Goal: Contribute content: Contribute content

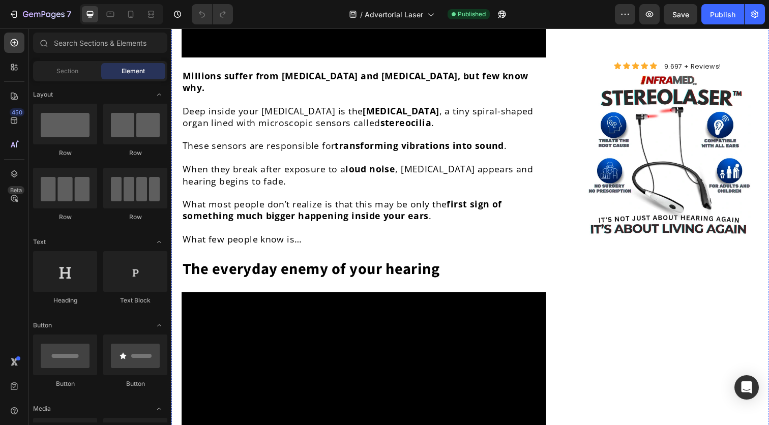
scroll to position [950, 0]
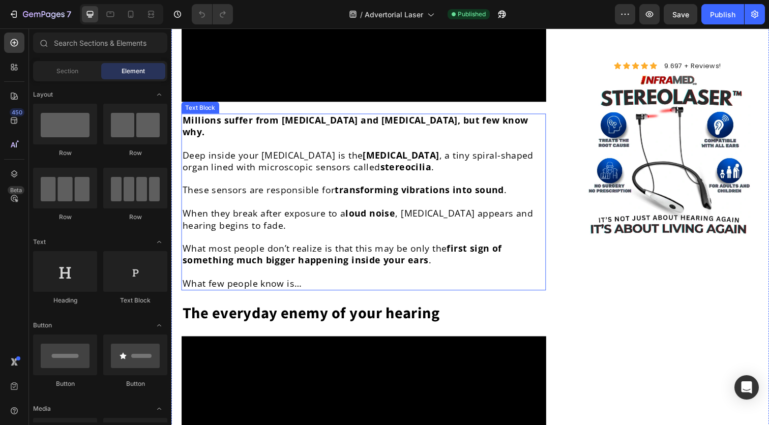
click at [272, 140] on strong "Millions suffer from [MEDICAL_DATA] and [MEDICAL_DATA], but few know why." at bounding box center [359, 128] width 353 height 24
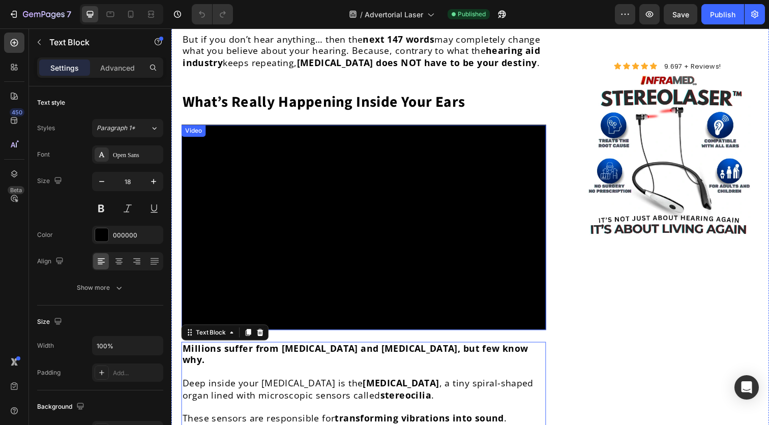
scroll to position [711, 0]
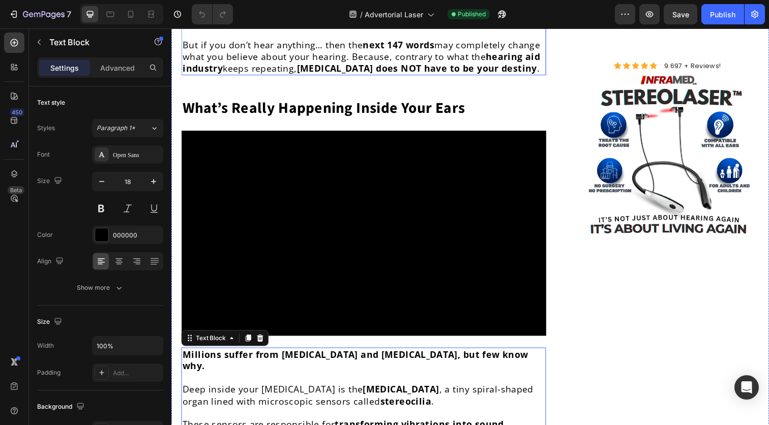
click at [285, 63] on span "may completely change what you believe about your hearing. Because, contrary to…" at bounding box center [365, 51] width 365 height 24
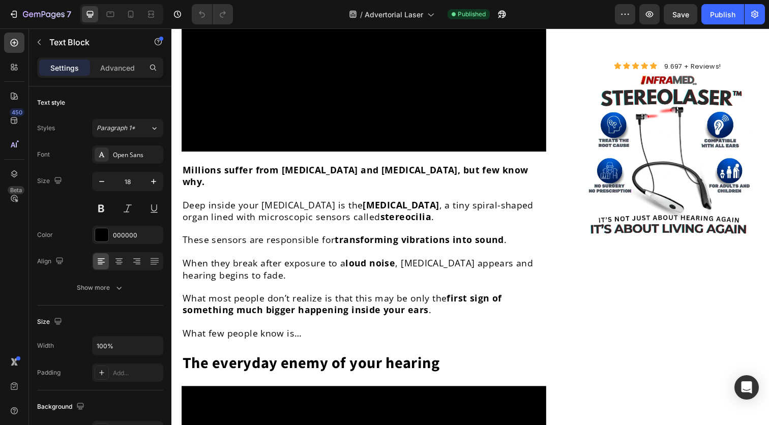
scroll to position [1019, 0]
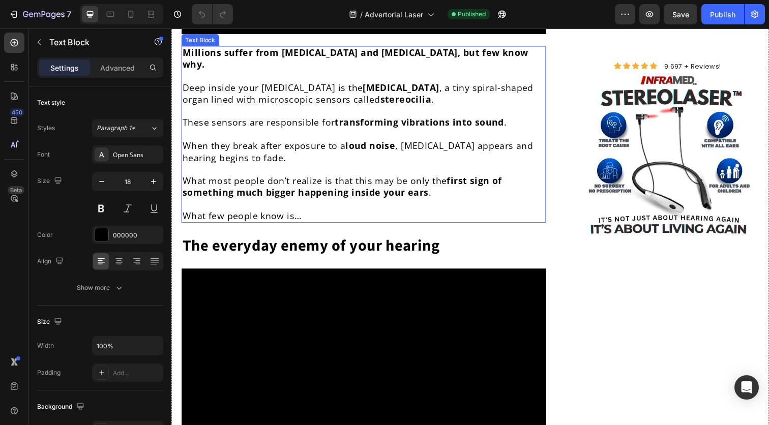
click at [233, 83] on p at bounding box center [368, 77] width 370 height 12
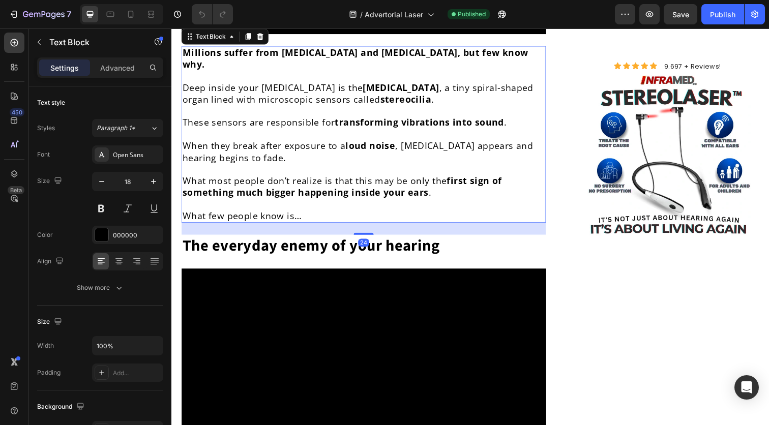
click at [233, 83] on p "Rich Text Editor. Editing area: main" at bounding box center [368, 77] width 370 height 12
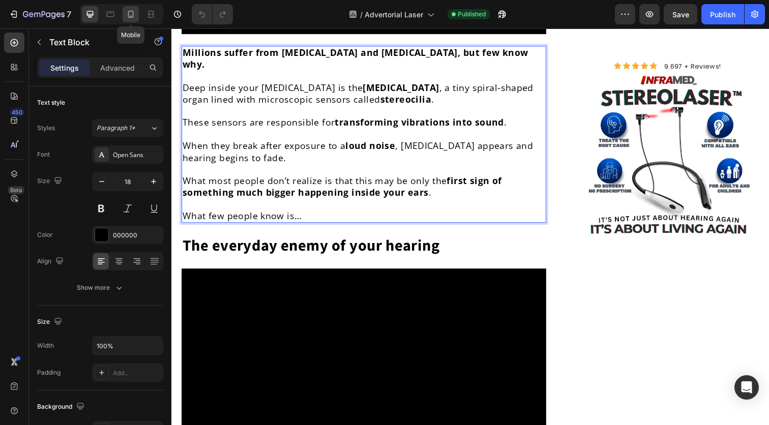
click at [126, 15] on icon at bounding box center [131, 14] width 10 height 10
type input "15"
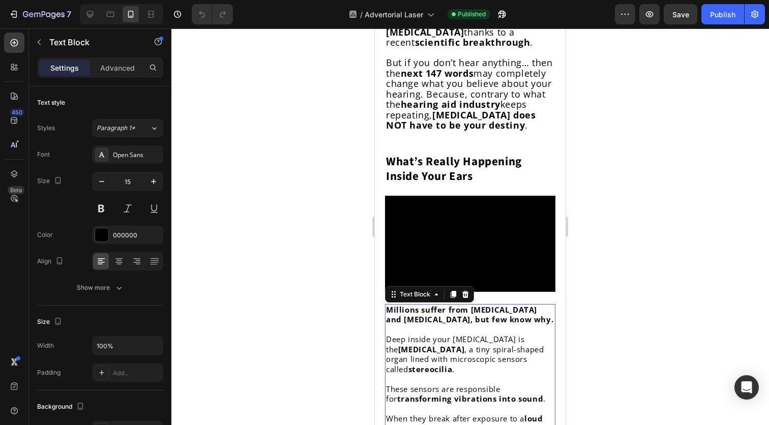
scroll to position [645, 0]
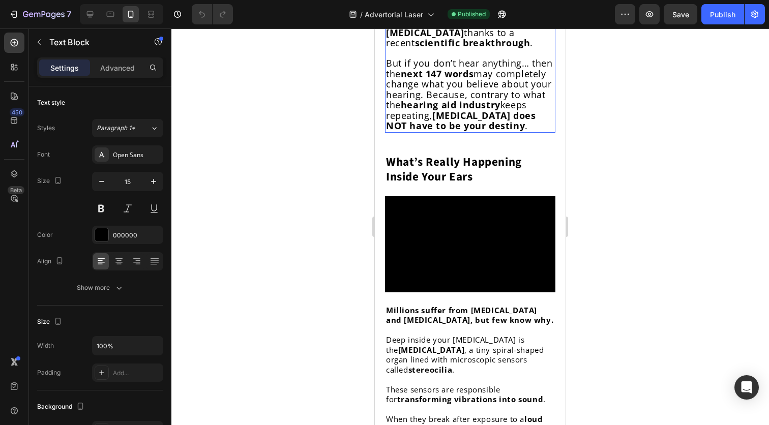
click at [429, 111] on span "may completely change what you believe about your hearing. Because, contrary to…" at bounding box center [468, 90] width 165 height 44
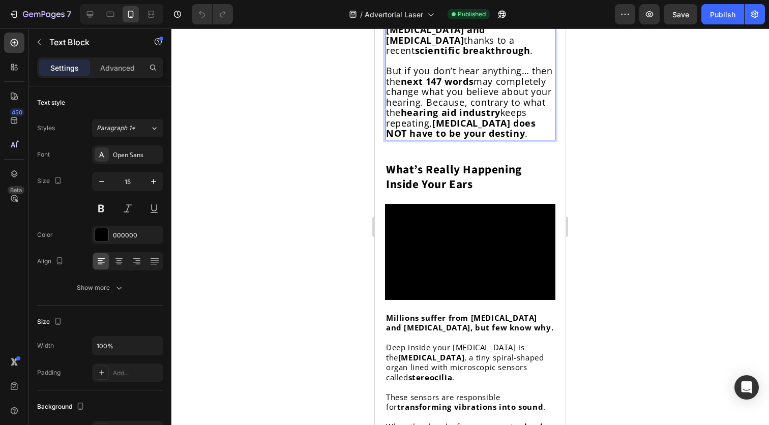
click at [423, 87] on span "But if you don’t hear anything… then the" at bounding box center [469, 76] width 167 height 23
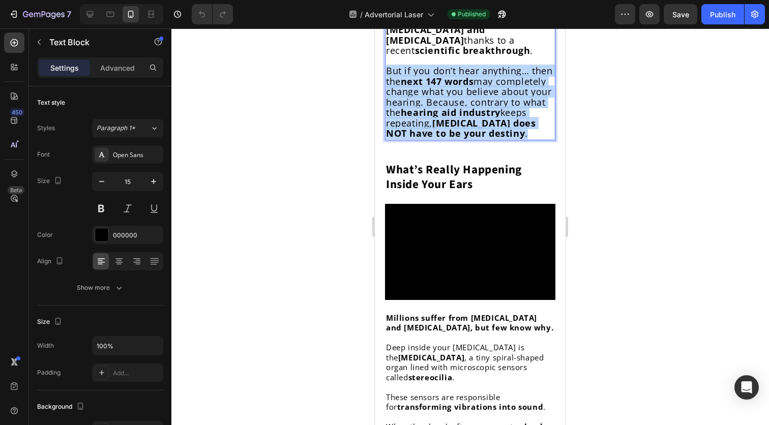
click at [423, 87] on span "But if you don’t hear anything… then the" at bounding box center [469, 76] width 167 height 23
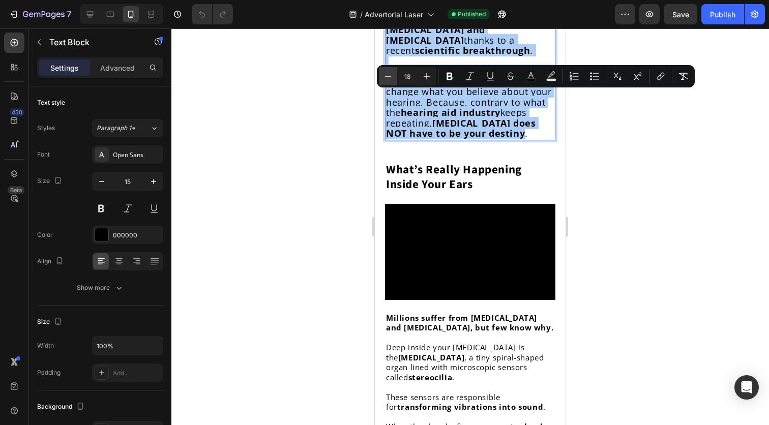
click at [390, 80] on icon "Editor contextual toolbar" at bounding box center [388, 76] width 10 height 10
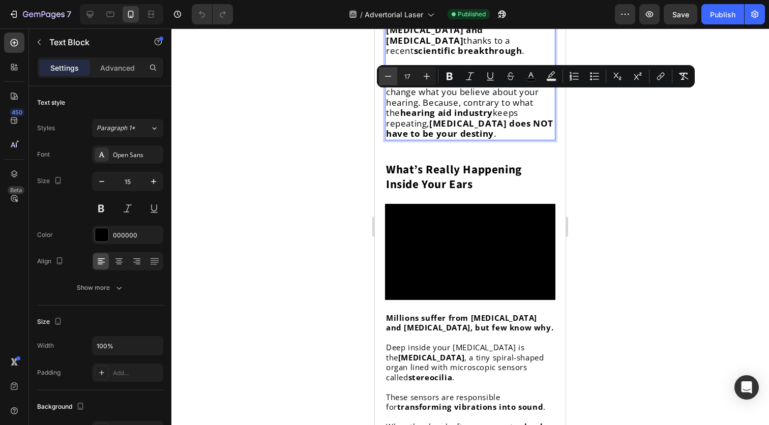
click at [390, 80] on icon "Editor contextual toolbar" at bounding box center [388, 76] width 10 height 10
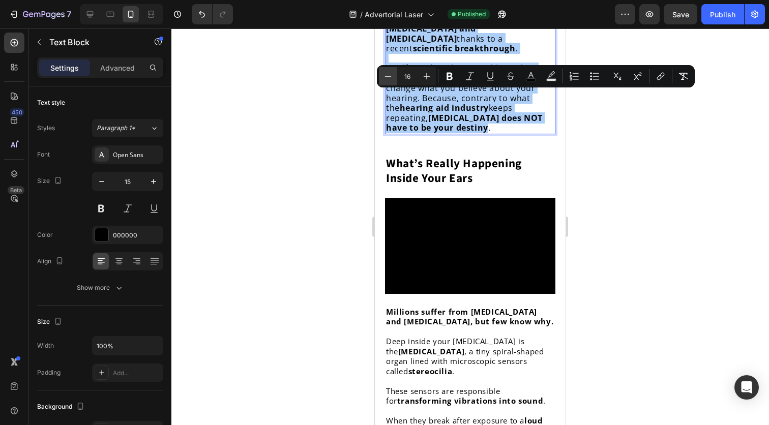
click at [390, 80] on icon "Editor contextual toolbar" at bounding box center [388, 76] width 10 height 10
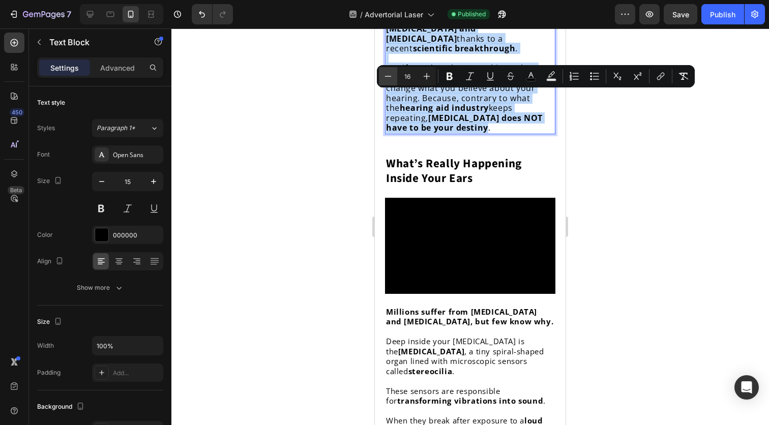
type input "15"
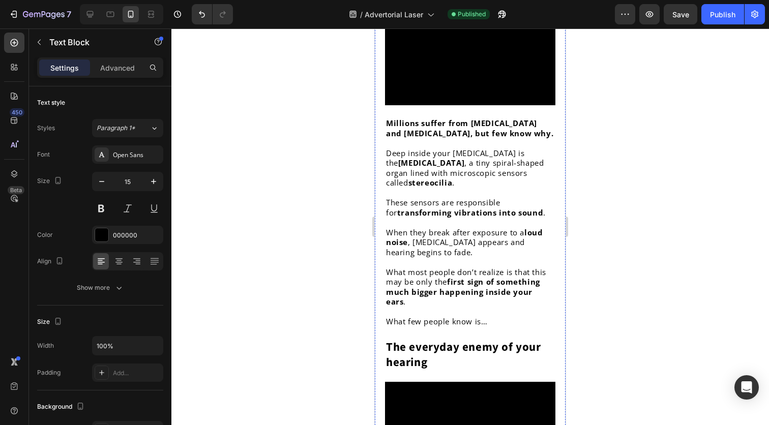
scroll to position [809, 0]
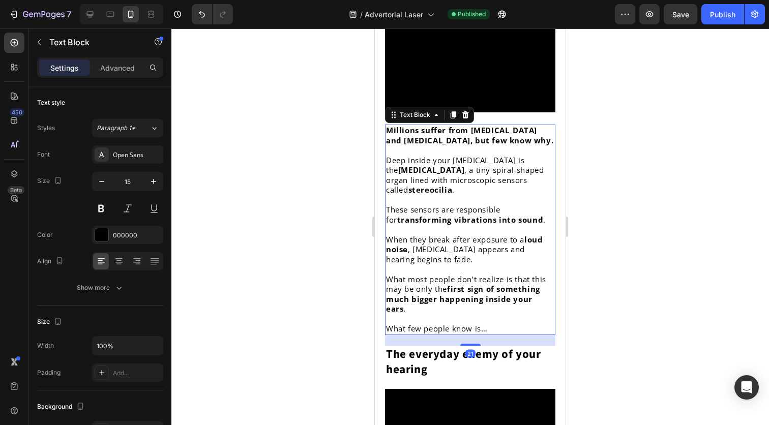
click at [467, 156] on p "Rich Text Editor. Editing area: main" at bounding box center [470, 150] width 168 height 10
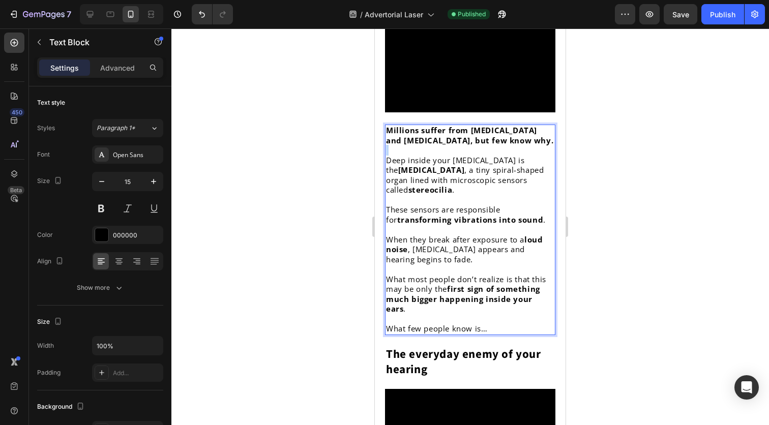
click at [467, 156] on p "Rich Text Editor. Editing area: main" at bounding box center [470, 150] width 168 height 10
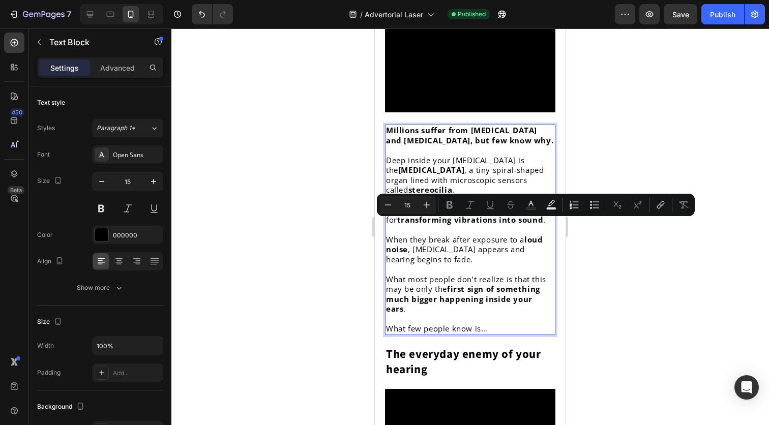
click at [460, 195] on p "Deep inside your [MEDICAL_DATA] is the [MEDICAL_DATA] , a tiny spiral-shaped or…" at bounding box center [470, 176] width 168 height 40
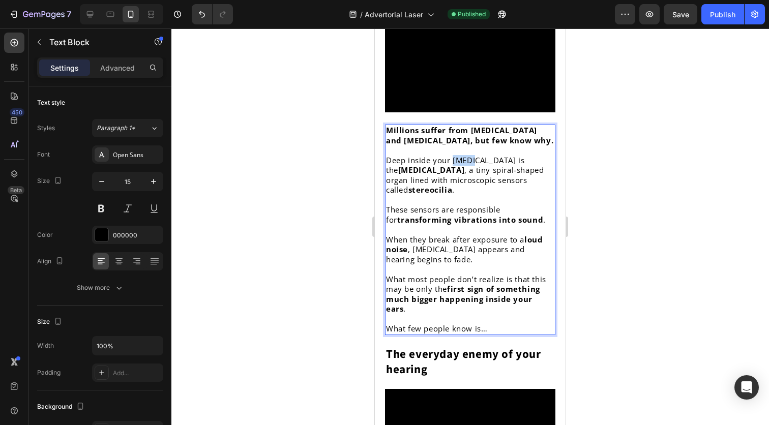
click at [460, 195] on p "Deep inside your [MEDICAL_DATA] is the [MEDICAL_DATA] , a tiny spiral-shaped or…" at bounding box center [470, 176] width 168 height 40
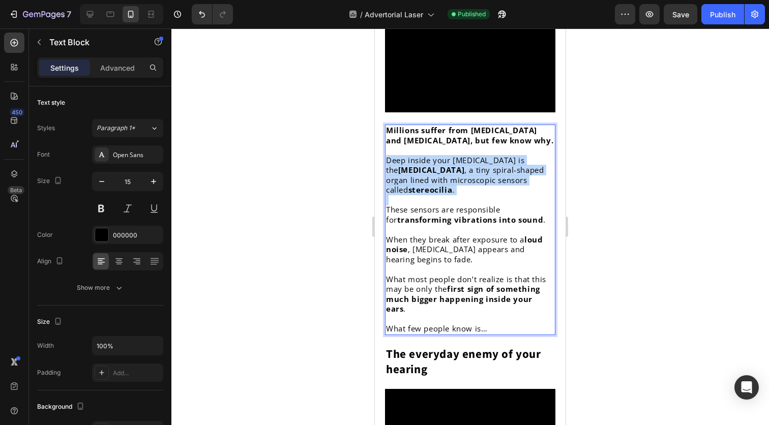
click at [460, 195] on p "Deep inside your [MEDICAL_DATA] is the [MEDICAL_DATA] , a tiny spiral-shaped or…" at bounding box center [470, 176] width 168 height 40
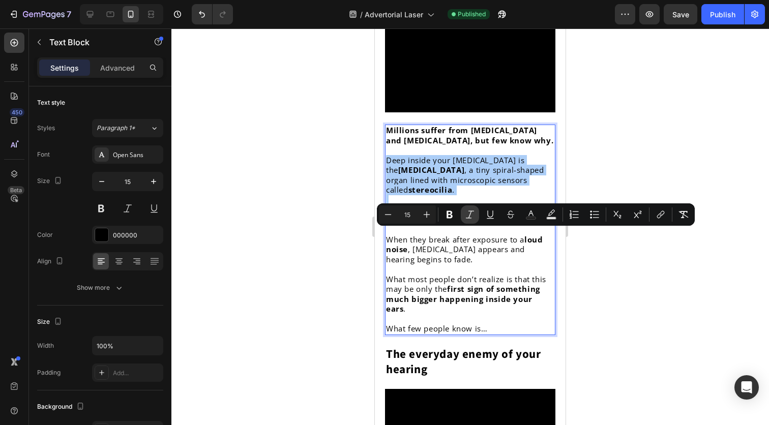
click at [469, 211] on icon "Editor contextual toolbar" at bounding box center [470, 215] width 8 height 8
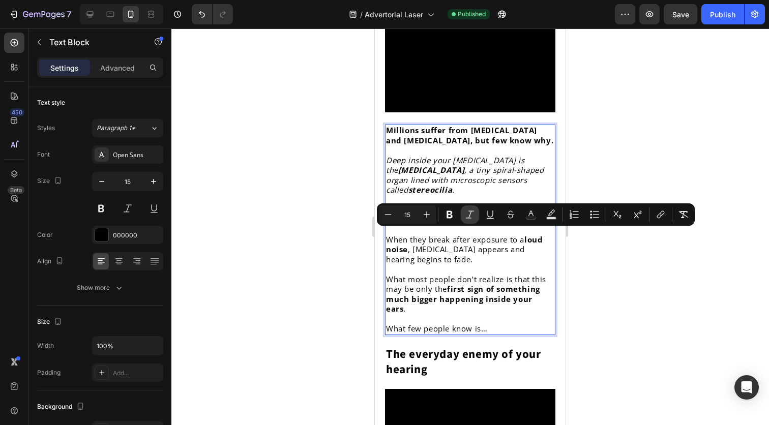
click at [469, 211] on icon "Editor contextual toolbar" at bounding box center [470, 215] width 8 height 8
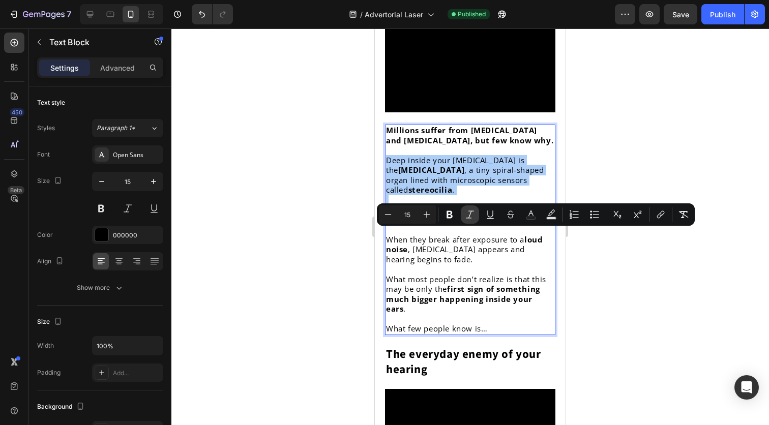
click at [469, 211] on icon "Editor contextual toolbar" at bounding box center [470, 215] width 8 height 8
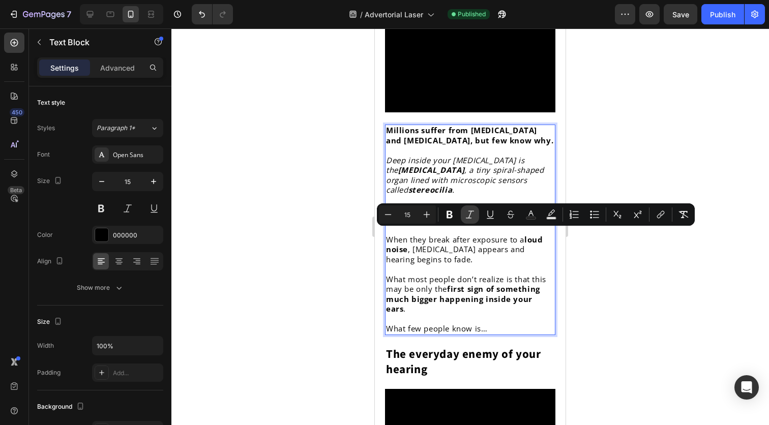
click at [469, 211] on icon "Editor contextual toolbar" at bounding box center [470, 215] width 8 height 8
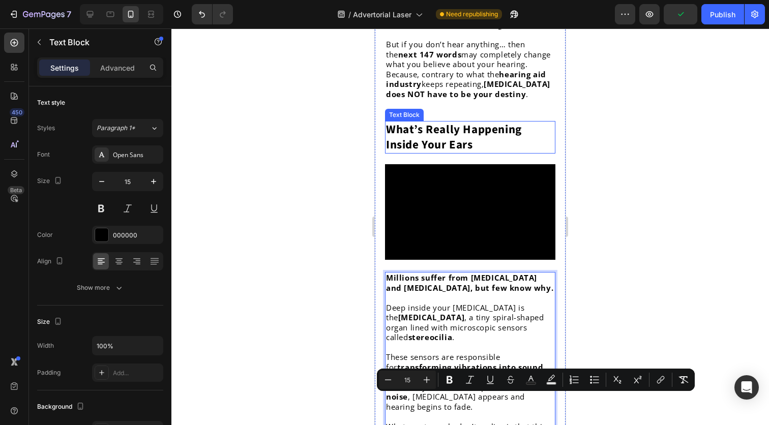
scroll to position [662, 0]
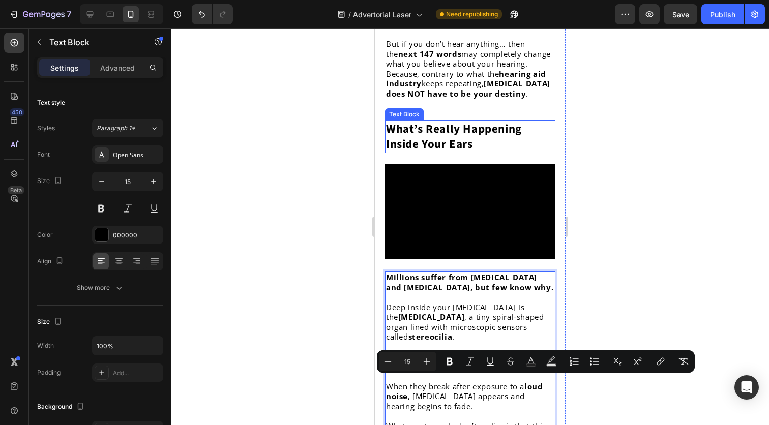
click at [485, 152] on p "What’s Really Happening Inside Your Ears" at bounding box center [470, 137] width 168 height 31
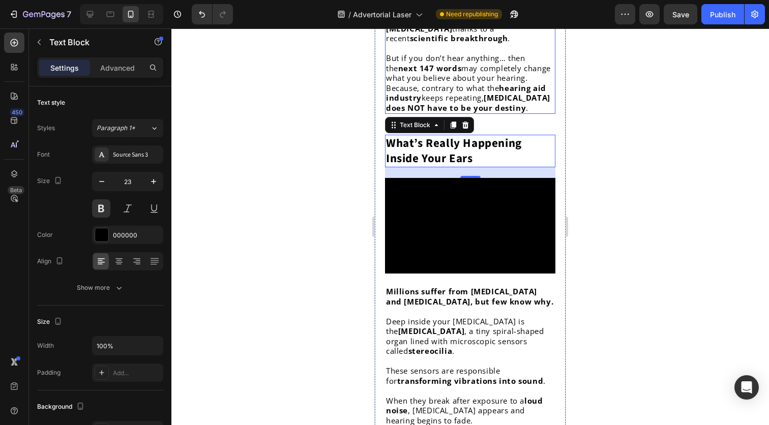
scroll to position [670, 0]
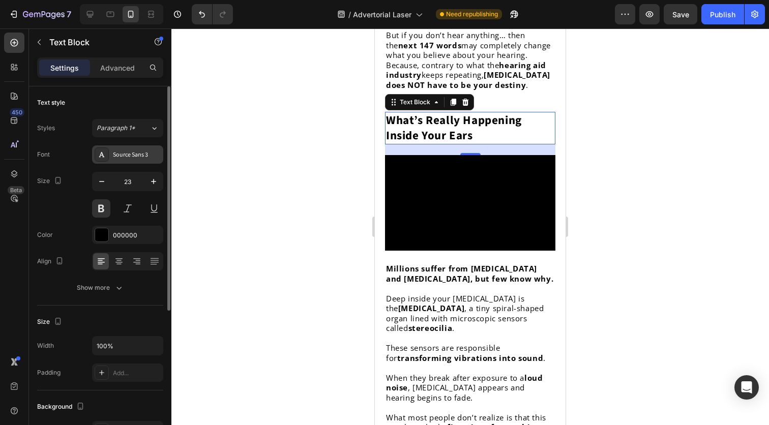
click at [121, 157] on div "Source Sans 3" at bounding box center [137, 155] width 48 height 9
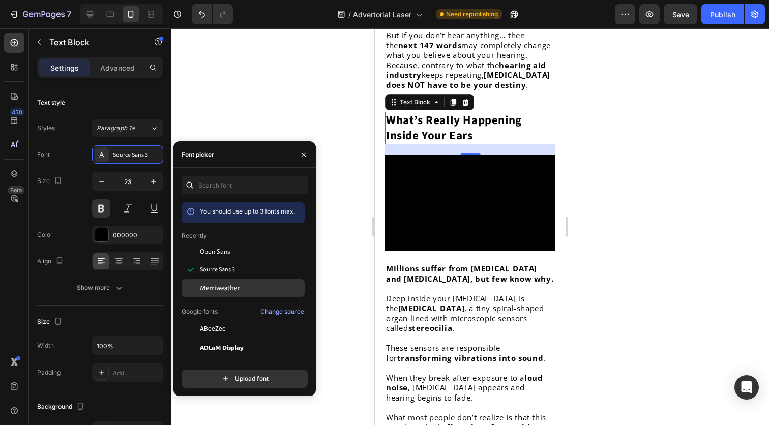
click at [248, 282] on div "Merriweather" at bounding box center [243, 288] width 123 height 18
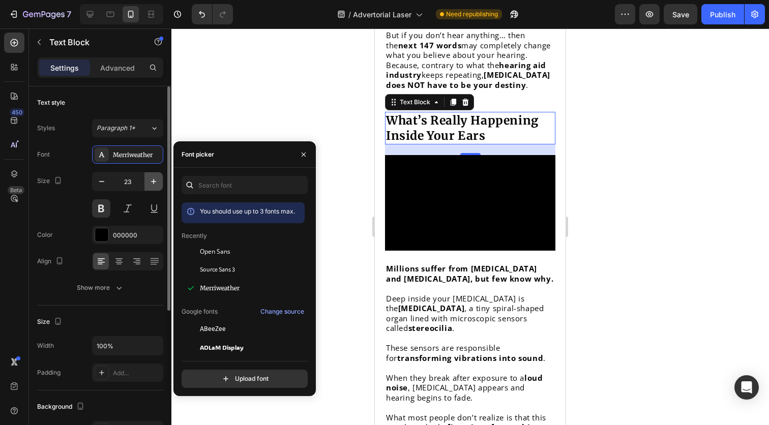
click at [152, 182] on icon "button" at bounding box center [153, 181] width 5 height 5
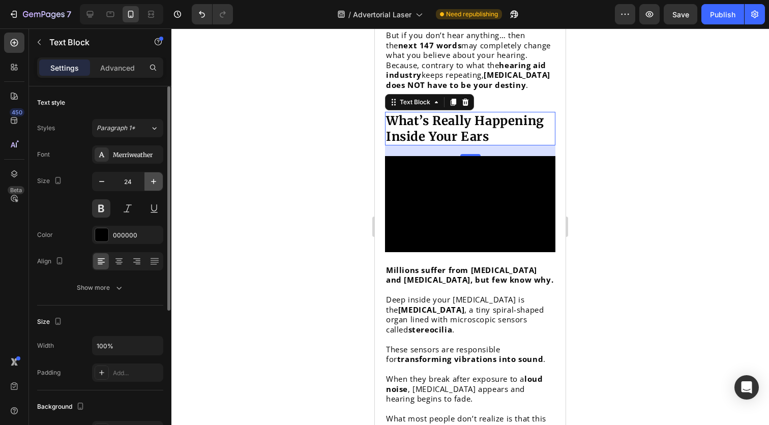
click at [152, 182] on icon "button" at bounding box center [153, 181] width 5 height 5
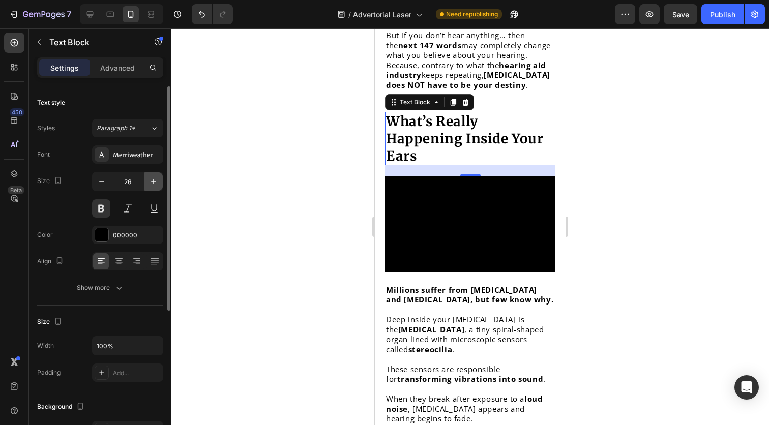
click at [152, 182] on icon "button" at bounding box center [153, 181] width 5 height 5
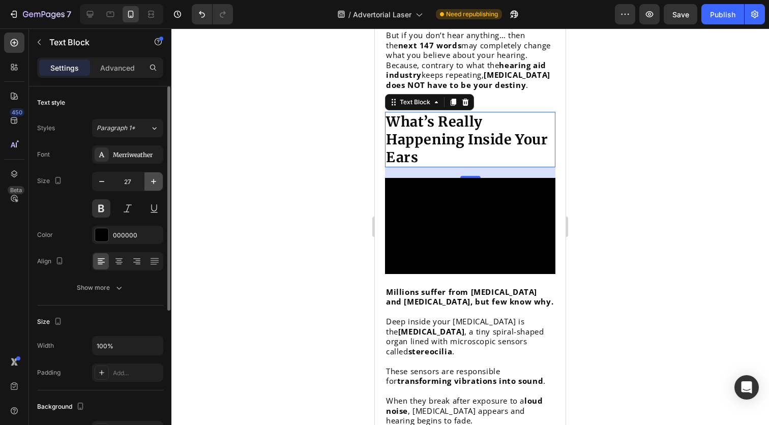
click at [152, 182] on icon "button" at bounding box center [153, 181] width 5 height 5
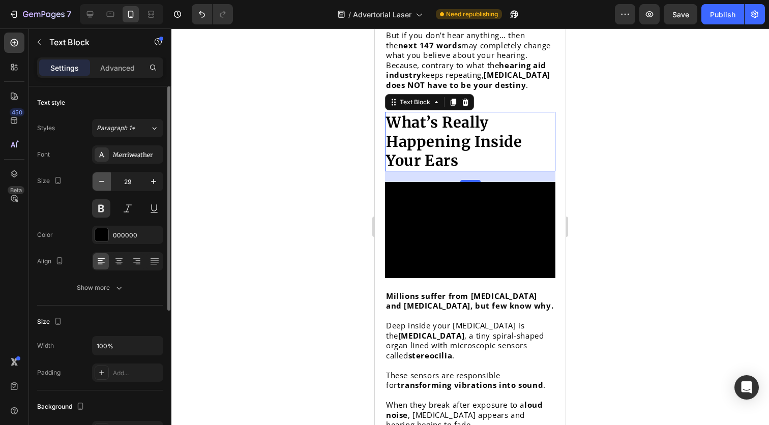
click at [107, 180] on button "button" at bounding box center [102, 181] width 18 height 18
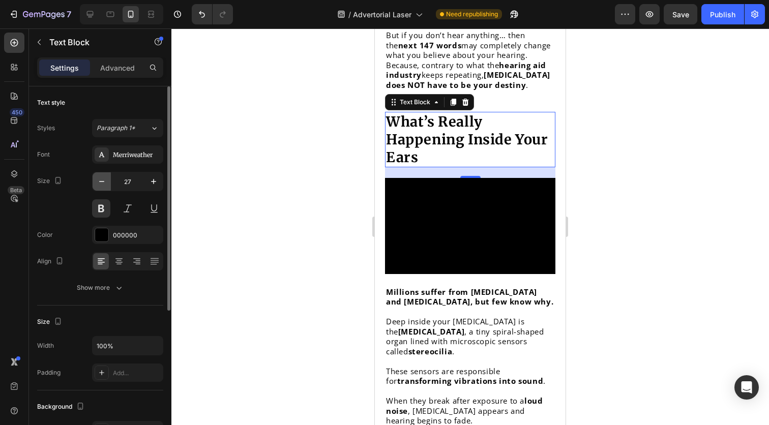
click at [107, 180] on button "button" at bounding box center [102, 181] width 18 height 18
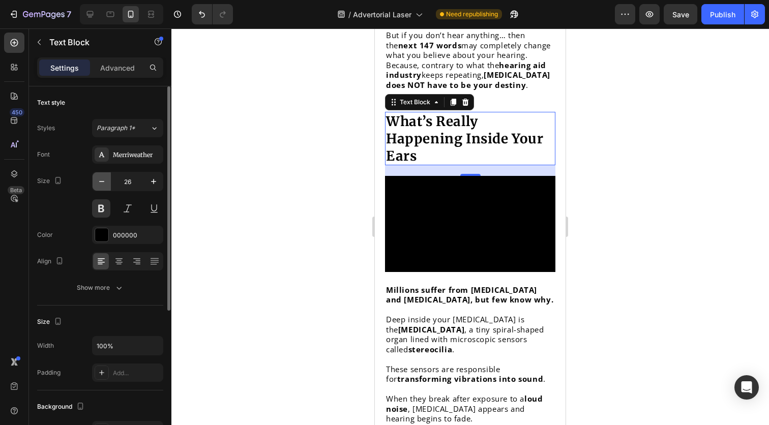
type input "25"
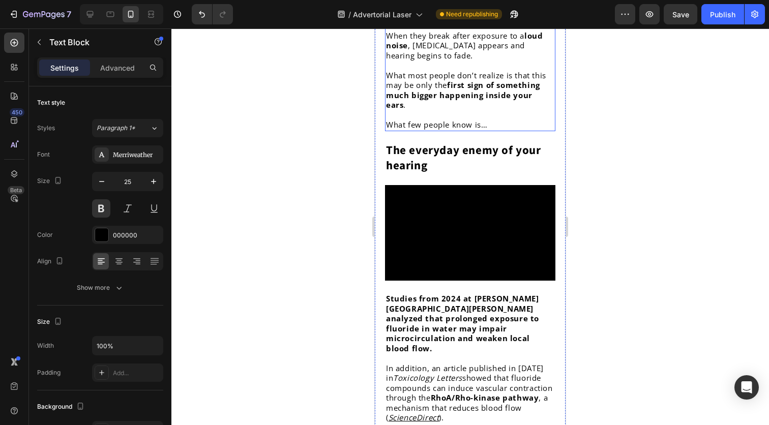
scroll to position [1024, 0]
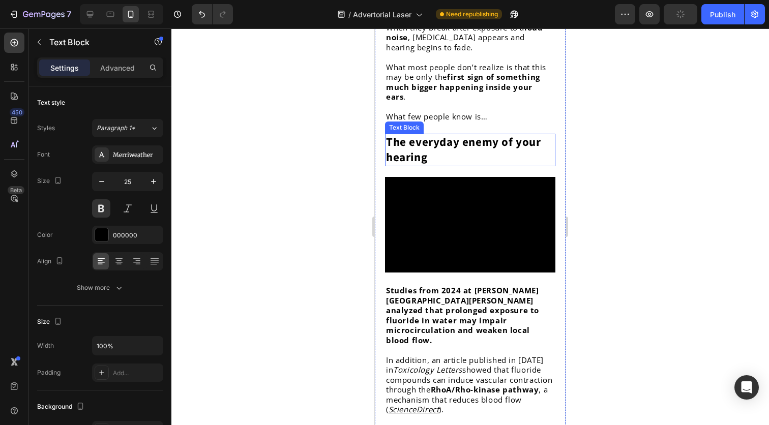
click at [494, 165] on p "The everyday enemy of your hearing" at bounding box center [470, 150] width 168 height 31
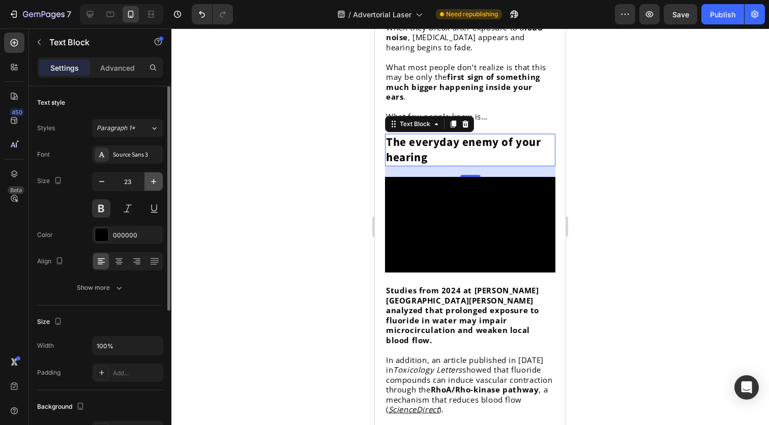
click at [148, 181] on button "button" at bounding box center [153, 181] width 18 height 18
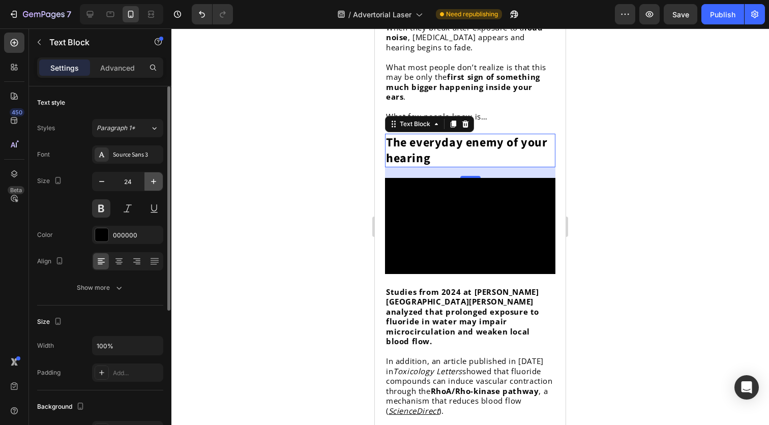
click at [148, 181] on button "button" at bounding box center [153, 181] width 18 height 18
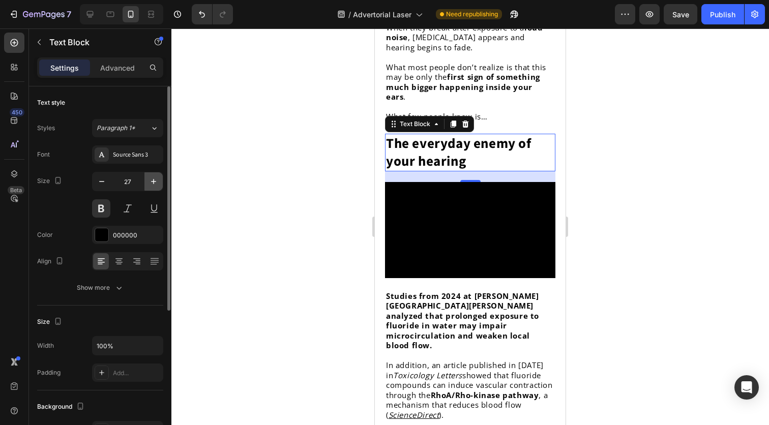
click at [148, 181] on button "button" at bounding box center [153, 181] width 18 height 18
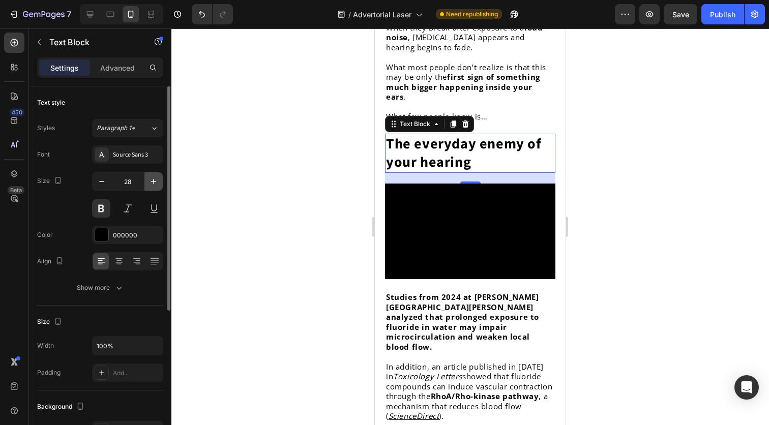
click at [148, 181] on button "button" at bounding box center [153, 181] width 18 height 18
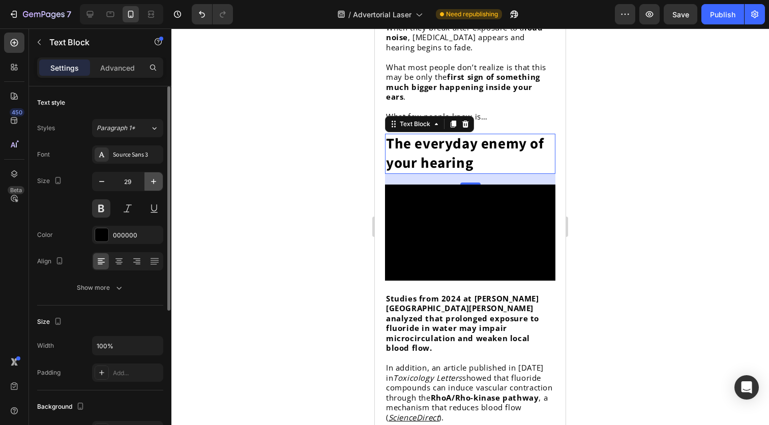
click at [148, 181] on button "button" at bounding box center [153, 181] width 18 height 18
type input "30"
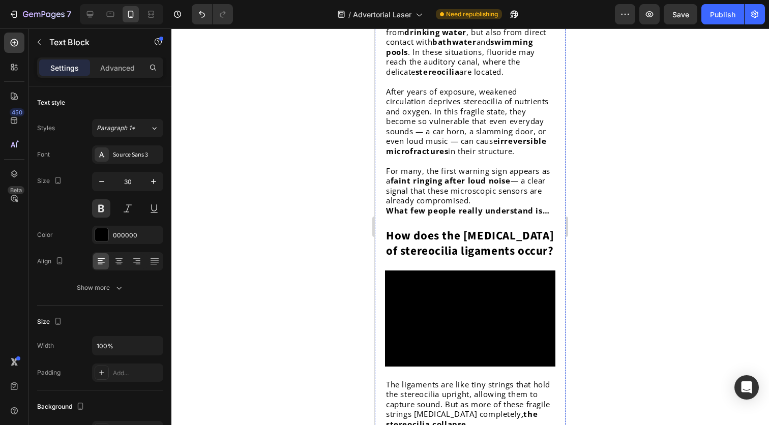
scroll to position [1450, 0]
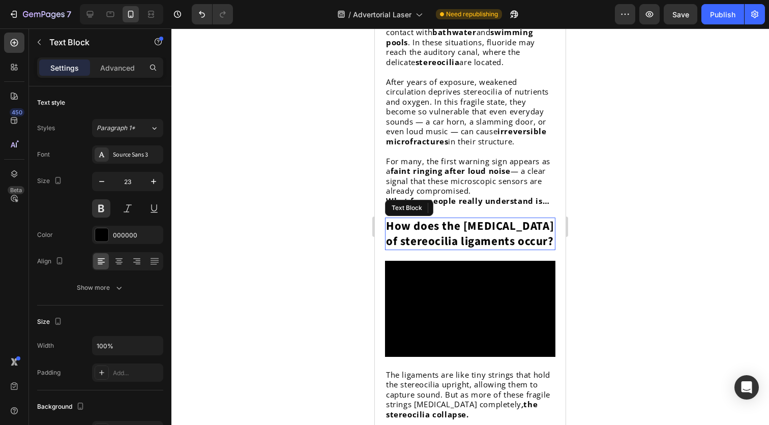
click at [504, 250] on strong "How does the [MEDICAL_DATA] of stereocilia ligaments occur?" at bounding box center [470, 234] width 168 height 32
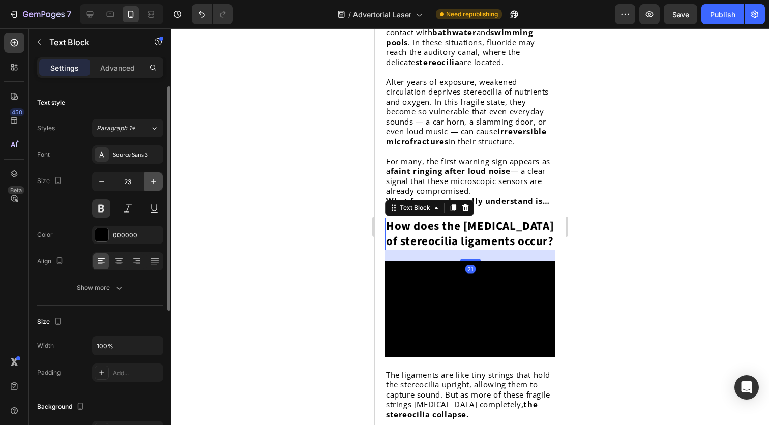
click at [152, 184] on icon "button" at bounding box center [154, 182] width 10 height 10
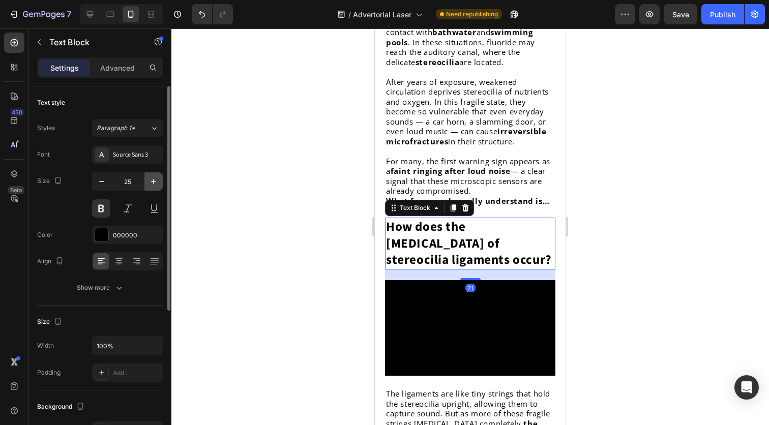
click at [152, 184] on icon "button" at bounding box center [154, 182] width 10 height 10
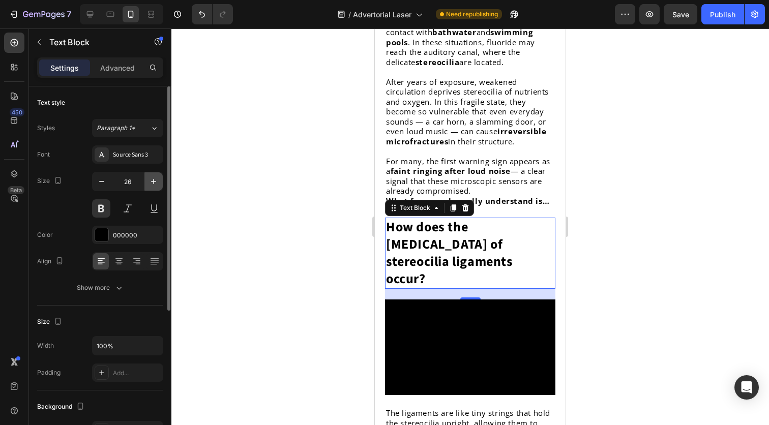
click at [152, 184] on icon "button" at bounding box center [154, 182] width 10 height 10
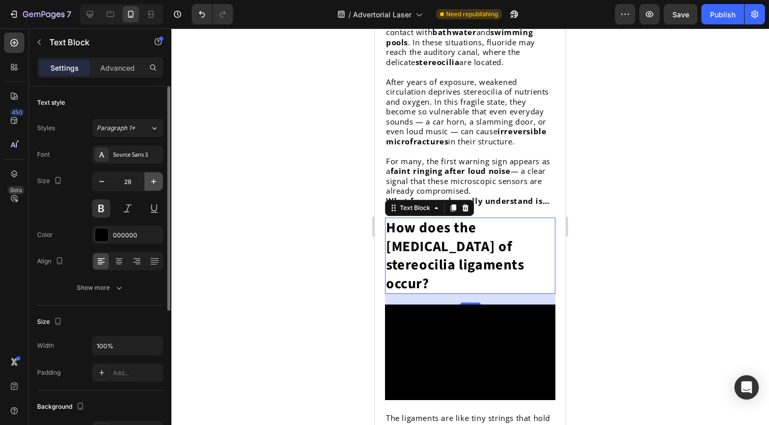
click at [152, 184] on icon "button" at bounding box center [154, 182] width 10 height 10
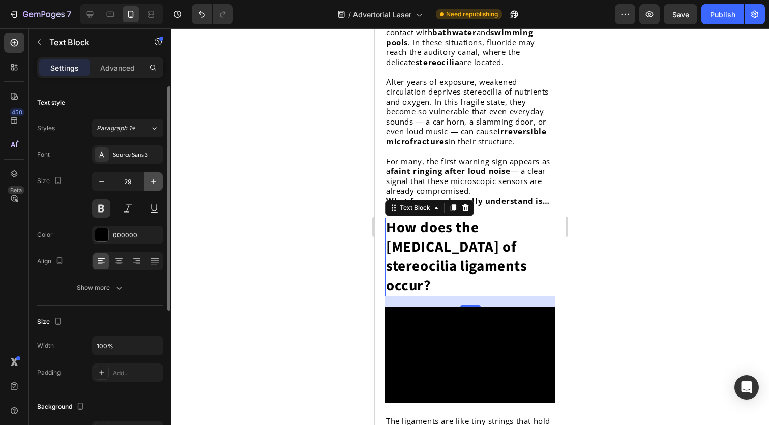
click at [152, 184] on icon "button" at bounding box center [154, 182] width 10 height 10
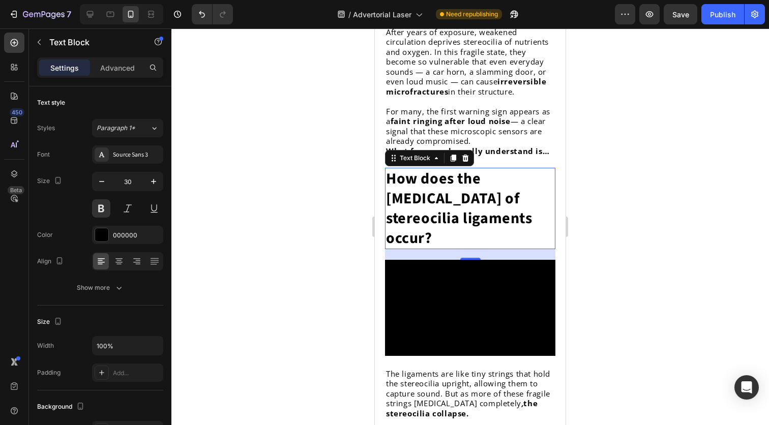
scroll to position [1504, 0]
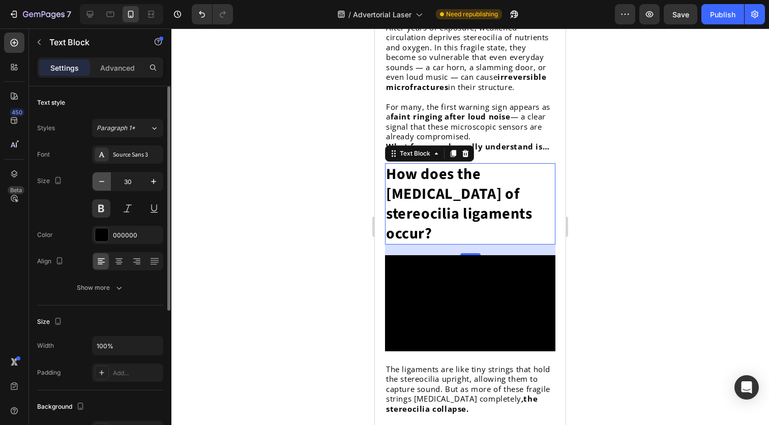
click at [105, 182] on icon "button" at bounding box center [102, 182] width 10 height 10
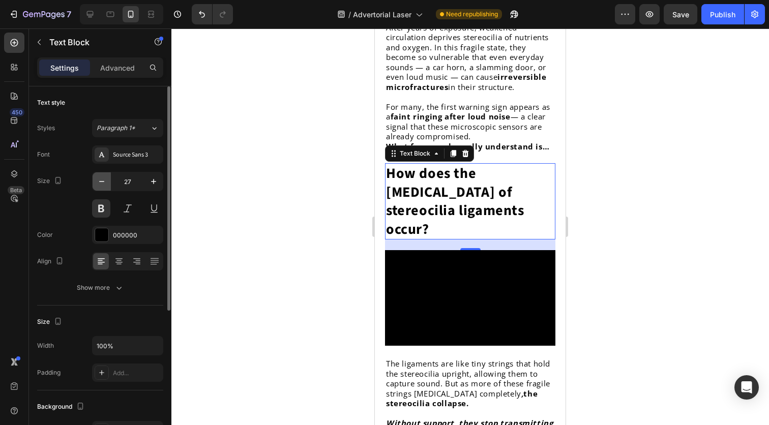
click at [105, 182] on icon "button" at bounding box center [102, 182] width 10 height 10
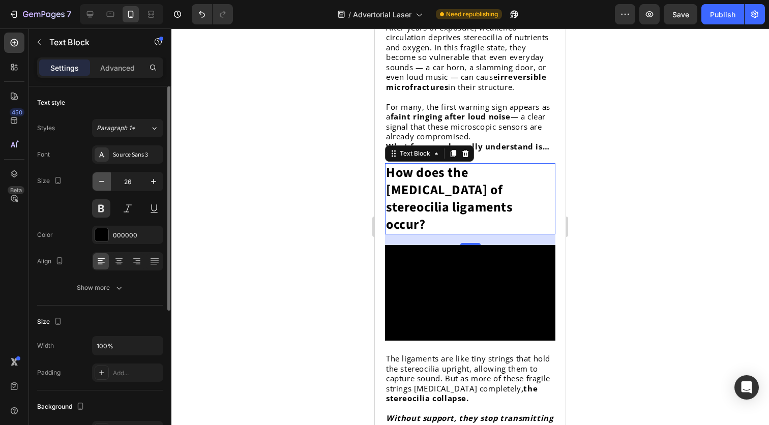
click at [105, 182] on icon "button" at bounding box center [102, 182] width 10 height 10
type input "25"
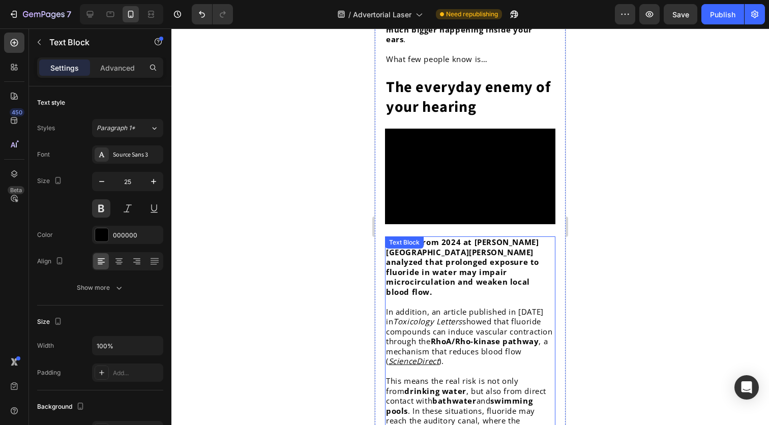
scroll to position [1070, 0]
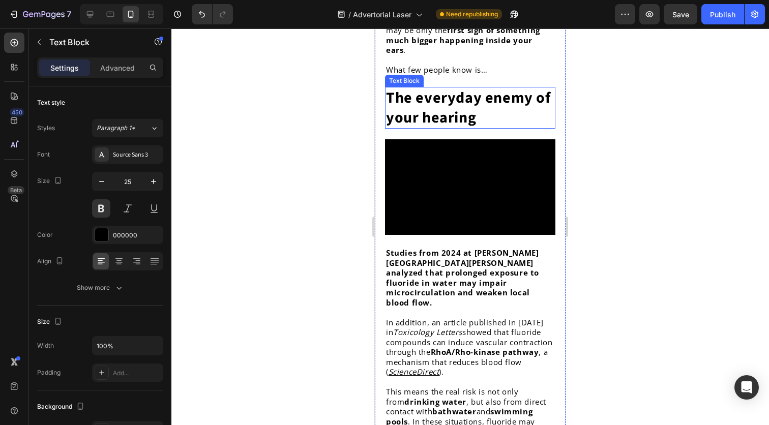
click at [472, 128] on p "The everyday enemy of your hearing" at bounding box center [470, 108] width 168 height 40
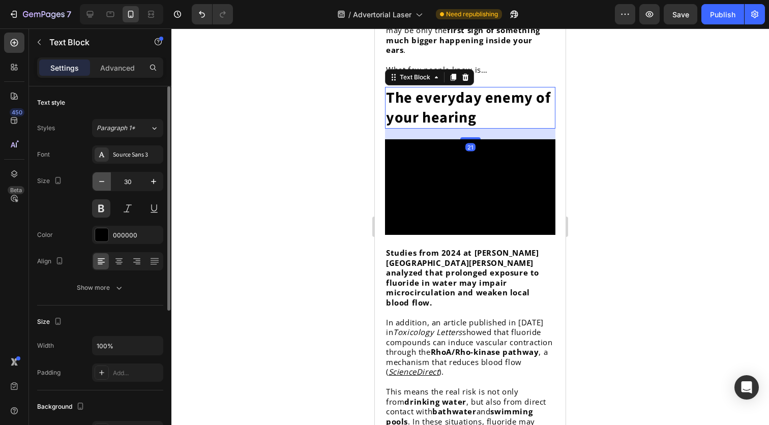
click at [104, 183] on icon "button" at bounding box center [102, 182] width 10 height 10
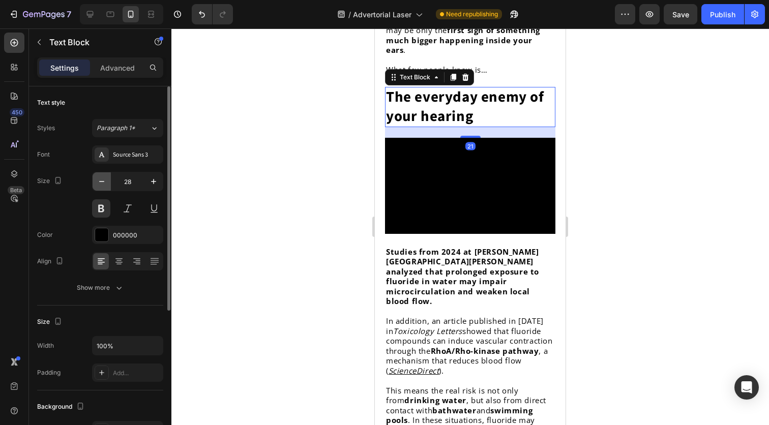
click at [104, 183] on icon "button" at bounding box center [102, 182] width 10 height 10
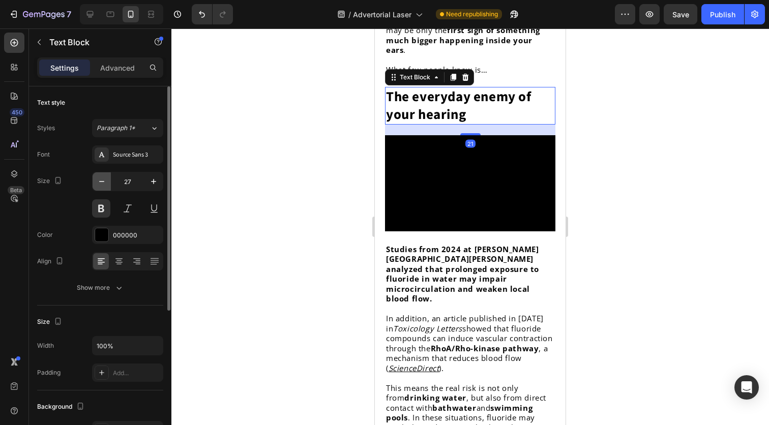
click at [104, 183] on icon "button" at bounding box center [102, 182] width 10 height 10
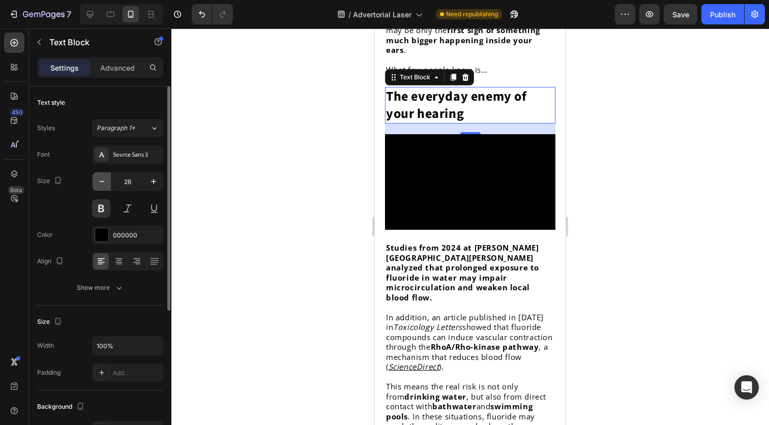
click at [104, 183] on icon "button" at bounding box center [102, 182] width 10 height 10
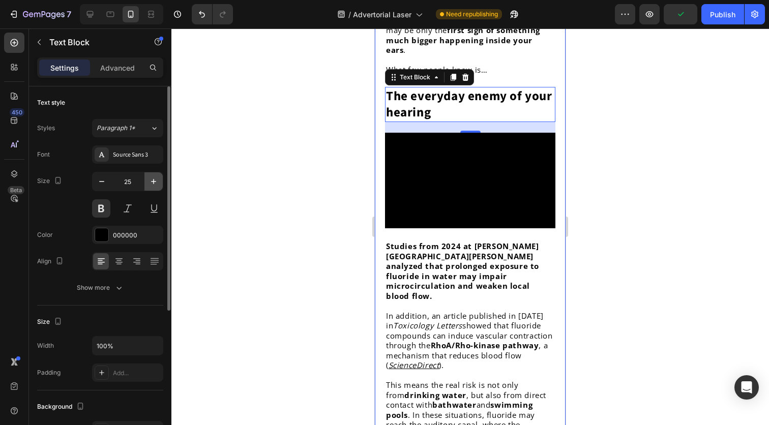
click at [152, 178] on icon "button" at bounding box center [154, 182] width 10 height 10
type input "26"
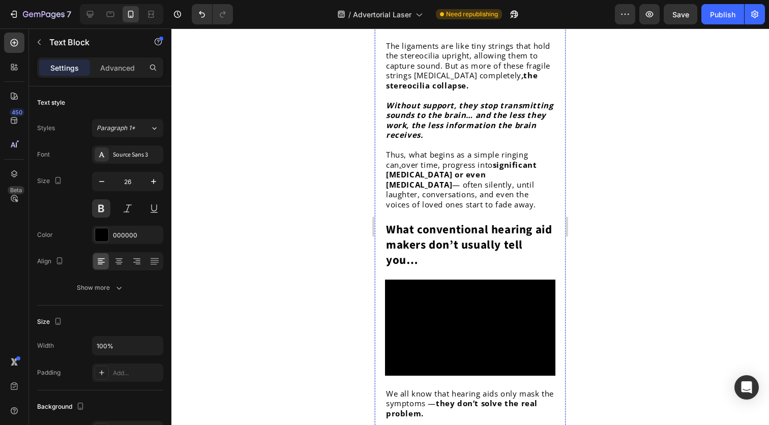
scroll to position [1820, 0]
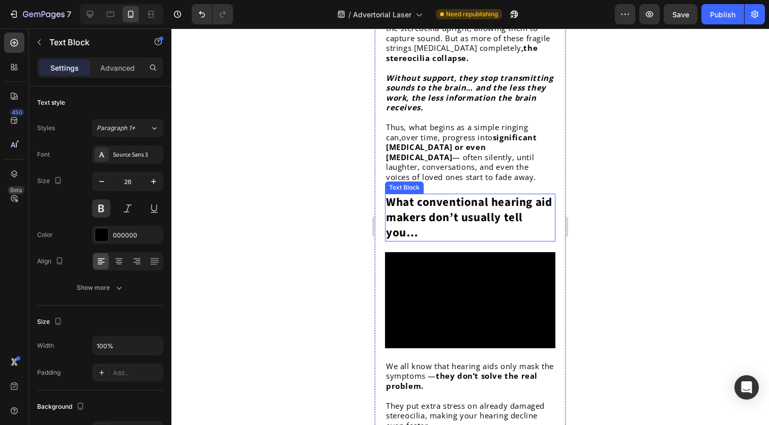
click at [513, 232] on strong "What conventional hearing aid makers don’t usually tell you…" at bounding box center [469, 217] width 166 height 47
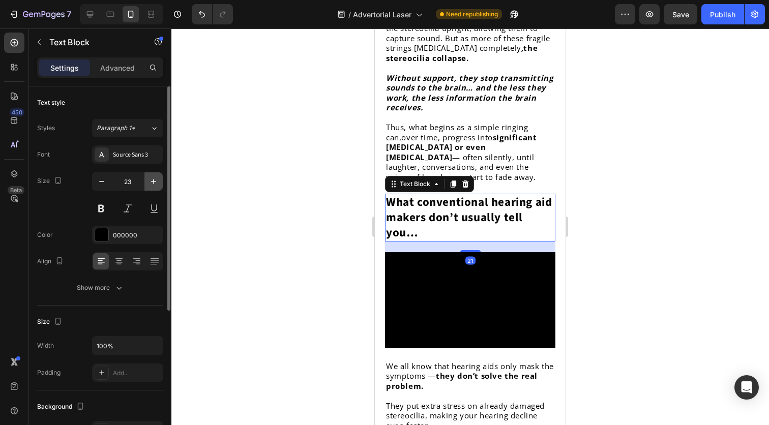
click at [153, 186] on icon "button" at bounding box center [154, 182] width 10 height 10
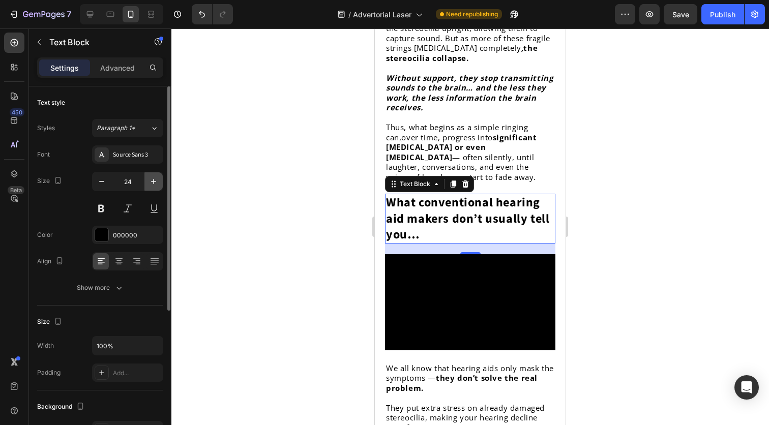
click at [153, 186] on icon "button" at bounding box center [154, 182] width 10 height 10
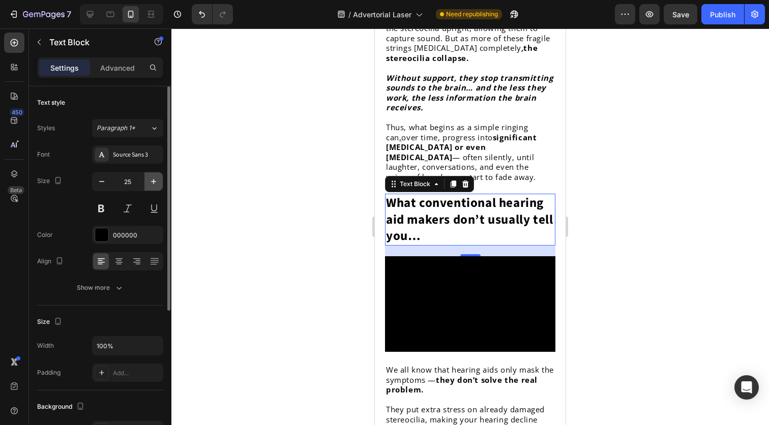
click at [153, 186] on icon "button" at bounding box center [154, 182] width 10 height 10
type input "26"
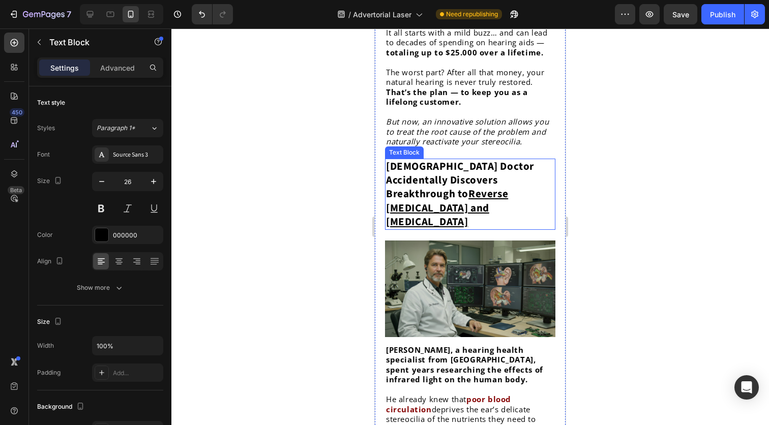
scroll to position [2273, 0]
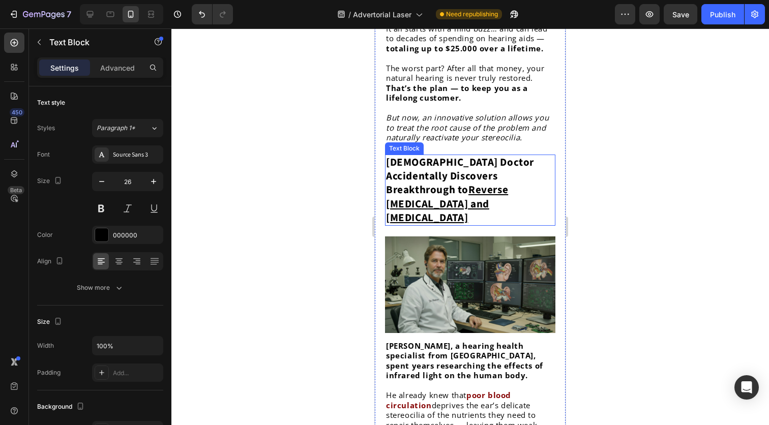
click at [475, 220] on u "Reverse [MEDICAL_DATA] and [MEDICAL_DATA]" at bounding box center [447, 203] width 122 height 43
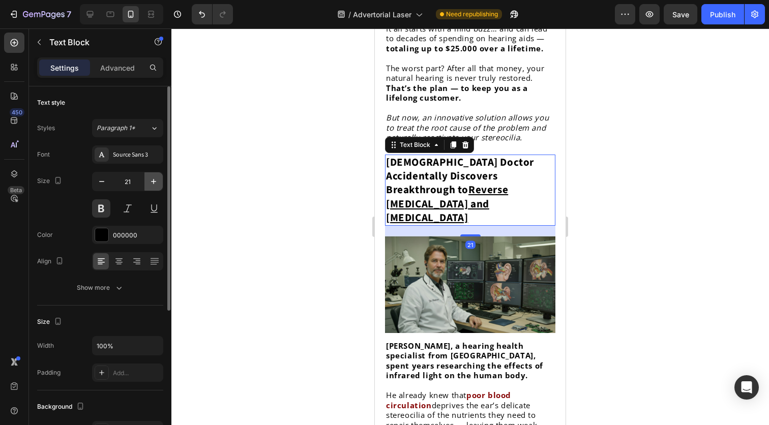
click at [153, 182] on icon "button" at bounding box center [154, 182] width 10 height 10
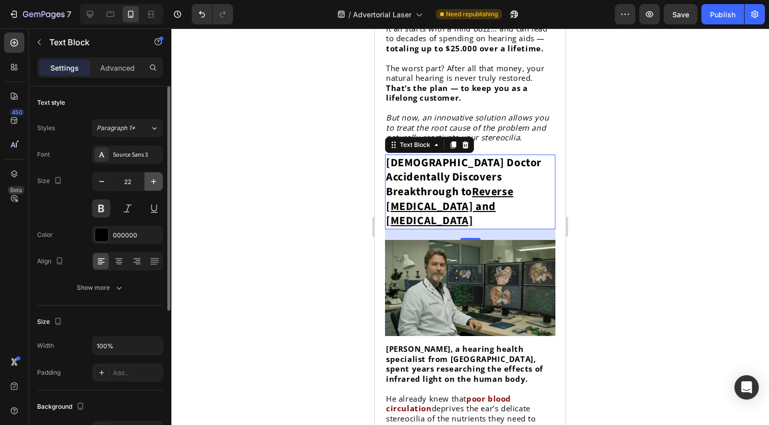
click at [153, 182] on icon "button" at bounding box center [153, 181] width 5 height 5
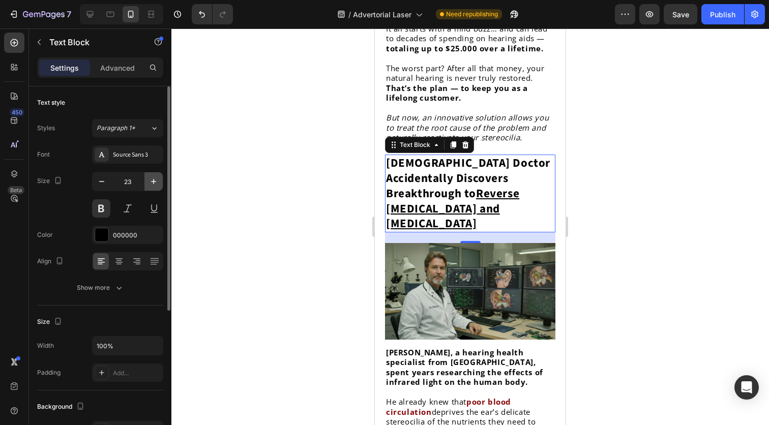
click at [153, 182] on icon "button" at bounding box center [153, 181] width 5 height 5
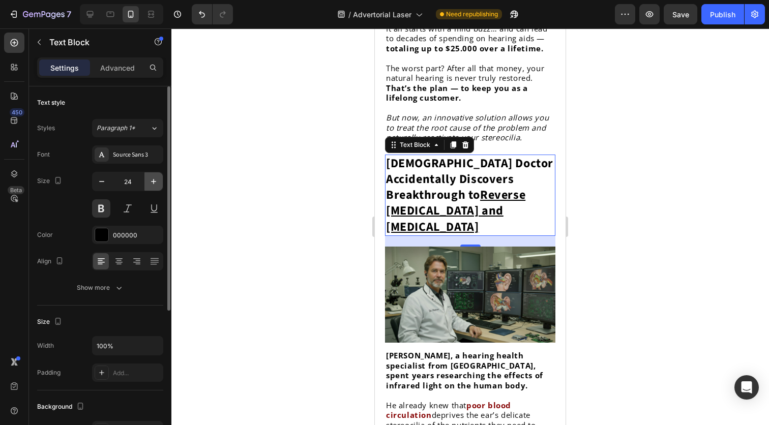
click at [153, 182] on icon "button" at bounding box center [153, 181] width 5 height 5
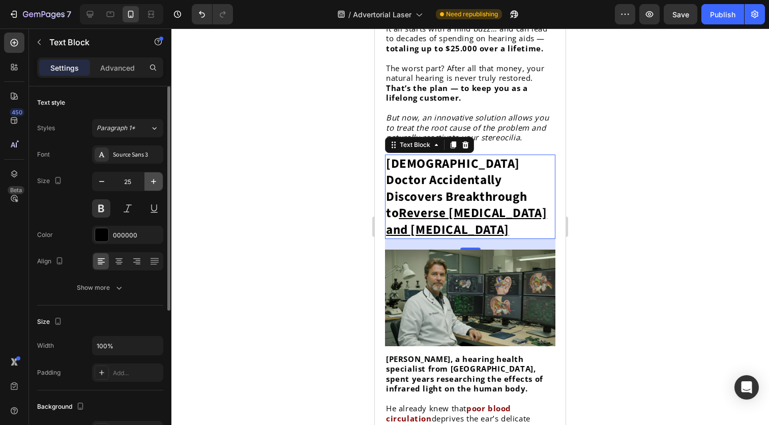
click at [153, 182] on icon "button" at bounding box center [153, 181] width 5 height 5
type input "26"
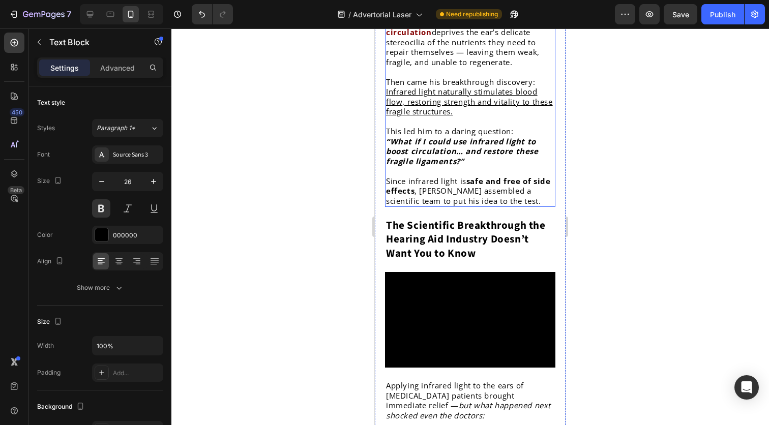
scroll to position [2662, 0]
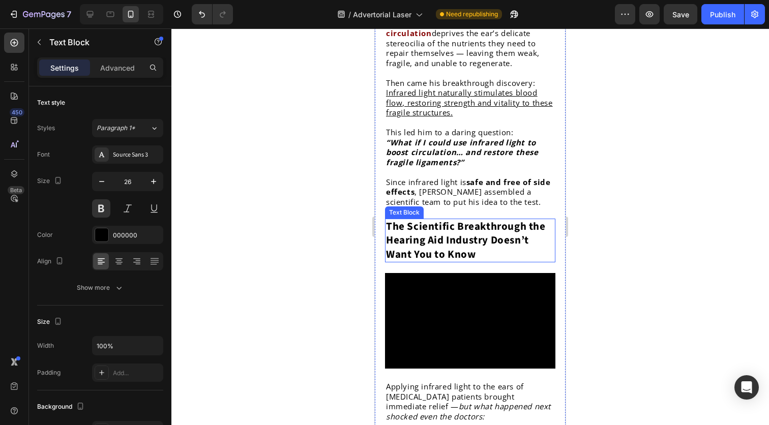
click at [475, 245] on strong "The Scientific Breakthrough the Hearing Aid Industry Doesn’t Want You to Know" at bounding box center [466, 240] width 160 height 43
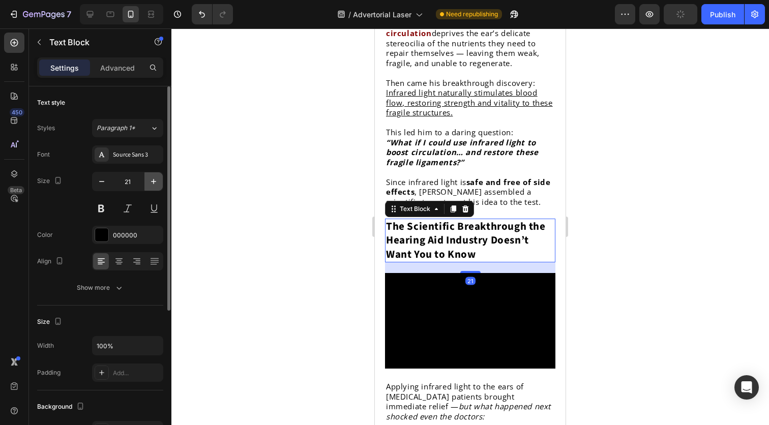
click at [151, 178] on icon "button" at bounding box center [154, 182] width 10 height 10
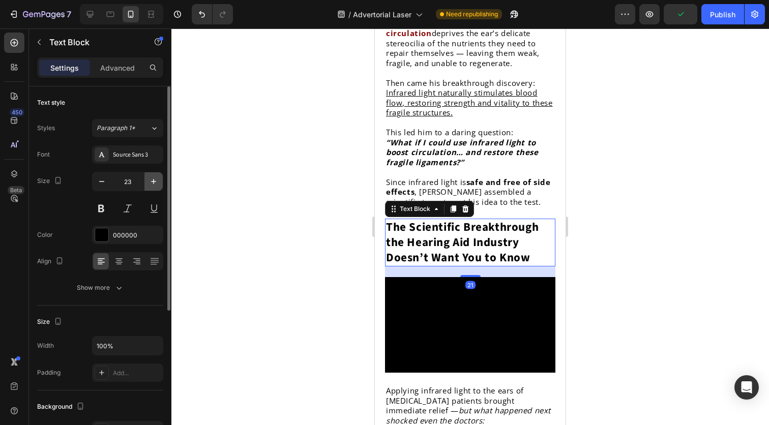
click at [151, 178] on icon "button" at bounding box center [154, 182] width 10 height 10
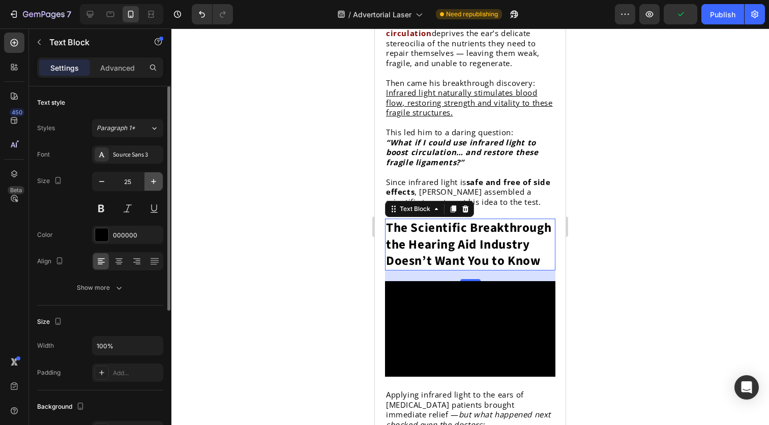
click at [151, 178] on icon "button" at bounding box center [154, 182] width 10 height 10
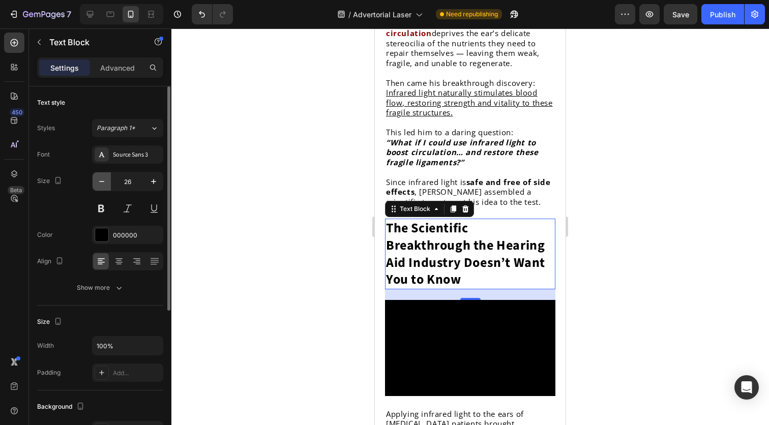
click at [100, 185] on icon "button" at bounding box center [102, 182] width 10 height 10
type input "25"
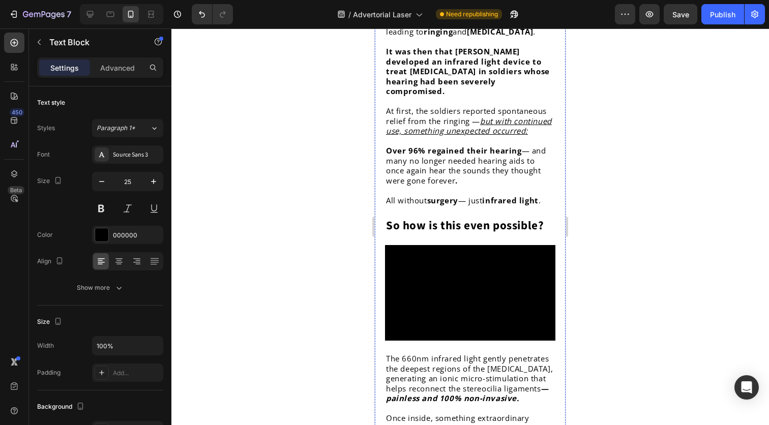
scroll to position [3109, 0]
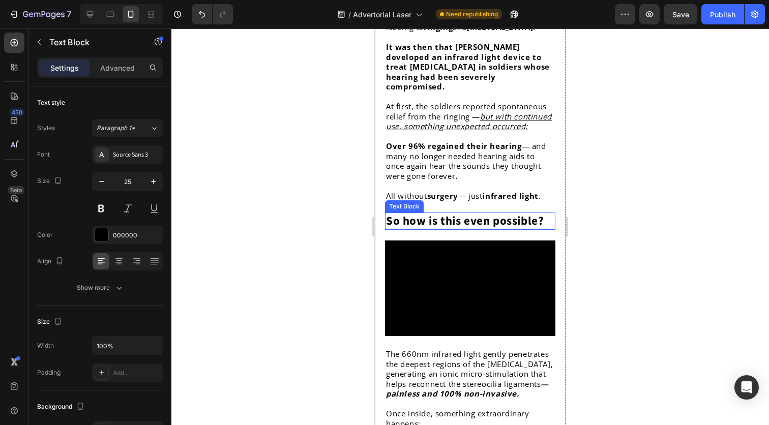
click at [486, 216] on strong "So how is this even possible?" at bounding box center [465, 221] width 158 height 17
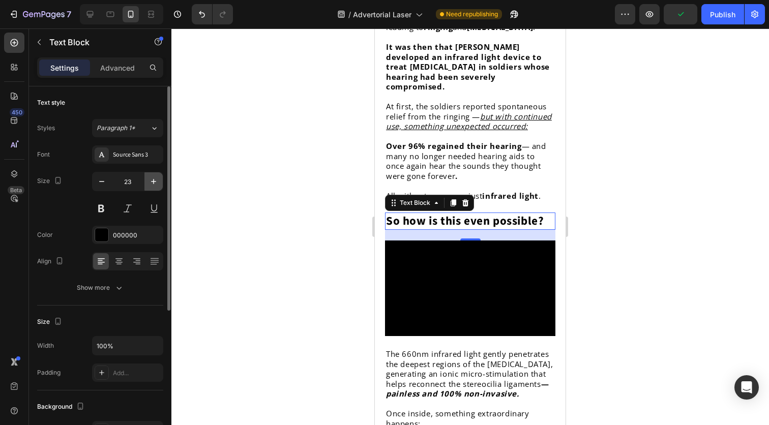
click at [151, 177] on icon "button" at bounding box center [154, 182] width 10 height 10
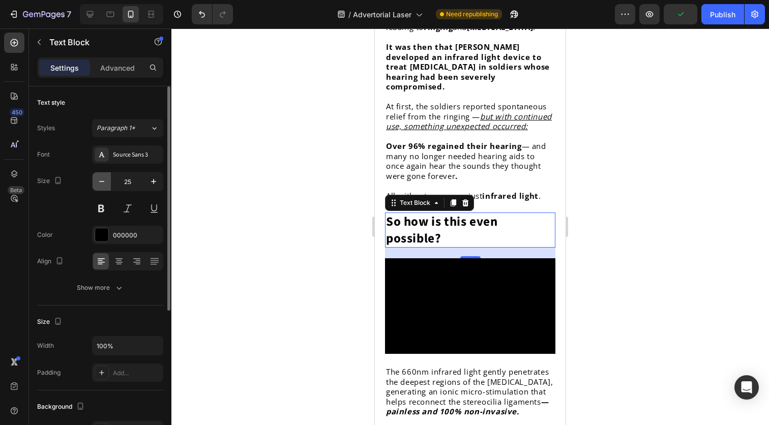
click at [99, 184] on icon "button" at bounding box center [102, 182] width 10 height 10
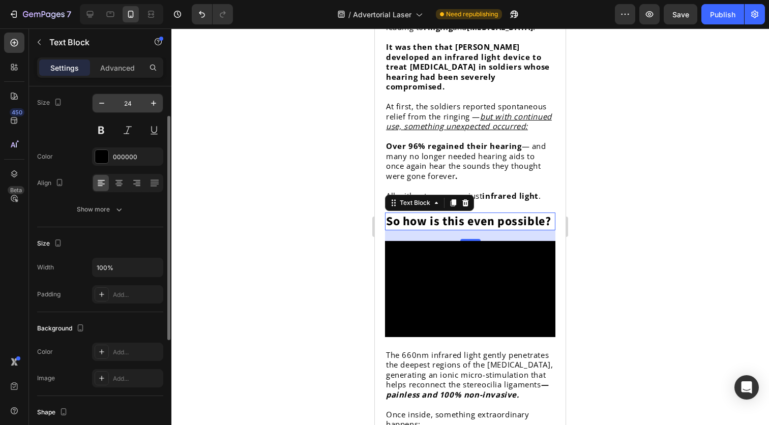
scroll to position [67, 0]
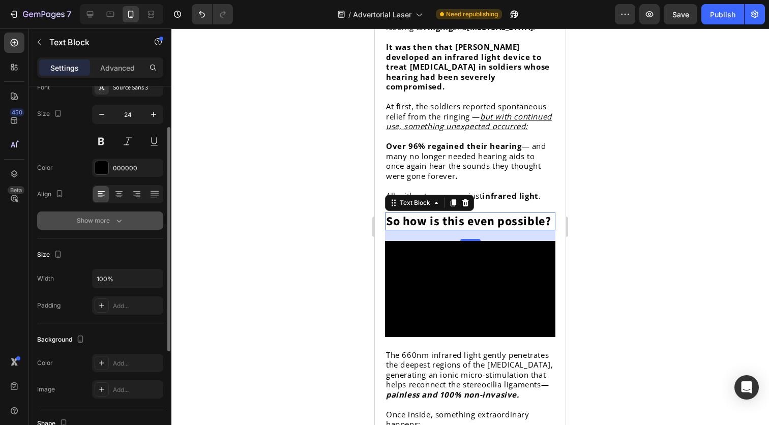
click at [108, 218] on div "Show more" at bounding box center [100, 221] width 47 height 10
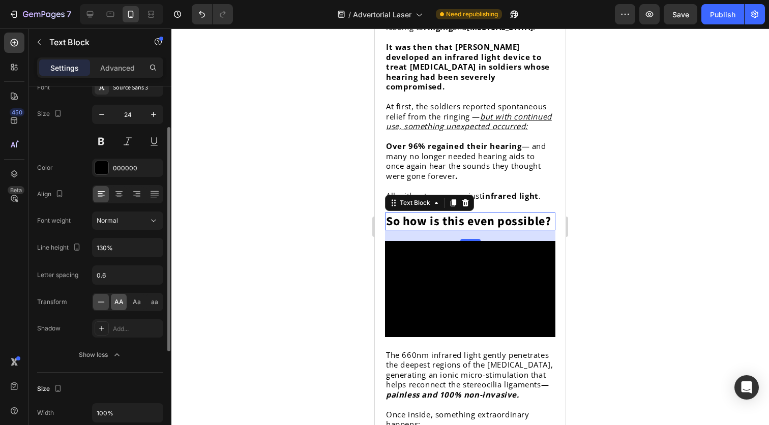
click at [120, 300] on span "AA" at bounding box center [118, 302] width 9 height 9
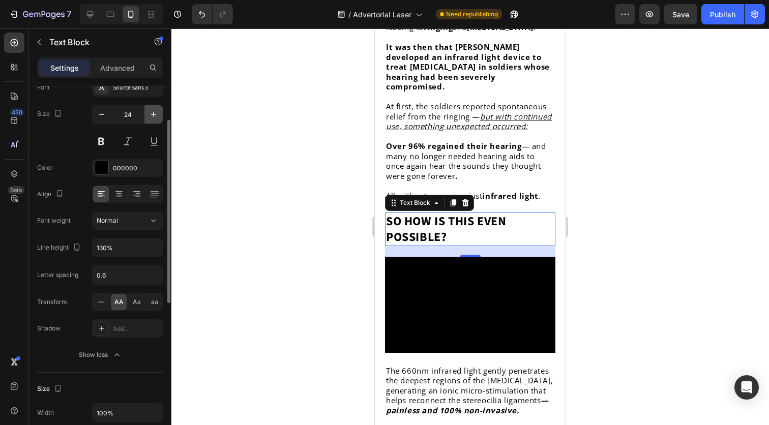
click at [151, 117] on icon "button" at bounding box center [154, 114] width 10 height 10
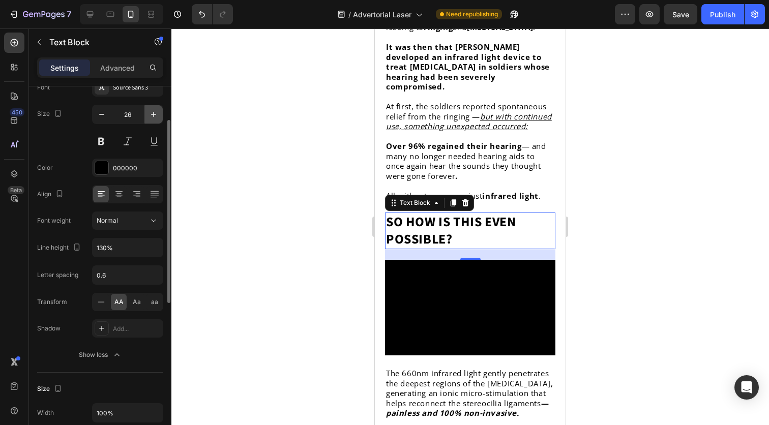
click at [151, 117] on icon "button" at bounding box center [154, 114] width 10 height 10
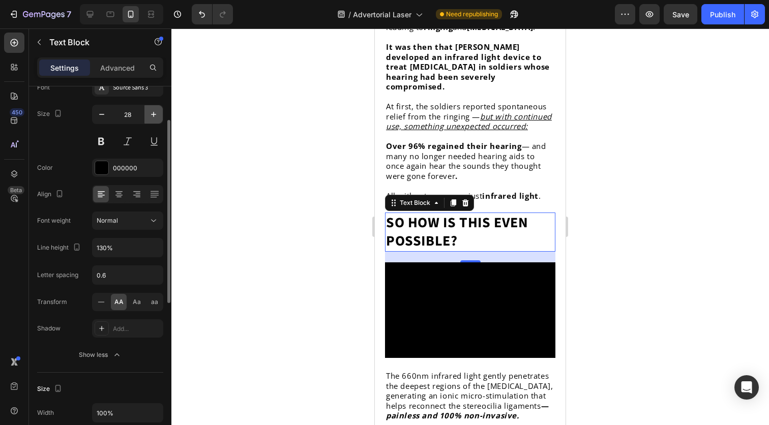
click at [151, 117] on icon "button" at bounding box center [154, 114] width 10 height 10
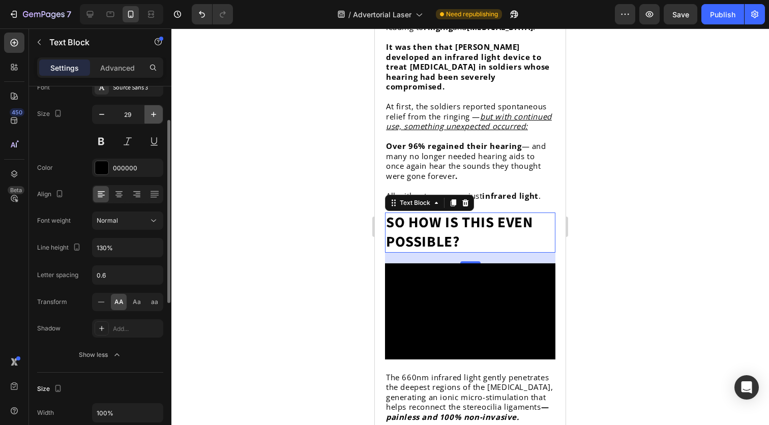
click at [151, 117] on icon "button" at bounding box center [154, 114] width 10 height 10
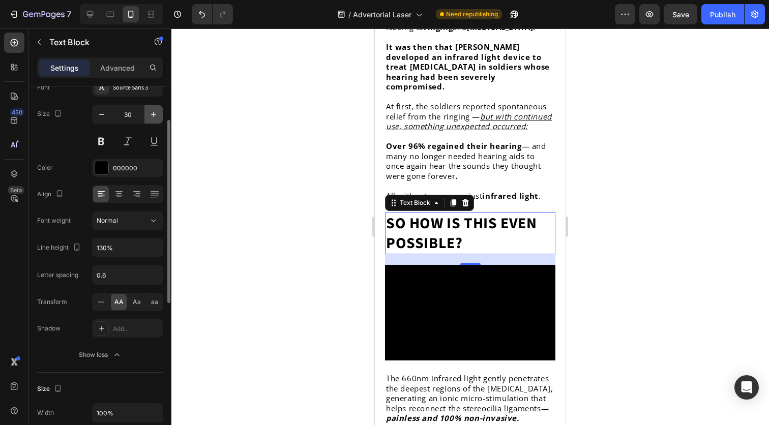
click at [151, 117] on icon "button" at bounding box center [154, 114] width 10 height 10
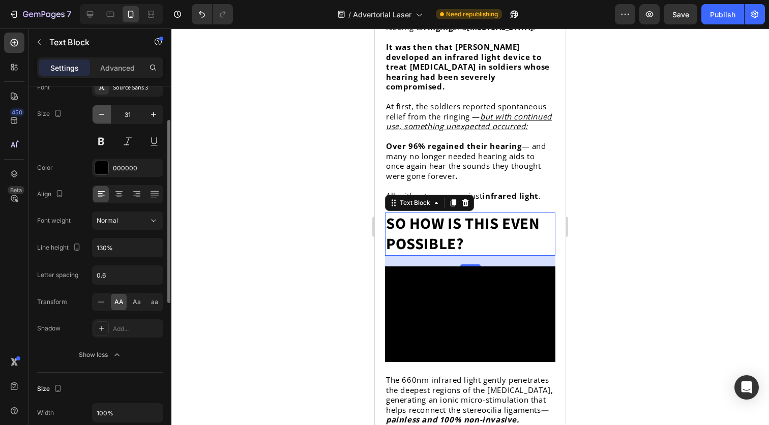
click at [104, 110] on icon "button" at bounding box center [102, 114] width 10 height 10
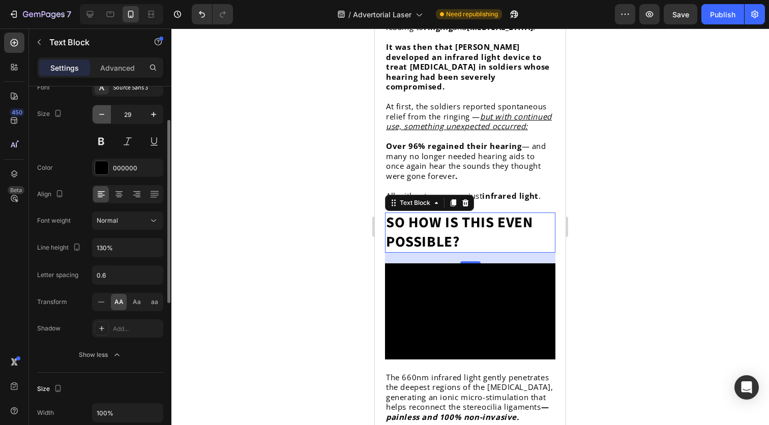
click at [104, 110] on icon "button" at bounding box center [102, 114] width 10 height 10
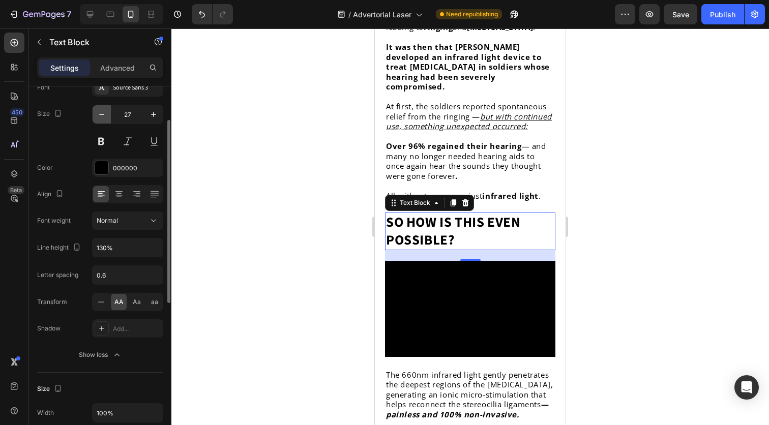
click at [104, 110] on icon "button" at bounding box center [102, 114] width 10 height 10
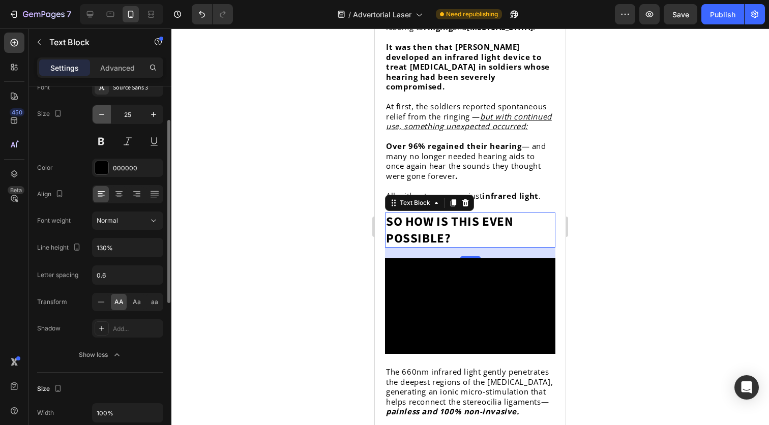
click at [104, 110] on icon "button" at bounding box center [102, 114] width 10 height 10
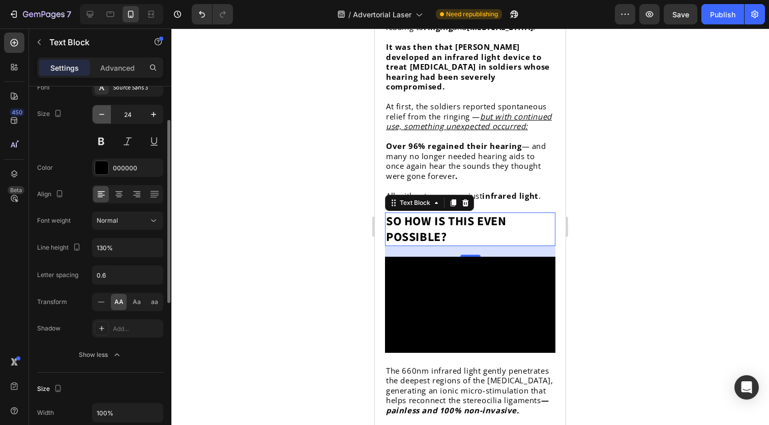
click at [104, 110] on icon "button" at bounding box center [102, 114] width 10 height 10
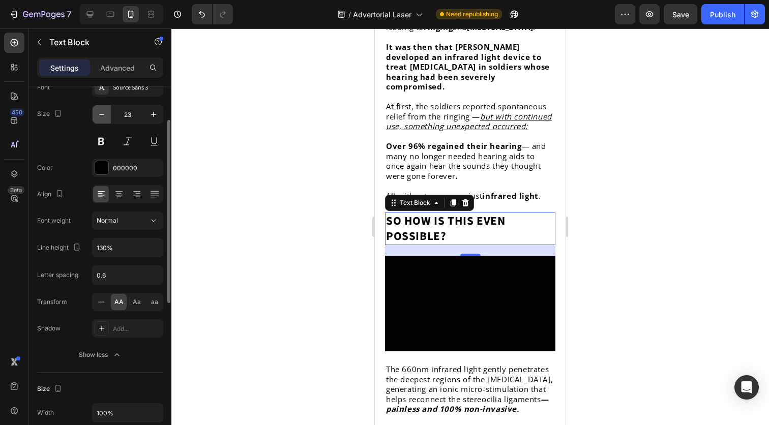
click at [104, 110] on icon "button" at bounding box center [102, 114] width 10 height 10
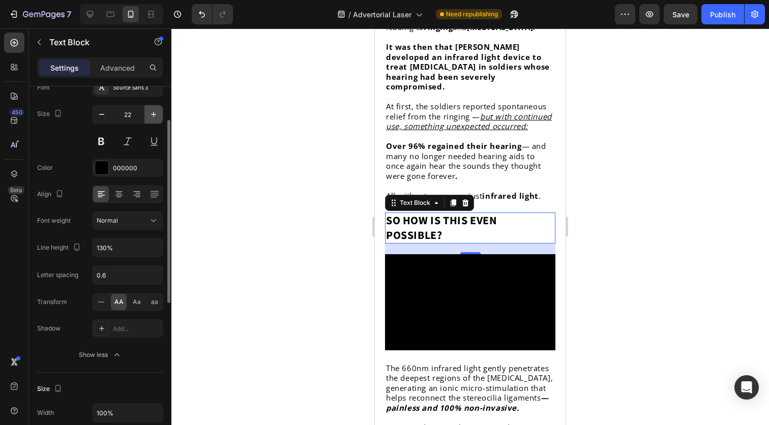
click at [156, 113] on icon "button" at bounding box center [154, 114] width 10 height 10
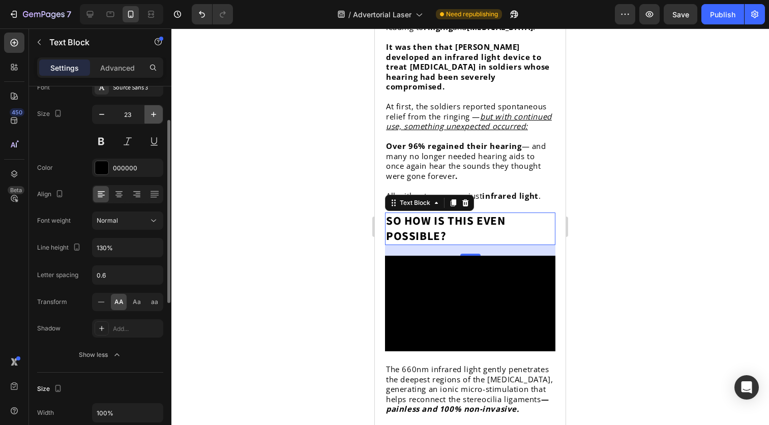
click at [156, 113] on icon "button" at bounding box center [154, 114] width 10 height 10
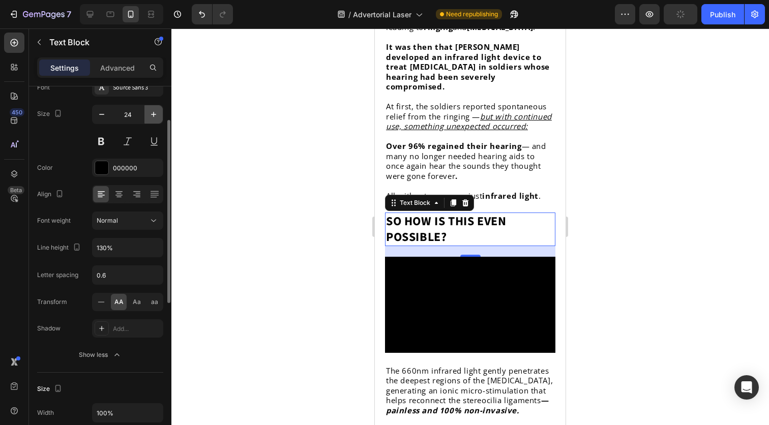
click at [156, 113] on icon "button" at bounding box center [154, 114] width 10 height 10
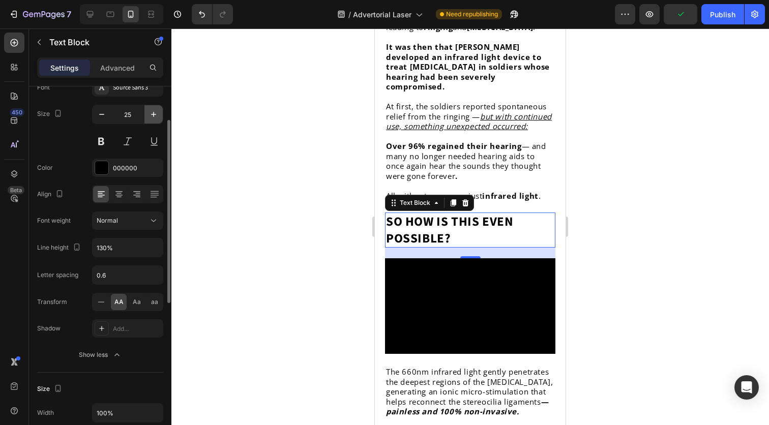
click at [156, 113] on icon "button" at bounding box center [154, 114] width 10 height 10
type input "26"
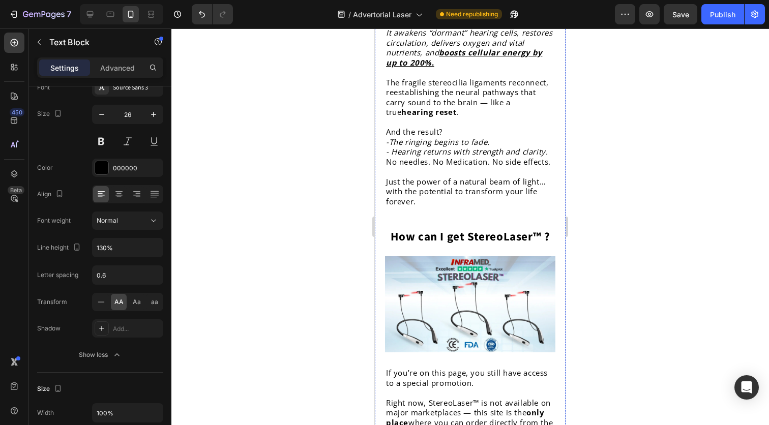
scroll to position [3530, 0]
click at [457, 244] on strong "How can I get StereoLaser™ ?" at bounding box center [471, 235] width 160 height 17
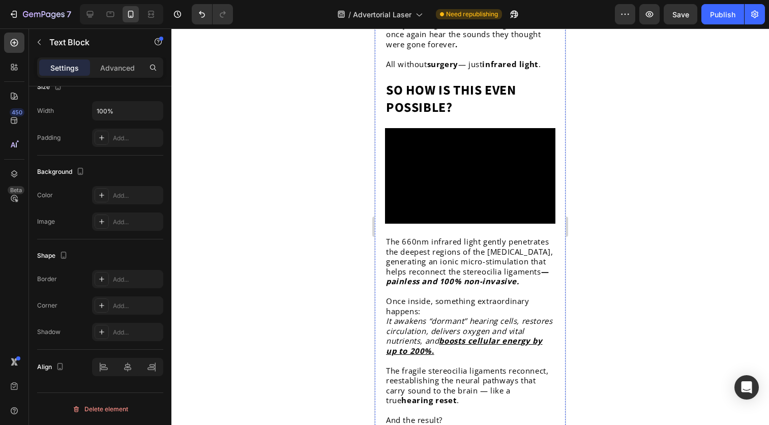
scroll to position [3227, 0]
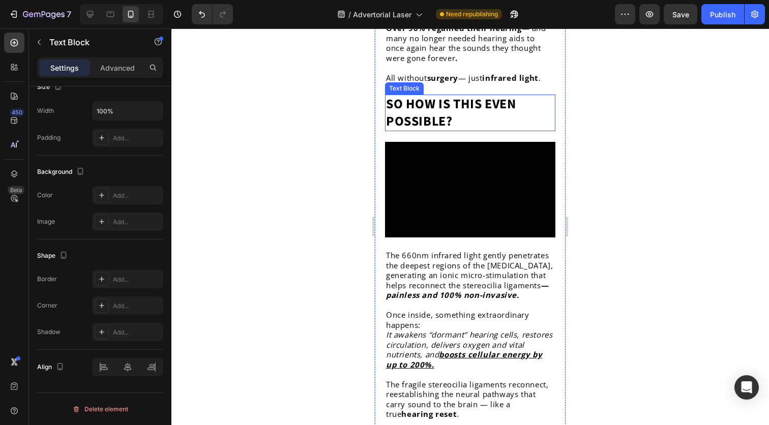
click at [453, 106] on strong "So how is this even possible?" at bounding box center [451, 113] width 130 height 36
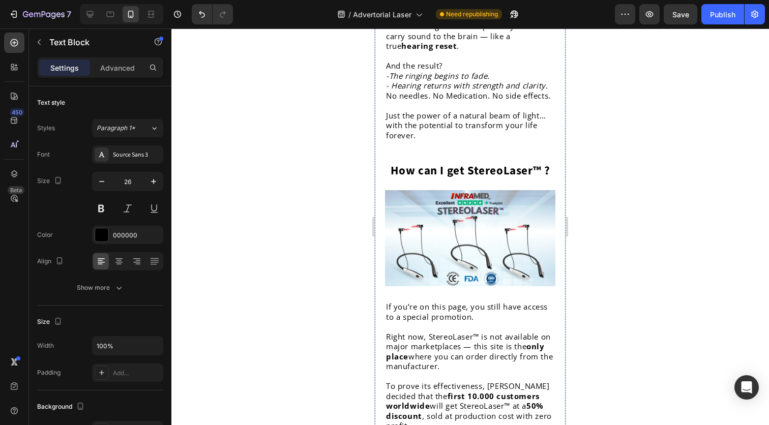
scroll to position [3620, 0]
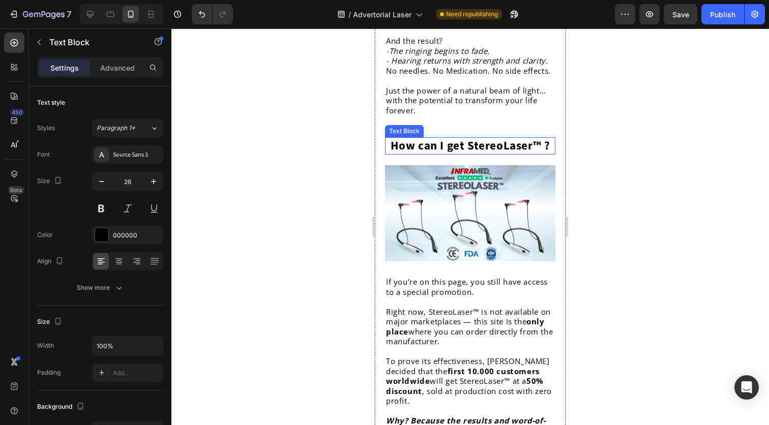
click at [450, 154] on strong "How can I get StereoLaser™ ?" at bounding box center [471, 145] width 160 height 17
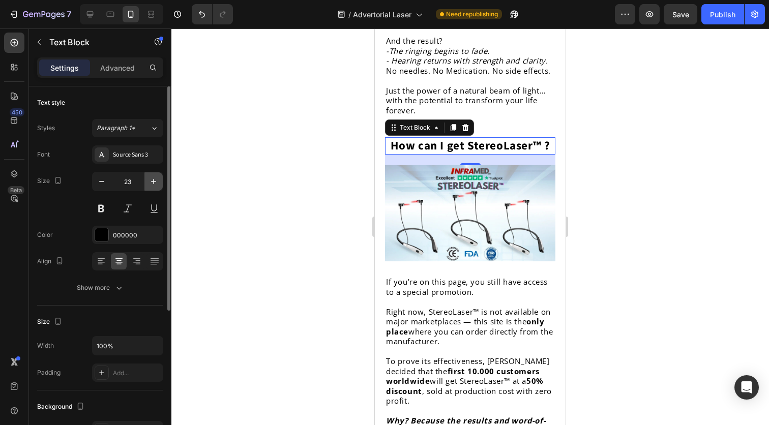
click at [152, 178] on icon "button" at bounding box center [154, 182] width 10 height 10
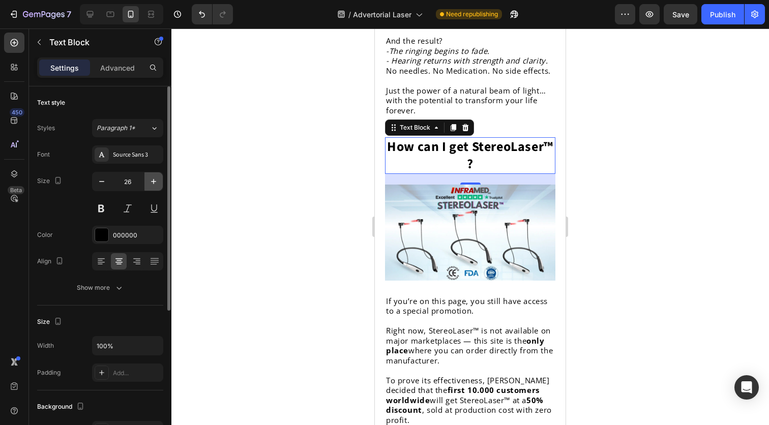
click at [149, 184] on icon "button" at bounding box center [154, 182] width 10 height 10
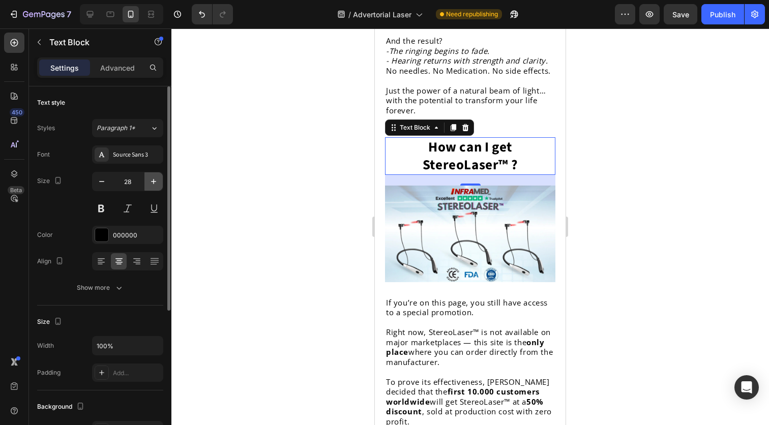
click at [149, 184] on icon "button" at bounding box center [154, 182] width 10 height 10
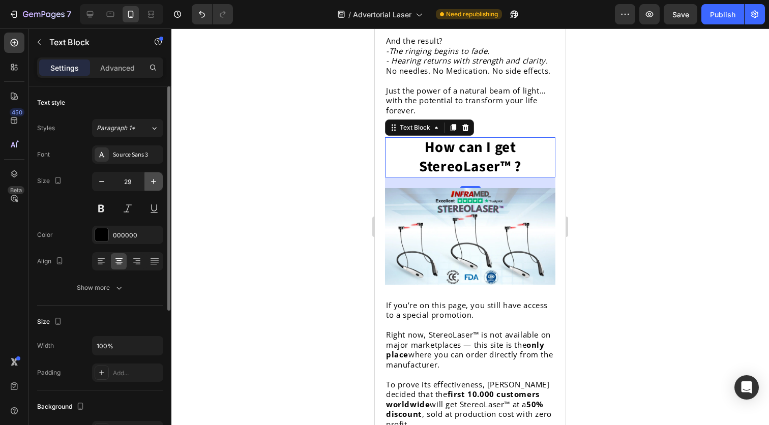
click at [149, 184] on icon "button" at bounding box center [154, 182] width 10 height 10
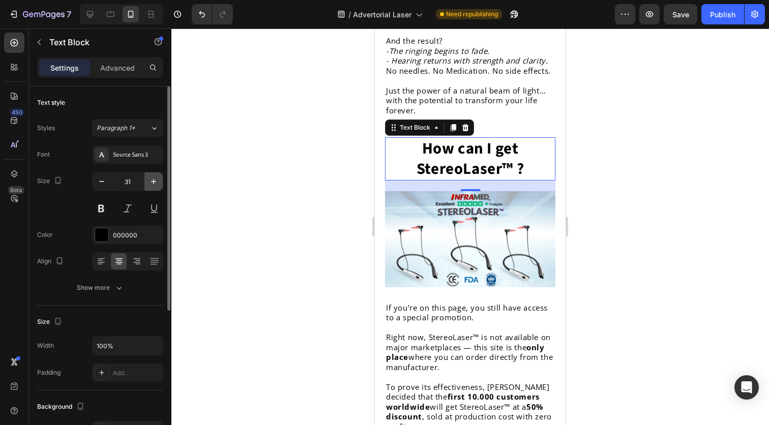
click at [149, 184] on icon "button" at bounding box center [154, 182] width 10 height 10
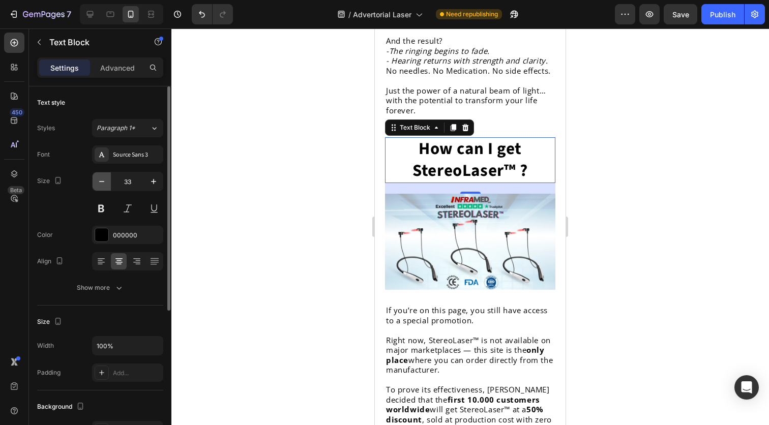
click at [104, 181] on icon "button" at bounding box center [102, 182] width 10 height 10
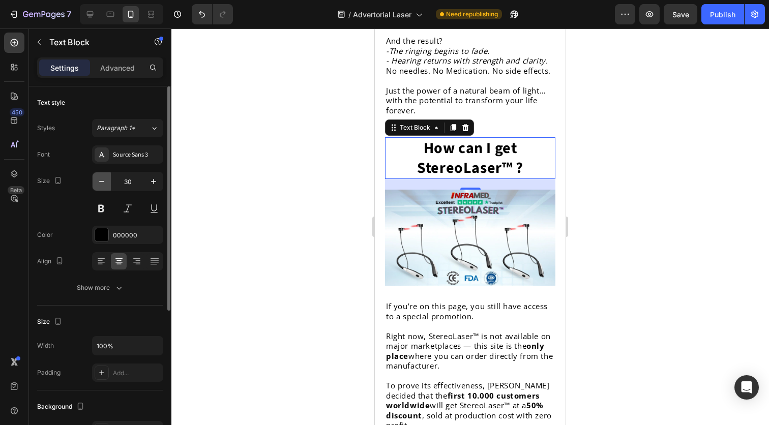
click at [104, 181] on icon "button" at bounding box center [102, 182] width 10 height 10
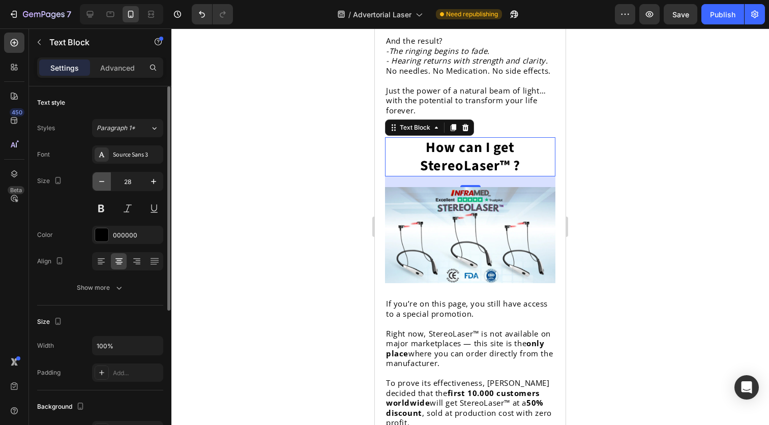
click at [104, 181] on icon "button" at bounding box center [102, 182] width 10 height 10
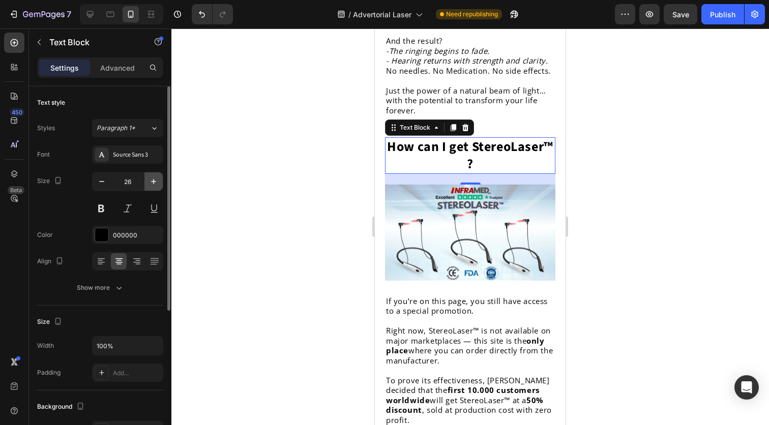
click at [155, 183] on icon "button" at bounding box center [154, 182] width 10 height 10
type input "27"
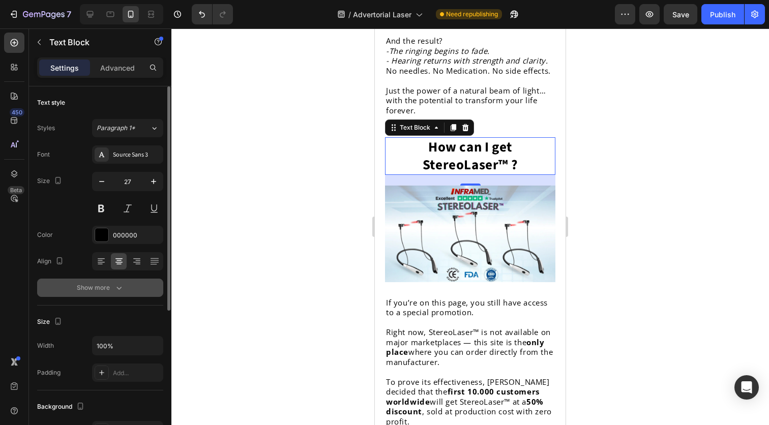
click at [120, 296] on button "Show more" at bounding box center [100, 288] width 126 height 18
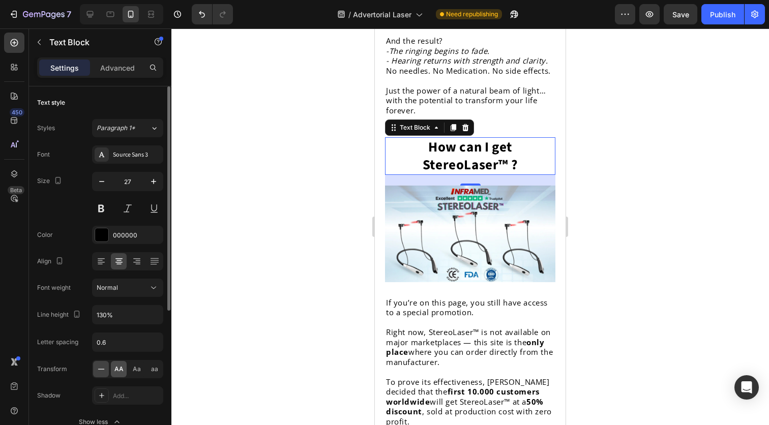
click at [123, 370] on span "AA" at bounding box center [118, 369] width 9 height 9
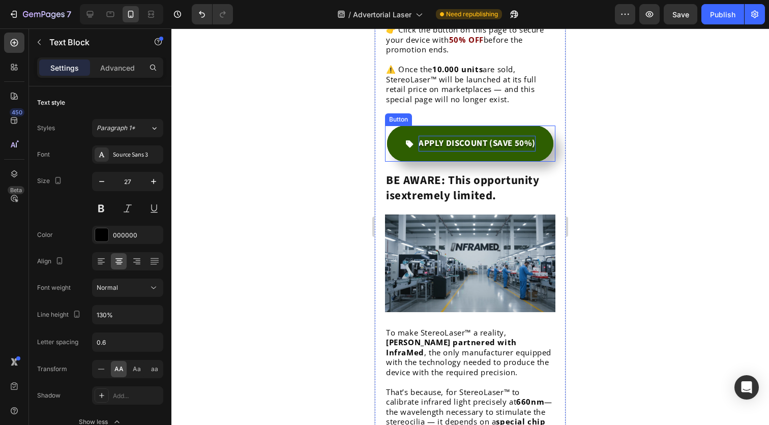
scroll to position [4121, 0]
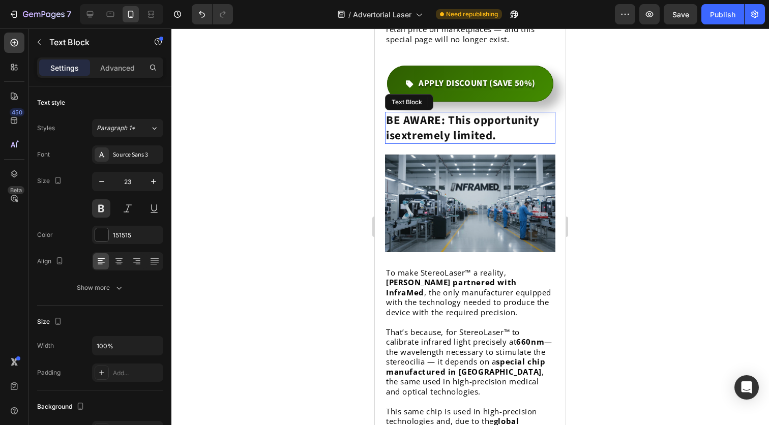
click at [486, 139] on p "BE AWARE: This opportunity is extremely limited ." at bounding box center [470, 128] width 168 height 31
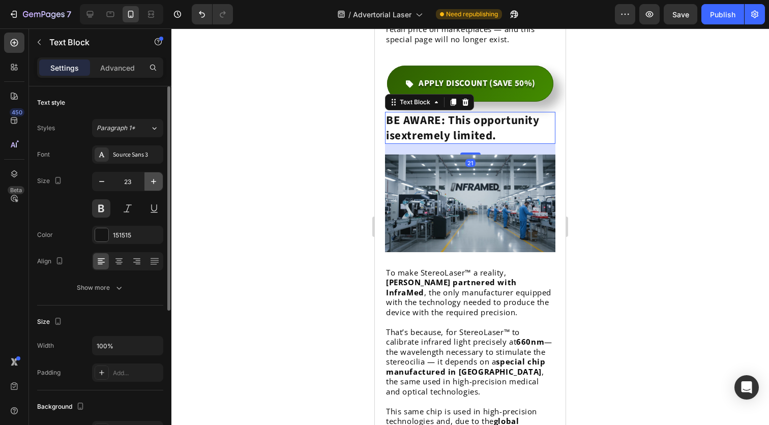
click at [152, 176] on button "button" at bounding box center [153, 181] width 18 height 18
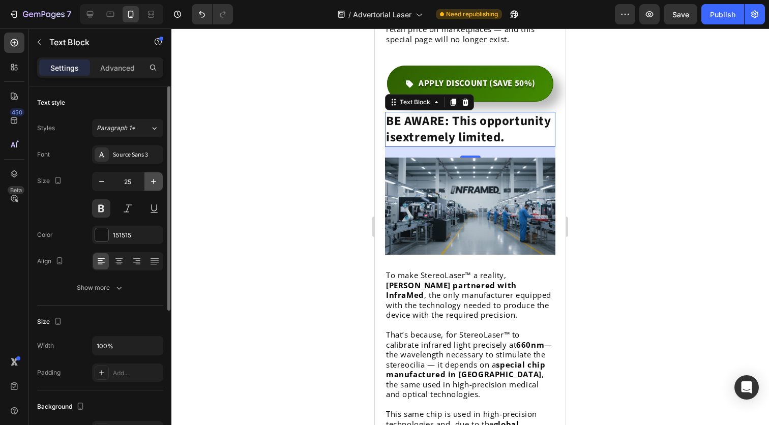
click at [152, 176] on button "button" at bounding box center [153, 181] width 18 height 18
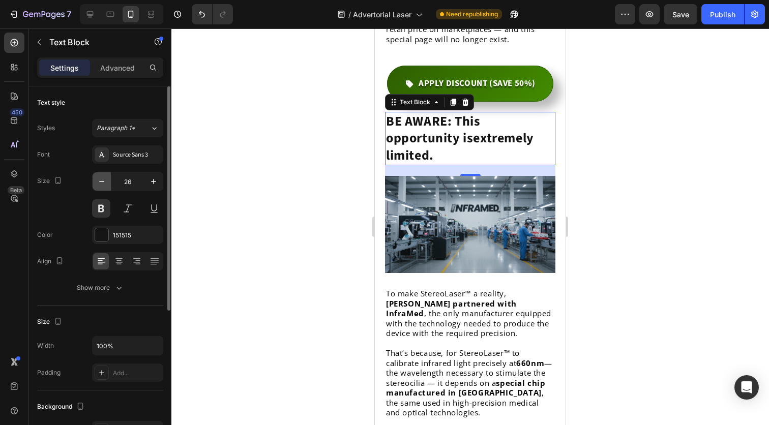
click at [107, 181] on button "button" at bounding box center [102, 181] width 18 height 18
type input "25"
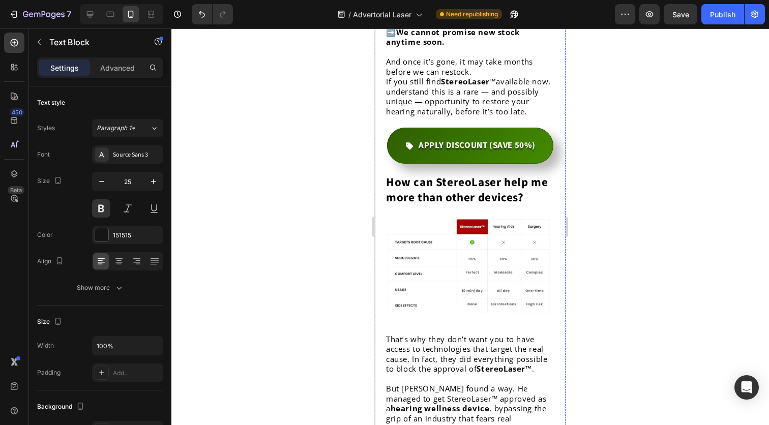
scroll to position [4601, 0]
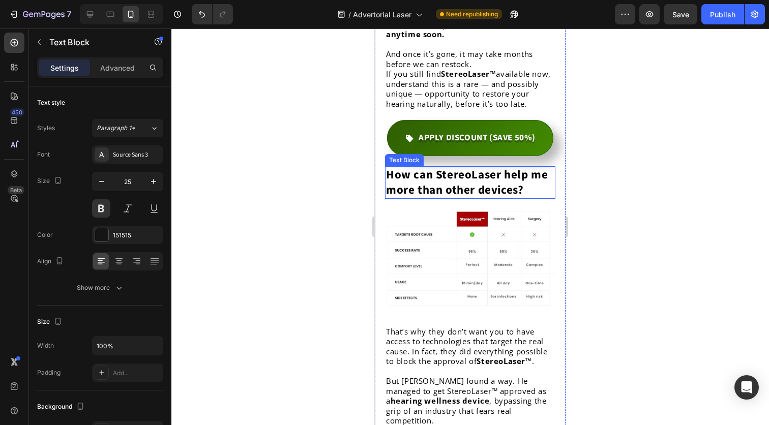
click at [486, 198] on strong "How can StereoLaser help me more than other devices?" at bounding box center [467, 182] width 162 height 32
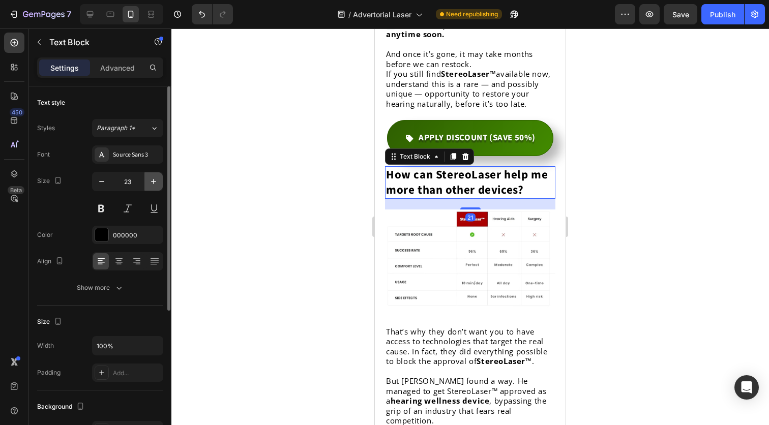
click at [158, 178] on icon "button" at bounding box center [154, 182] width 10 height 10
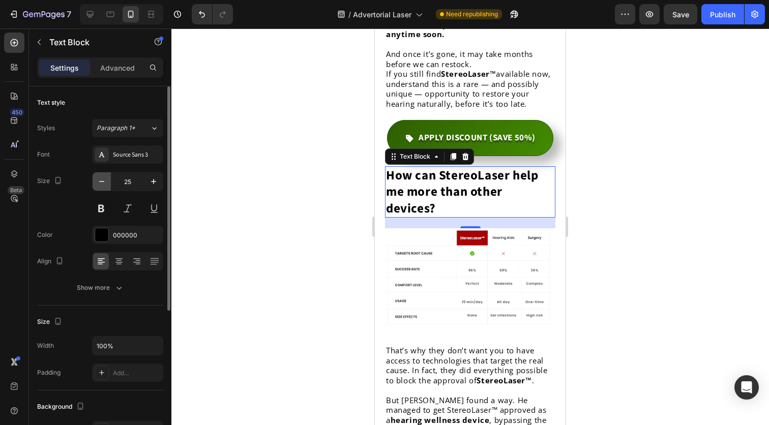
click at [107, 183] on button "button" at bounding box center [102, 181] width 18 height 18
type input "24"
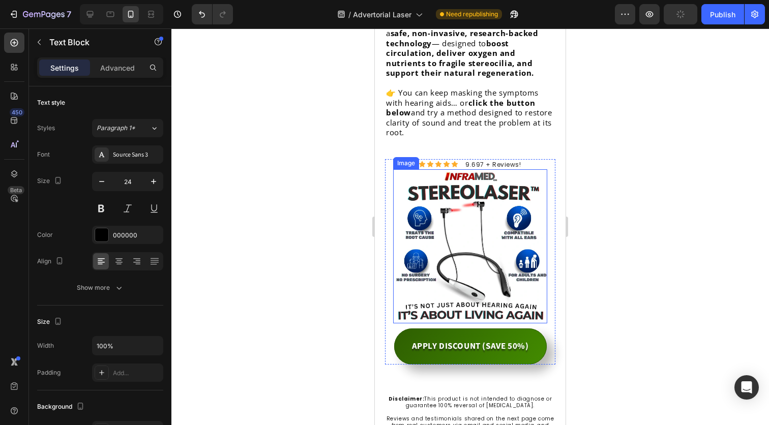
scroll to position [5020, 0]
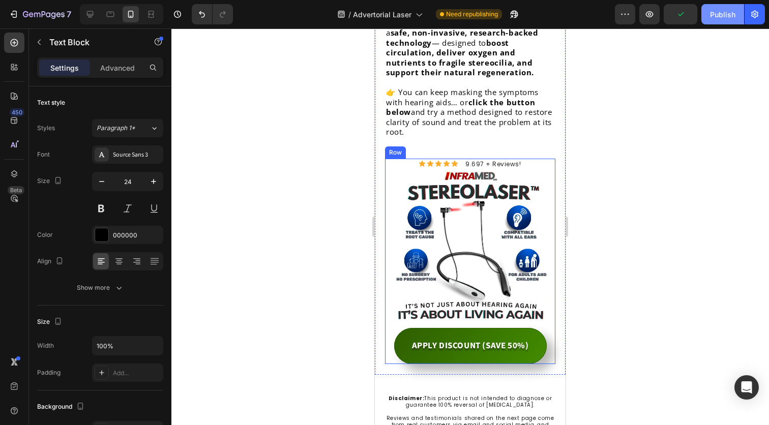
click at [719, 17] on div "Publish" at bounding box center [722, 14] width 25 height 11
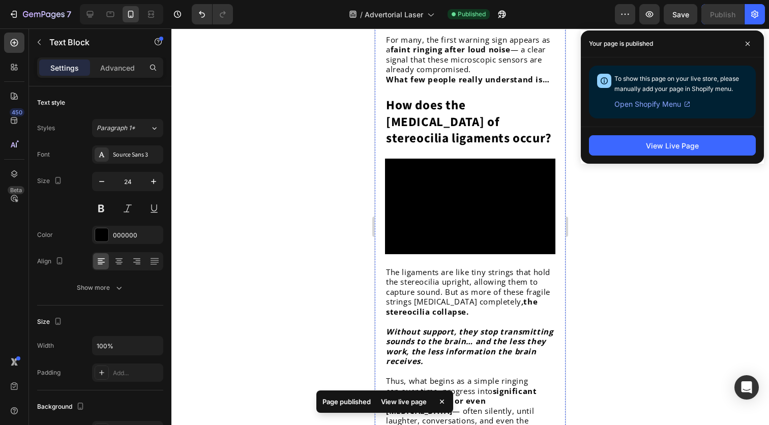
scroll to position [1675, 0]
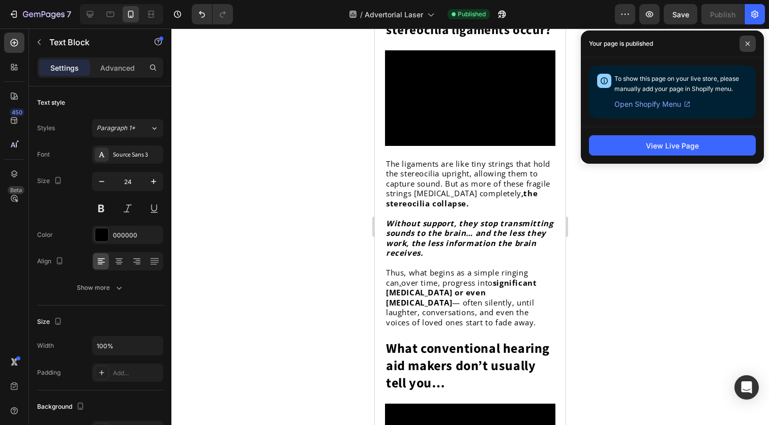
click at [753, 48] on span at bounding box center [748, 44] width 16 height 16
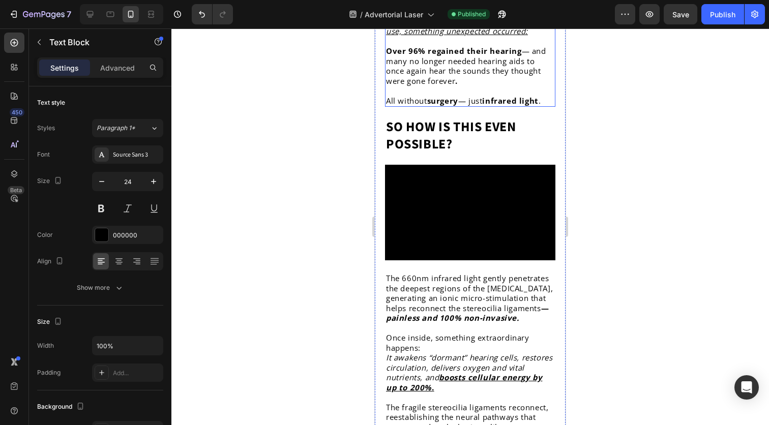
scroll to position [3209, 0]
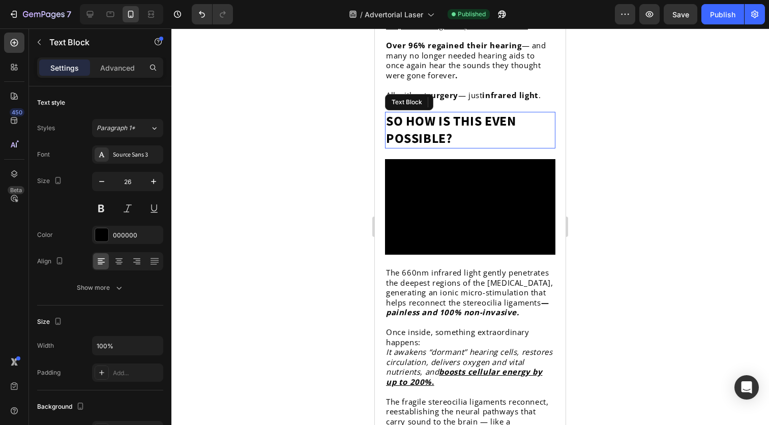
click at [453, 129] on strong "So how is this even possible?" at bounding box center [451, 130] width 130 height 36
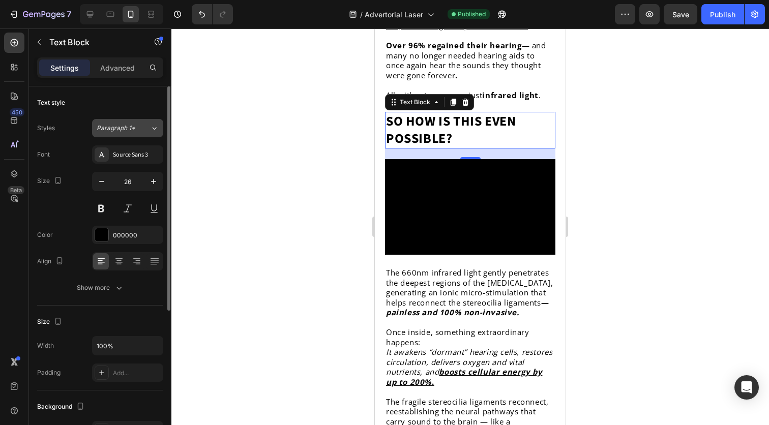
click at [140, 129] on div "Paragraph 1*" at bounding box center [123, 128] width 53 height 9
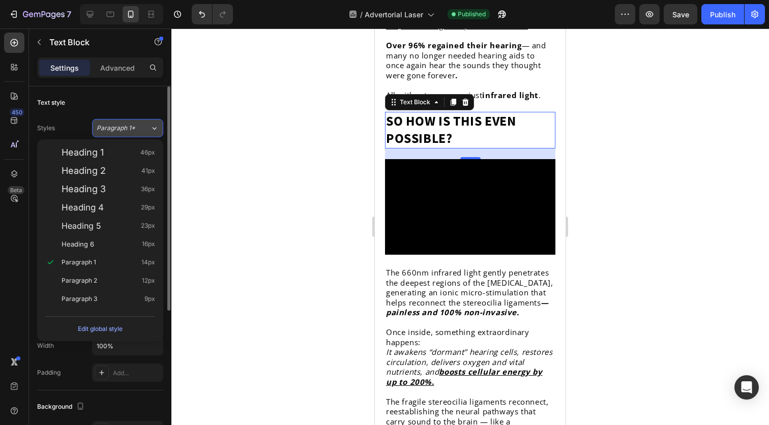
click at [140, 129] on div "Paragraph 1*" at bounding box center [123, 128] width 53 height 9
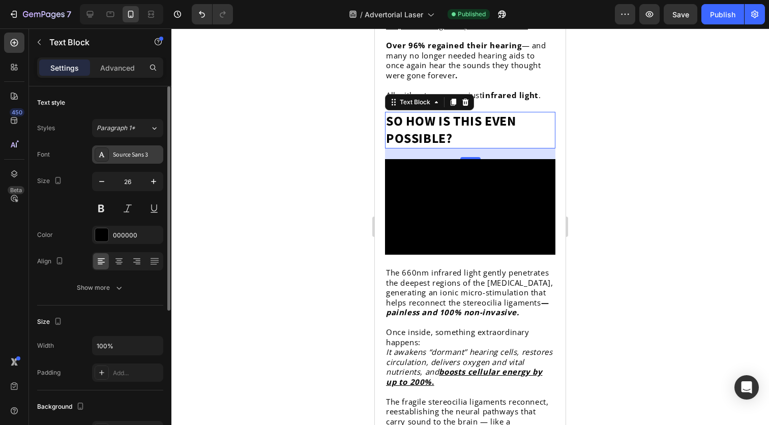
click at [135, 152] on div "Source Sans 3" at bounding box center [137, 155] width 48 height 9
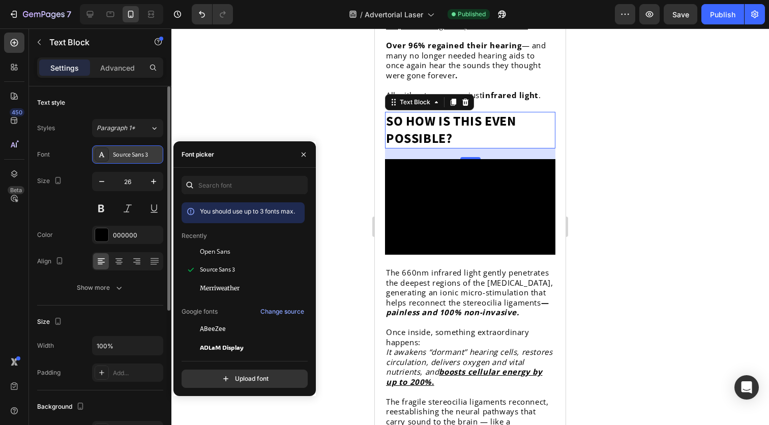
click at [135, 152] on div "Source Sans 3" at bounding box center [137, 155] width 48 height 9
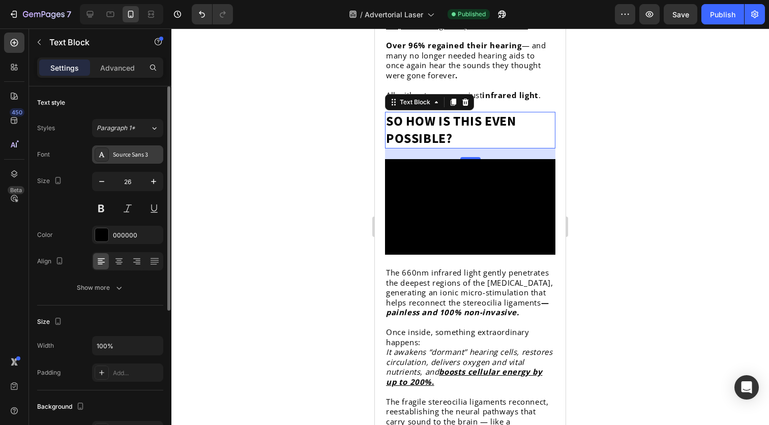
click at [141, 159] on div "Source Sans 3" at bounding box center [137, 155] width 48 height 9
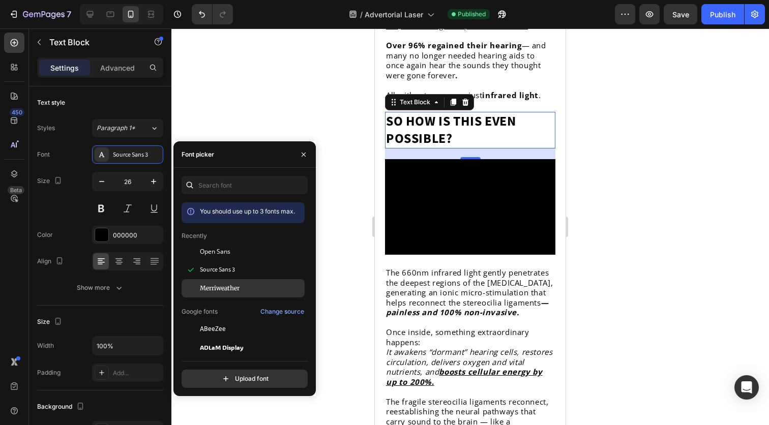
click at [240, 284] on span "Merriweather" at bounding box center [220, 288] width 40 height 9
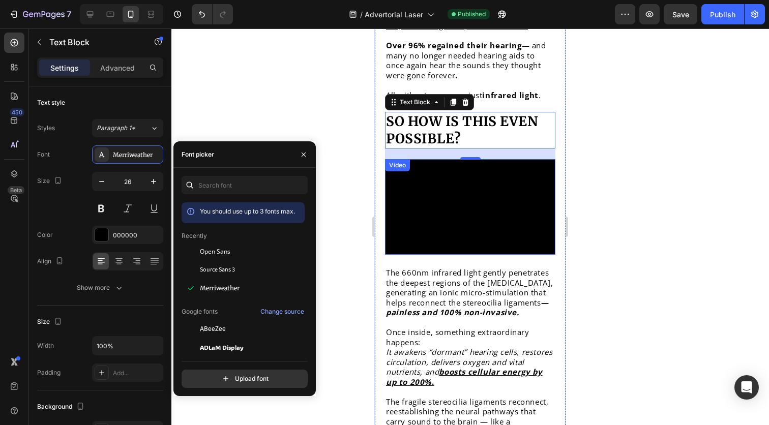
click at [490, 207] on video at bounding box center [470, 207] width 170 height 96
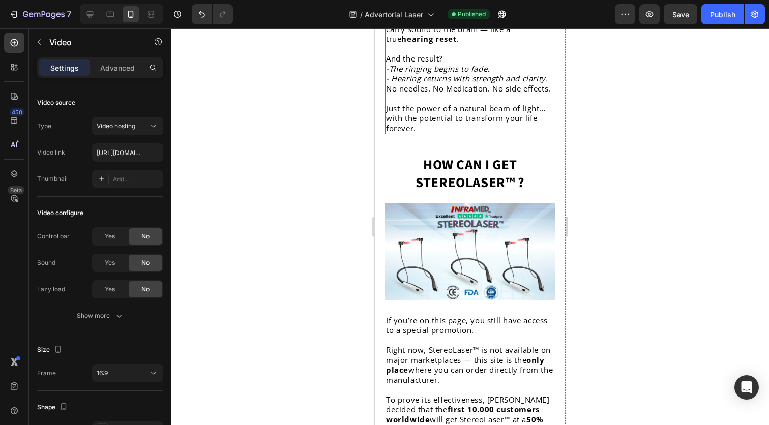
scroll to position [3605, 0]
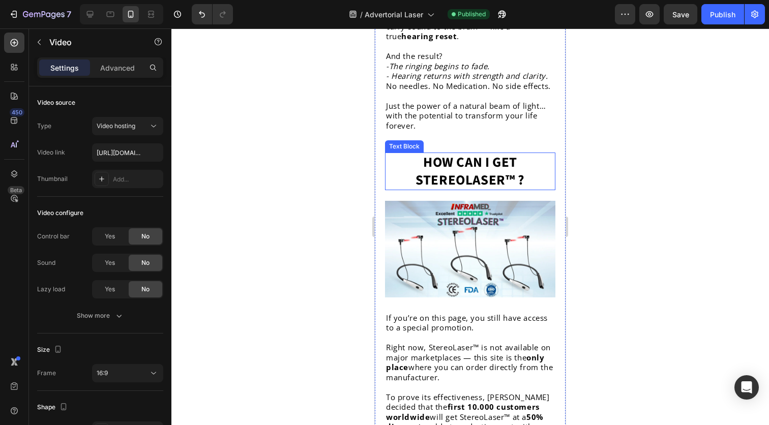
click at [497, 190] on strong "How can I get StereoLaser™ ?" at bounding box center [470, 172] width 109 height 38
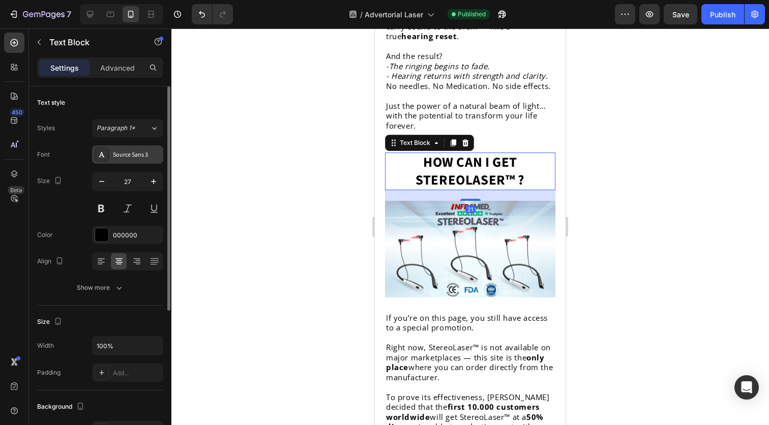
click at [134, 160] on div "Source Sans 3" at bounding box center [127, 154] width 71 height 18
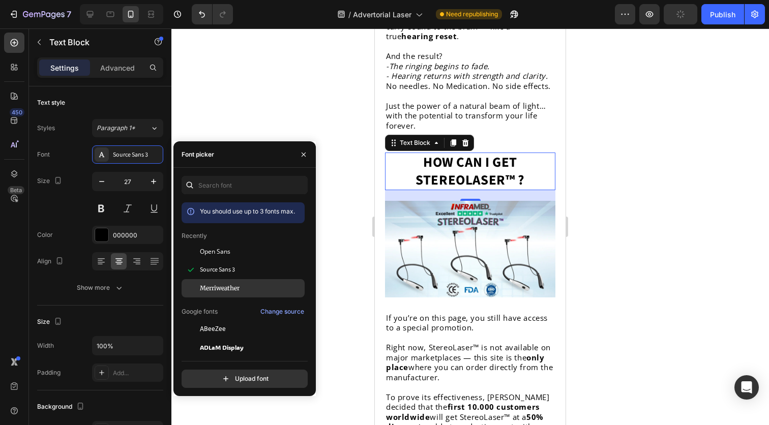
click at [226, 282] on div "Merriweather" at bounding box center [243, 288] width 123 height 18
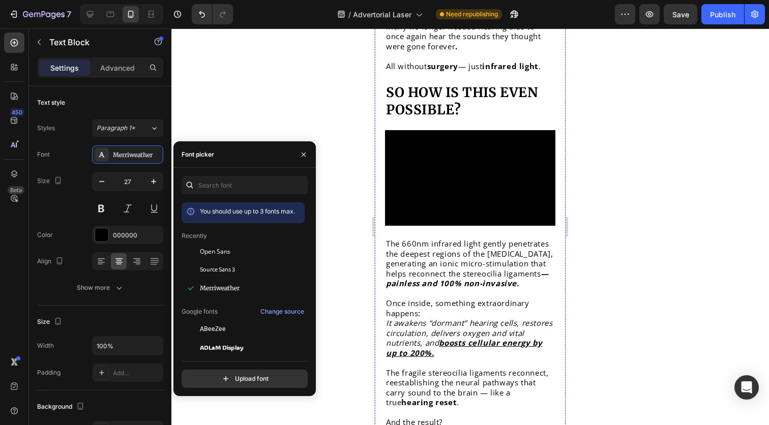
click at [527, 212] on video at bounding box center [470, 178] width 170 height 96
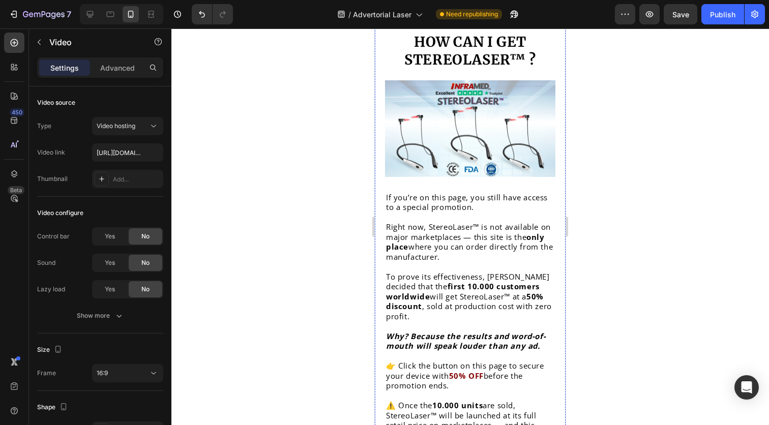
scroll to position [3546, 0]
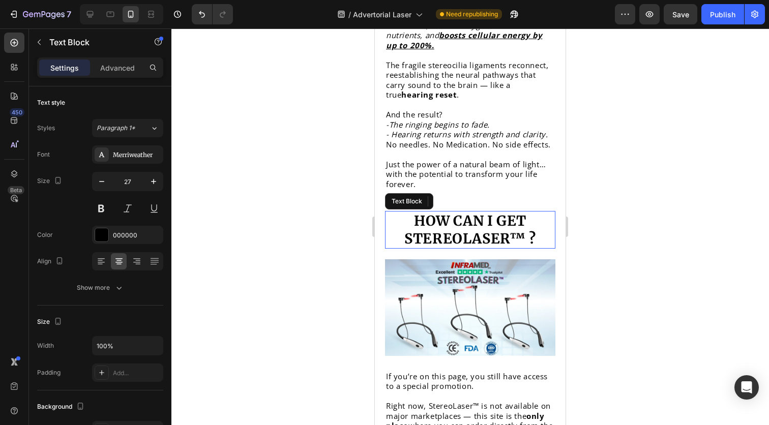
click at [532, 247] on strong "How can I get StereoLaser™ ?" at bounding box center [469, 229] width 131 height 35
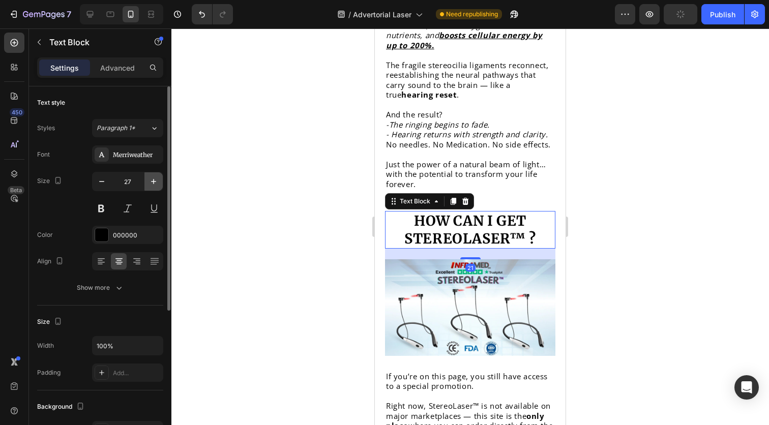
click at [157, 181] on icon "button" at bounding box center [154, 182] width 10 height 10
click at [156, 182] on icon "button" at bounding box center [153, 181] width 5 height 5
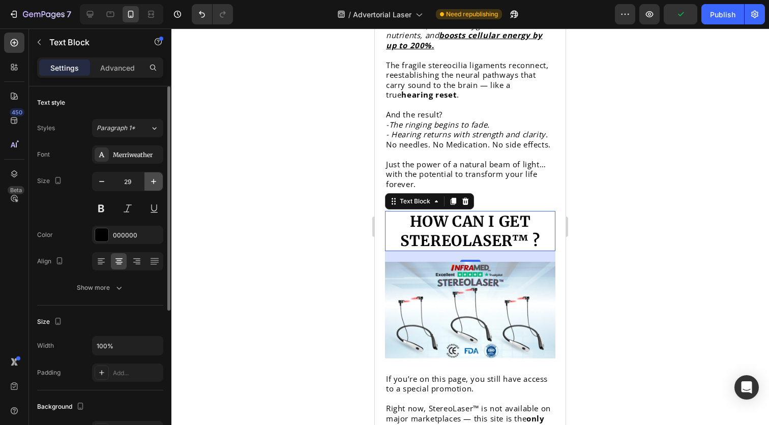
click at [156, 182] on icon "button" at bounding box center [153, 181] width 5 height 5
type input "30"
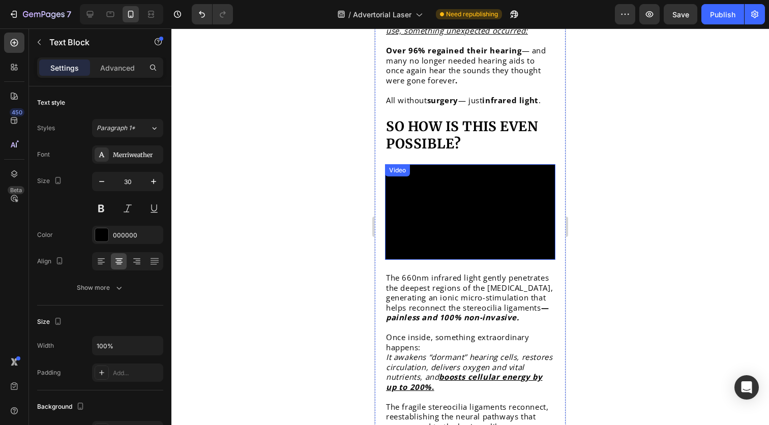
scroll to position [3197, 0]
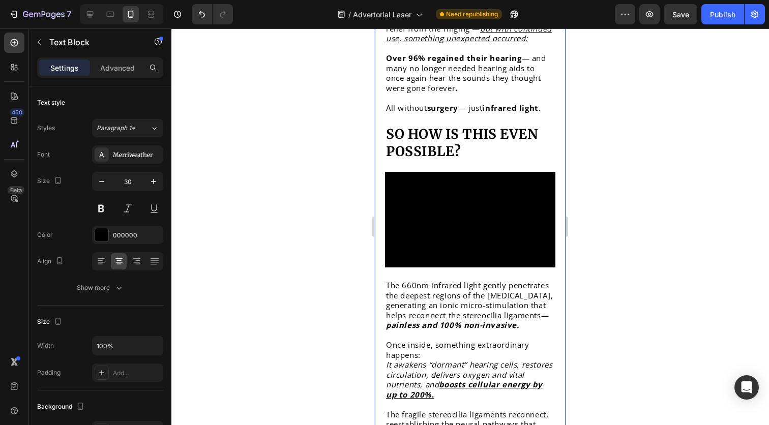
click at [461, 141] on strong "So how is this even possible?" at bounding box center [462, 143] width 152 height 34
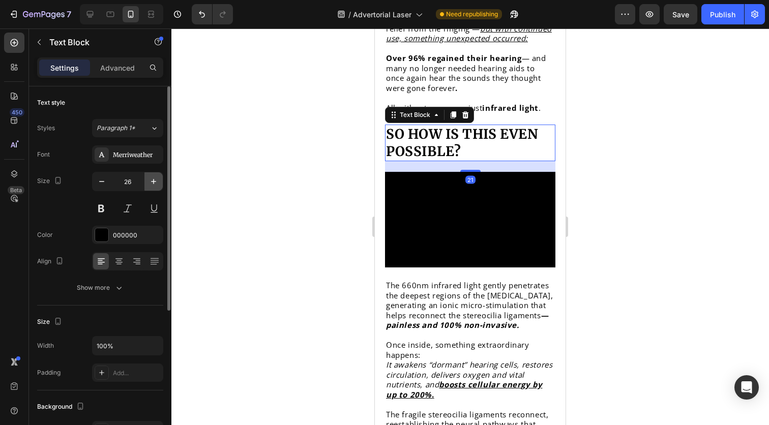
click at [152, 186] on icon "button" at bounding box center [154, 182] width 10 height 10
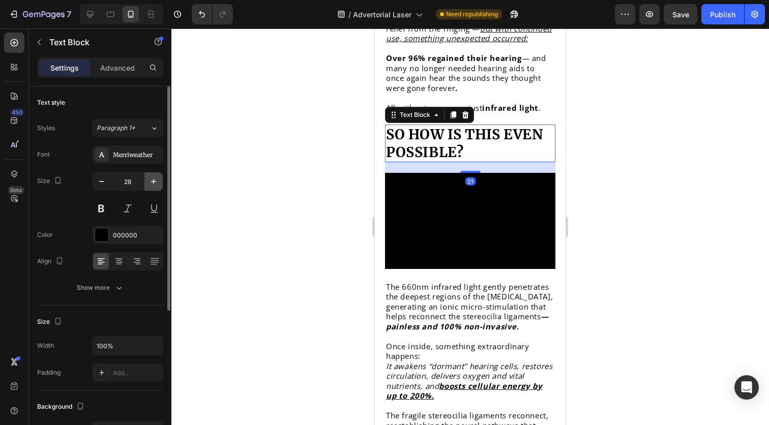
click at [152, 186] on icon "button" at bounding box center [154, 182] width 10 height 10
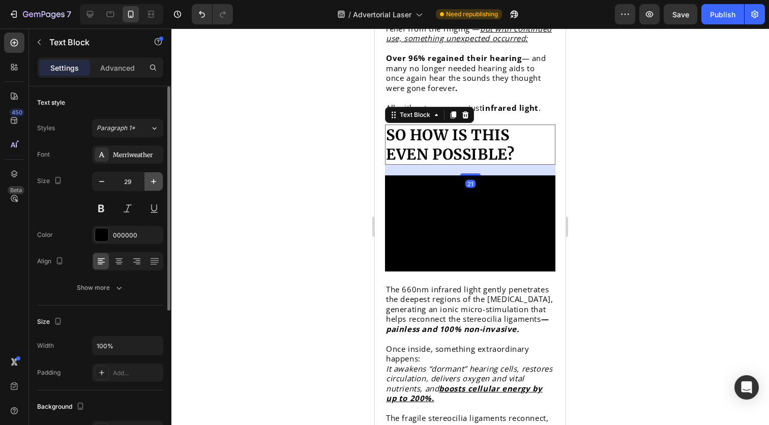
click at [152, 186] on icon "button" at bounding box center [154, 182] width 10 height 10
type input "30"
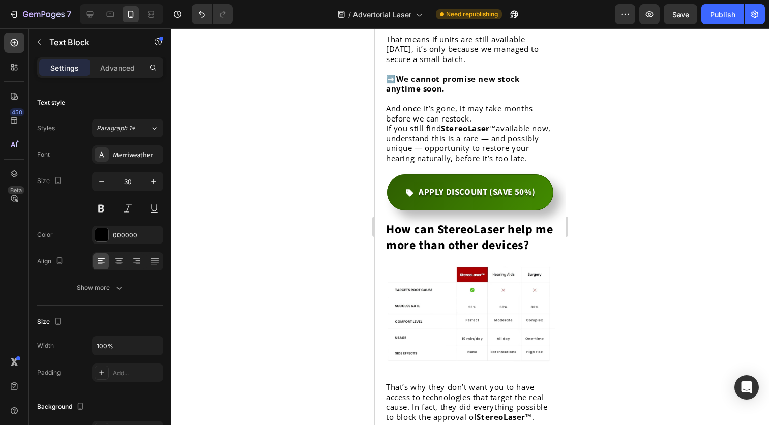
scroll to position [4585, 0]
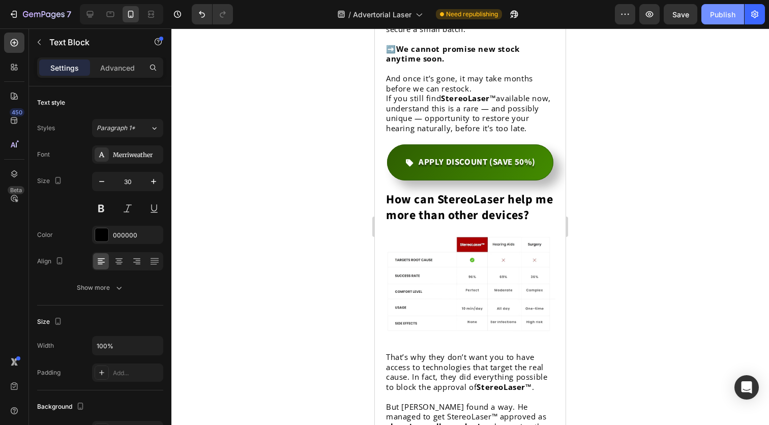
click at [706, 13] on button "Publish" at bounding box center [722, 14] width 43 height 20
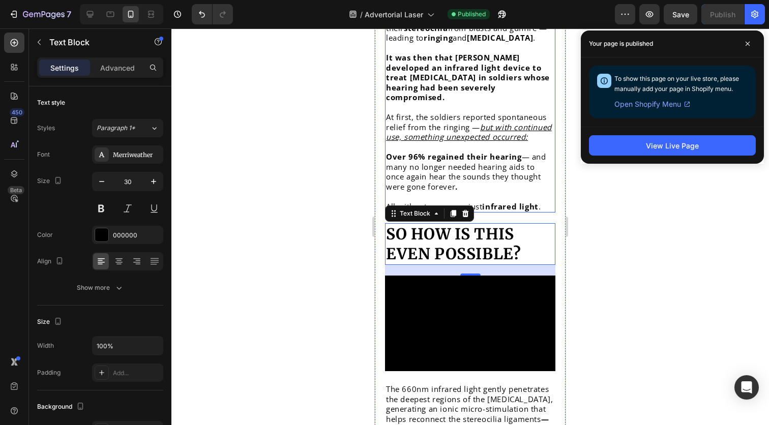
scroll to position [3098, 0]
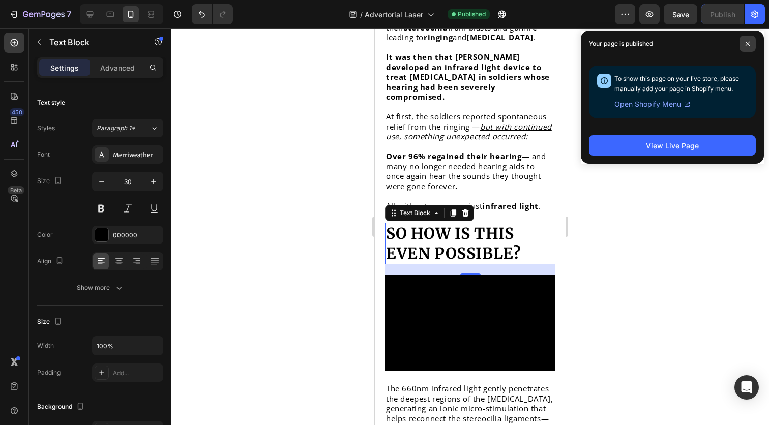
click at [744, 41] on span at bounding box center [748, 44] width 16 height 16
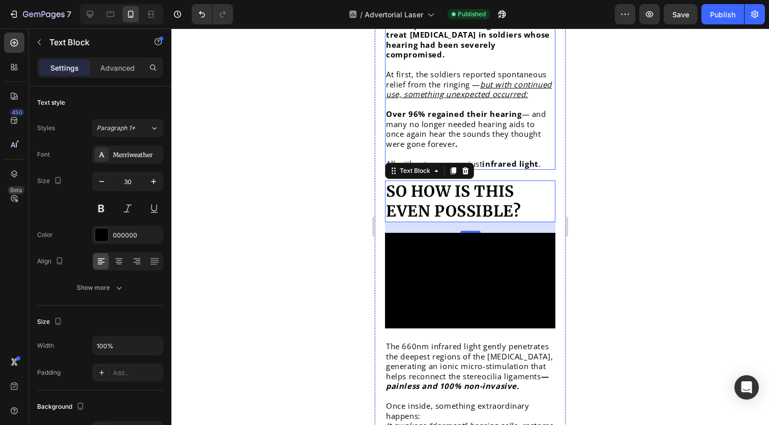
scroll to position [3145, 0]
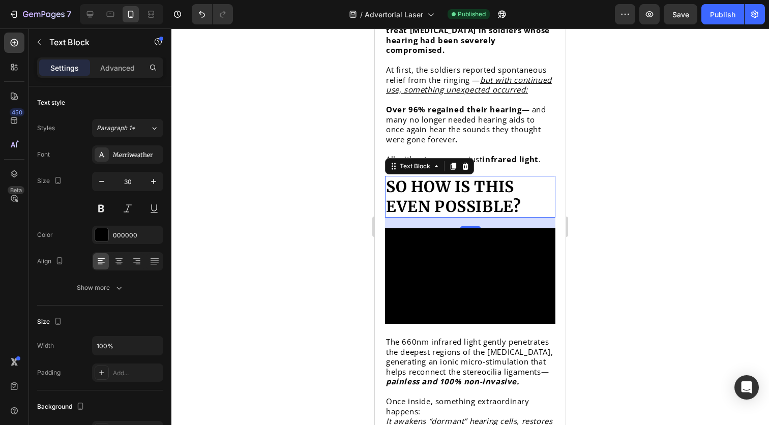
click at [508, 186] on strong "So how is this even possible?" at bounding box center [453, 196] width 135 height 39
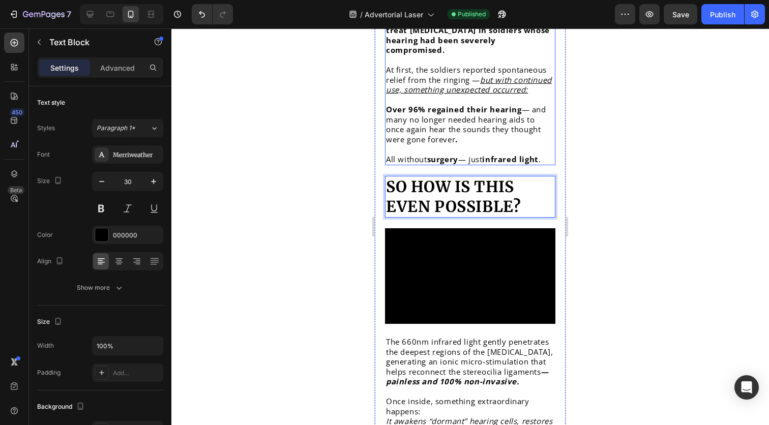
click at [485, 84] on u "but with continued use, something unexpected occurred:" at bounding box center [469, 85] width 166 height 20
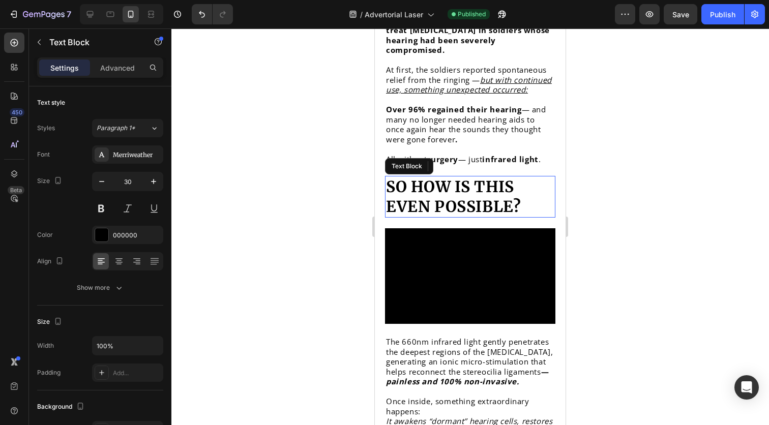
click at [523, 187] on p "So how is this even possible?" at bounding box center [470, 197] width 168 height 40
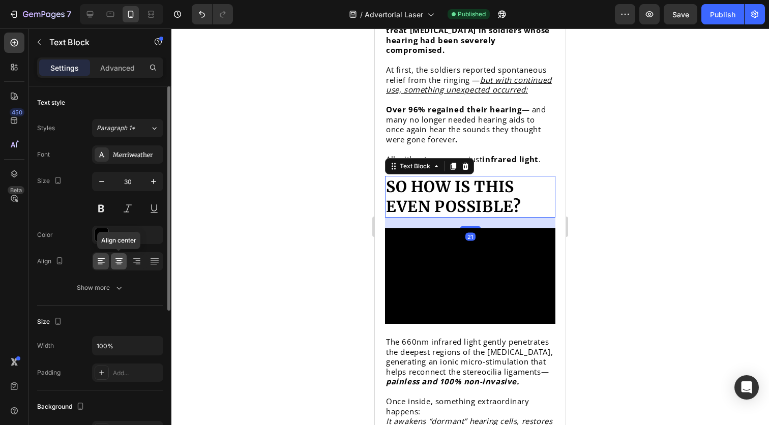
click at [123, 268] on div at bounding box center [119, 261] width 16 height 16
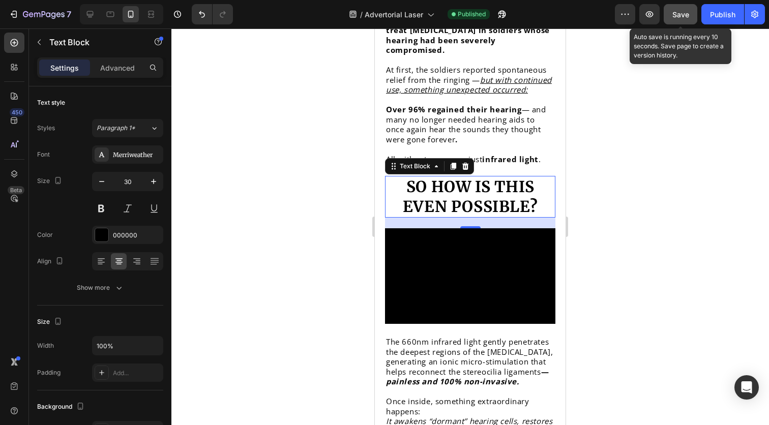
click at [678, 18] on span "Save" at bounding box center [681, 14] width 17 height 9
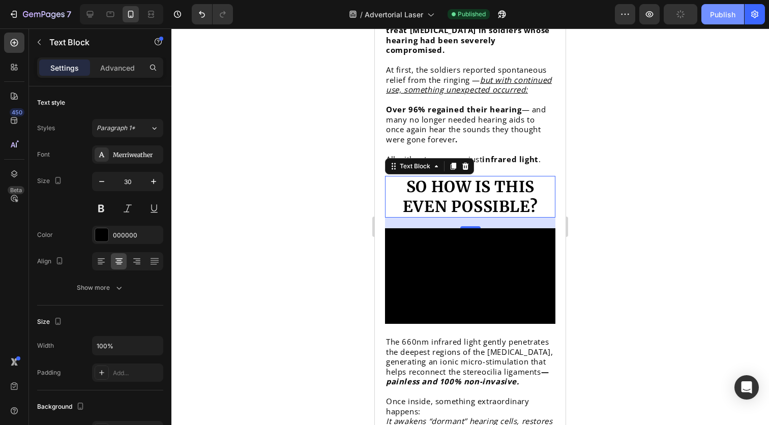
click at [702, 18] on button "Publish" at bounding box center [722, 14] width 43 height 20
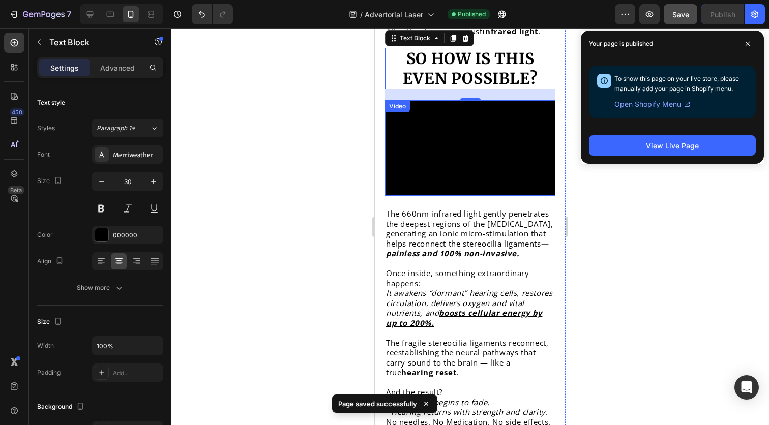
scroll to position [3294, 0]
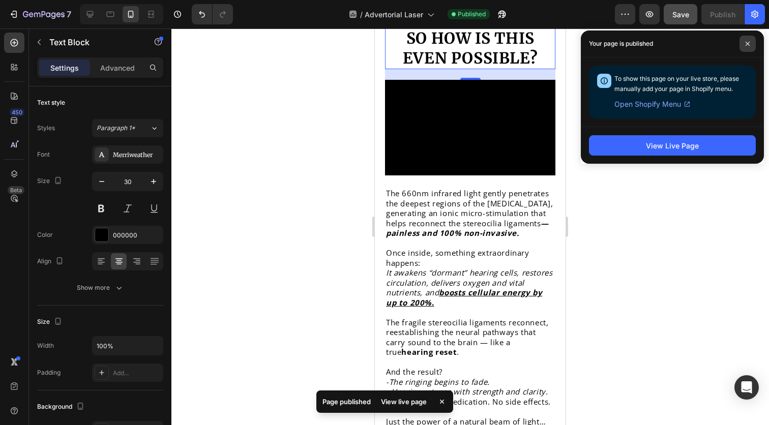
click at [747, 46] on span at bounding box center [748, 44] width 16 height 16
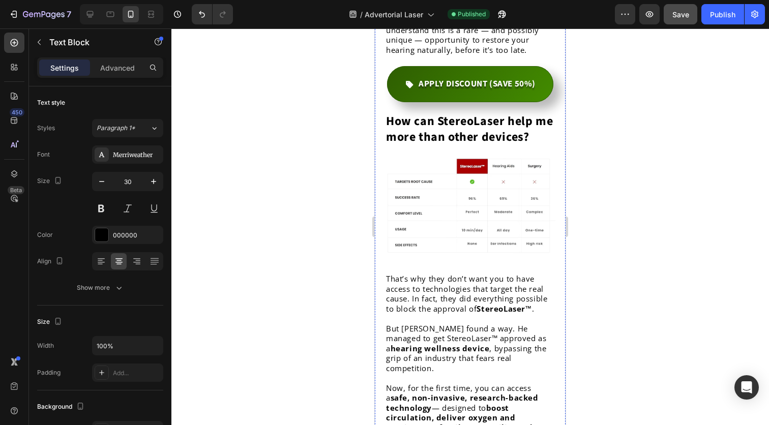
scroll to position [4702, 0]
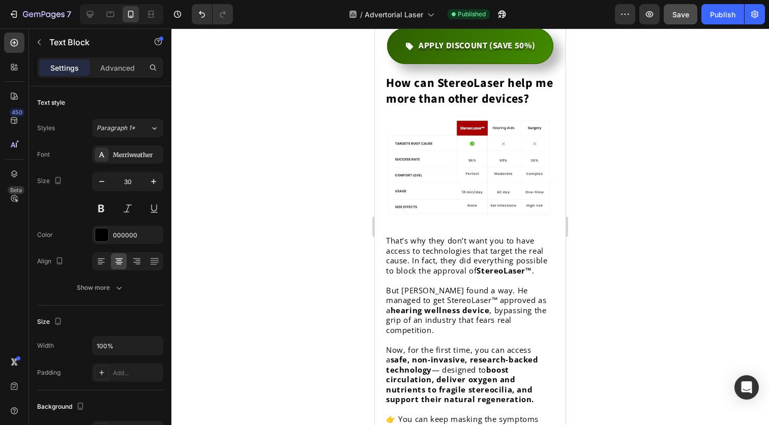
click at [678, 24] on div "7 Version history / Advertorial Laser Published Preview Save Publish" at bounding box center [384, 14] width 769 height 29
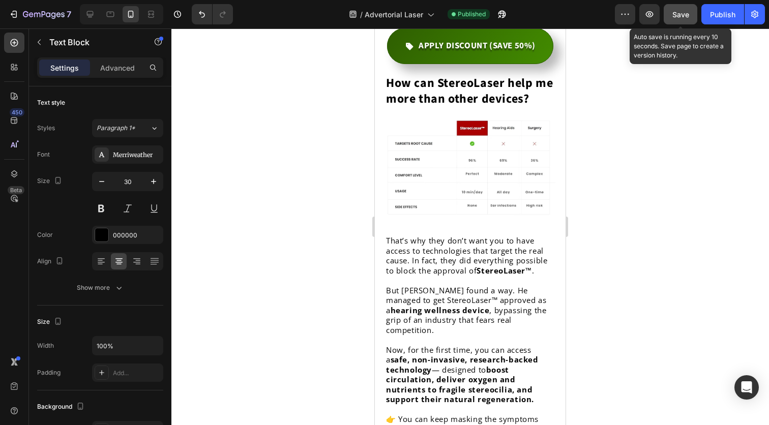
click at [682, 23] on button "Save" at bounding box center [681, 14] width 34 height 20
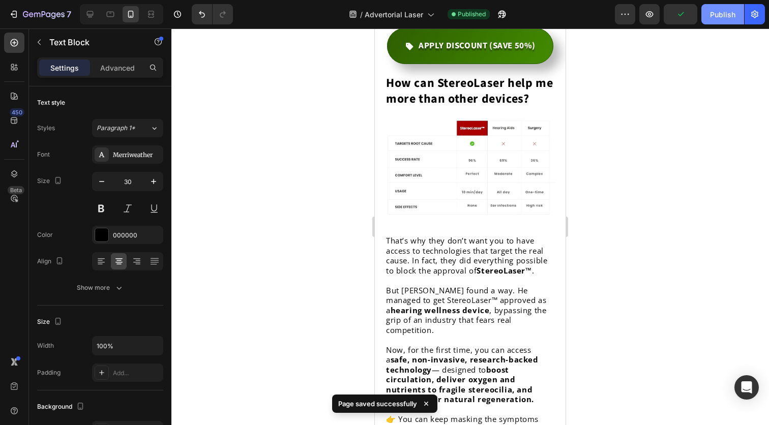
click at [707, 19] on button "Publish" at bounding box center [722, 14] width 43 height 20
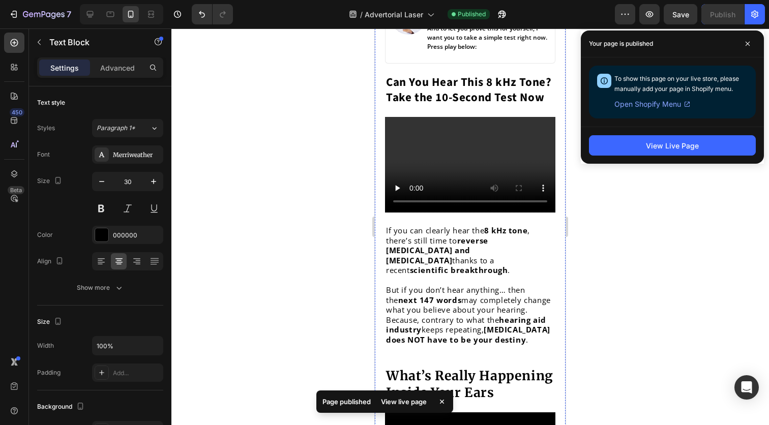
scroll to position [421, 0]
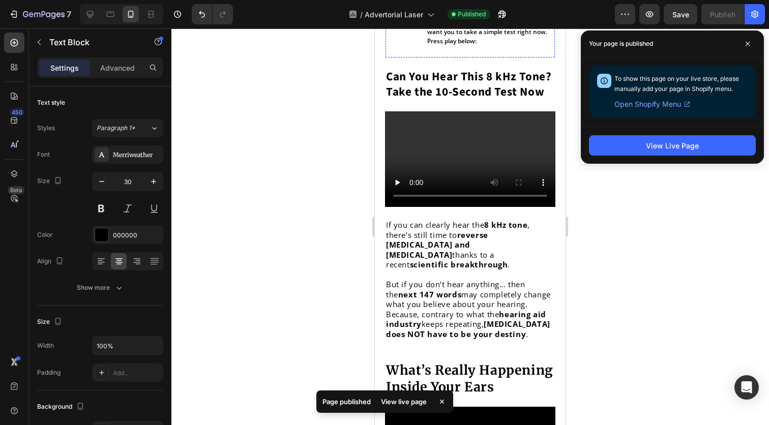
click at [408, 29] on img at bounding box center [409, 11] width 36 height 36
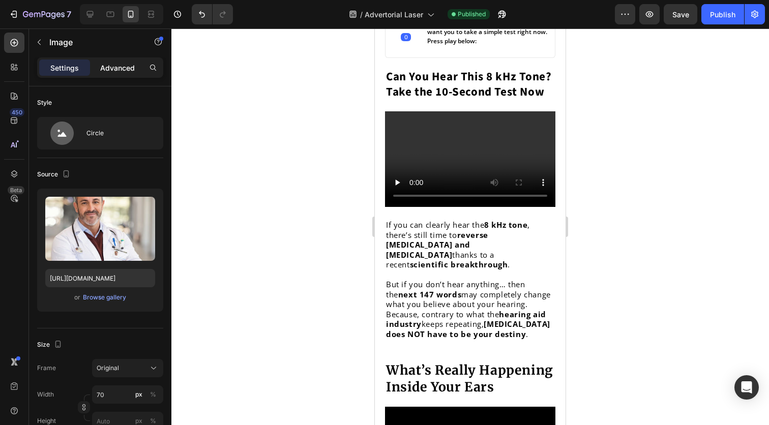
click at [114, 65] on p "Advanced" at bounding box center [117, 68] width 35 height 11
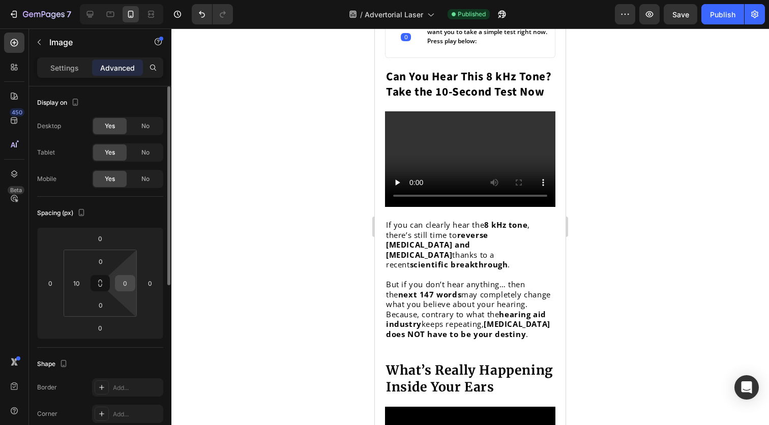
click at [123, 289] on input "0" at bounding box center [125, 283] width 15 height 15
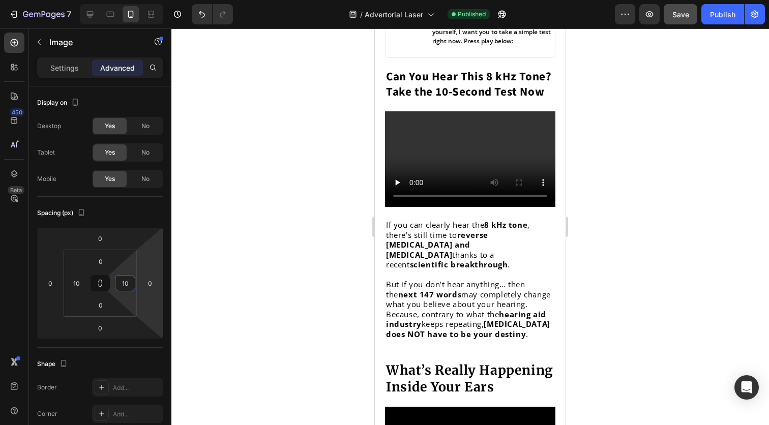
type input "10"
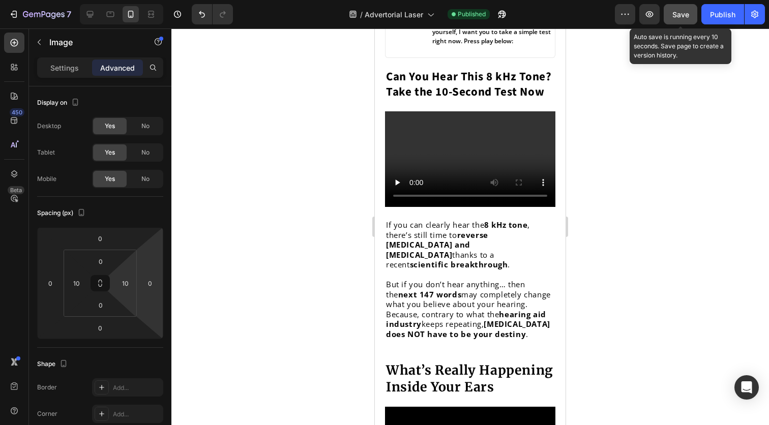
click at [689, 20] on button "Save" at bounding box center [681, 14] width 34 height 20
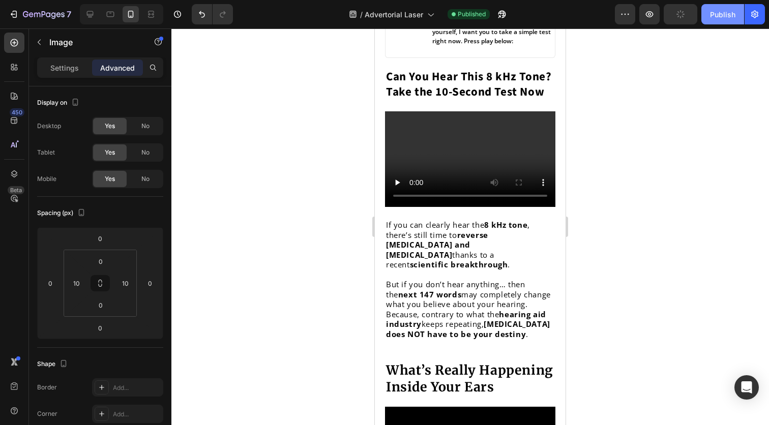
click at [707, 20] on button "Publish" at bounding box center [722, 14] width 43 height 20
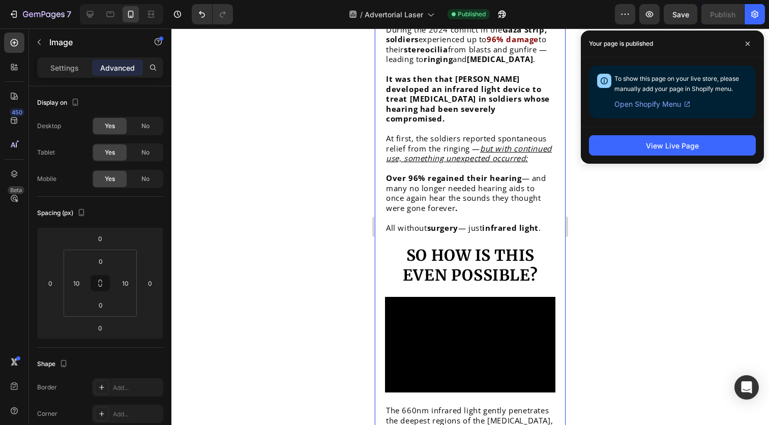
scroll to position [3091, 0]
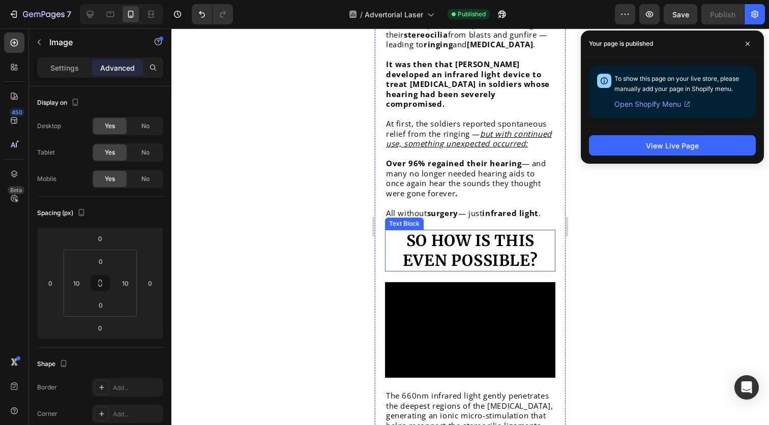
click at [445, 253] on strong "So how is this even possible?" at bounding box center [470, 250] width 135 height 39
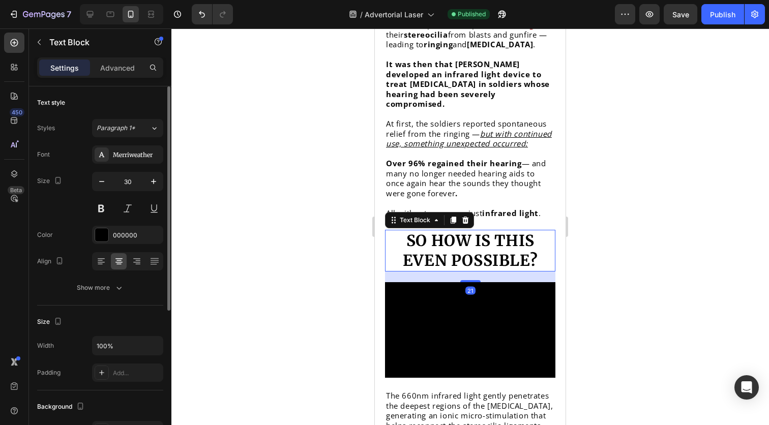
click at [132, 167] on div "Font [PERSON_NAME] Size 30 Color 000000 Align Show more" at bounding box center [100, 221] width 126 height 152
click at [141, 154] on div "Merriweather" at bounding box center [137, 155] width 48 height 9
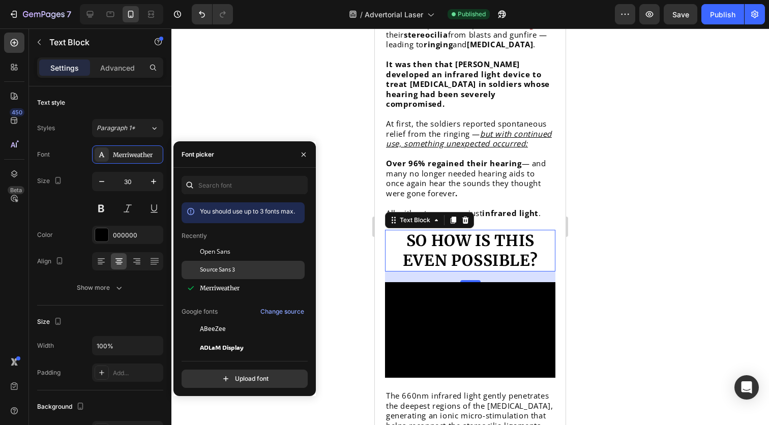
click at [224, 266] on span "Source Sans 3" at bounding box center [217, 270] width 35 height 9
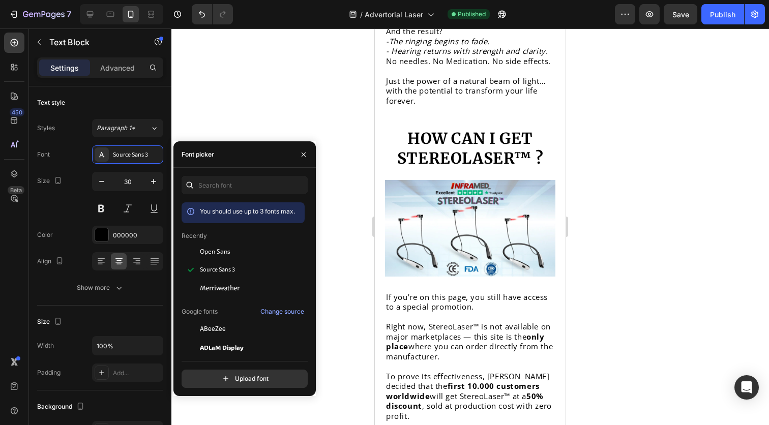
scroll to position [3635, 0]
click at [480, 167] on strong "How can I get StereoLaser™ ?" at bounding box center [470, 147] width 146 height 39
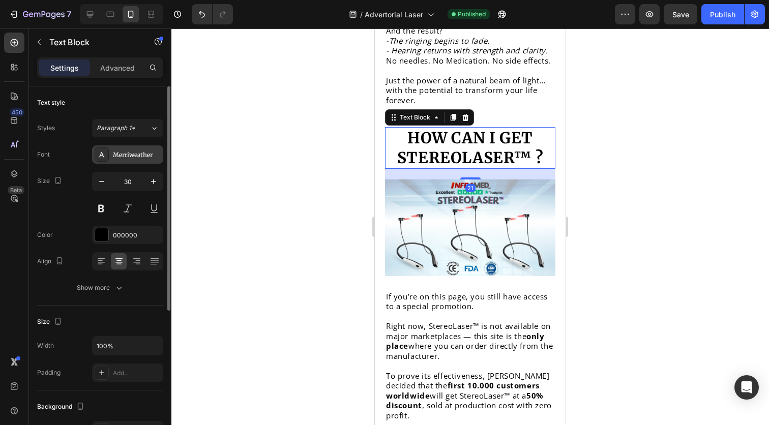
click at [125, 159] on div "Merriweather" at bounding box center [137, 155] width 48 height 9
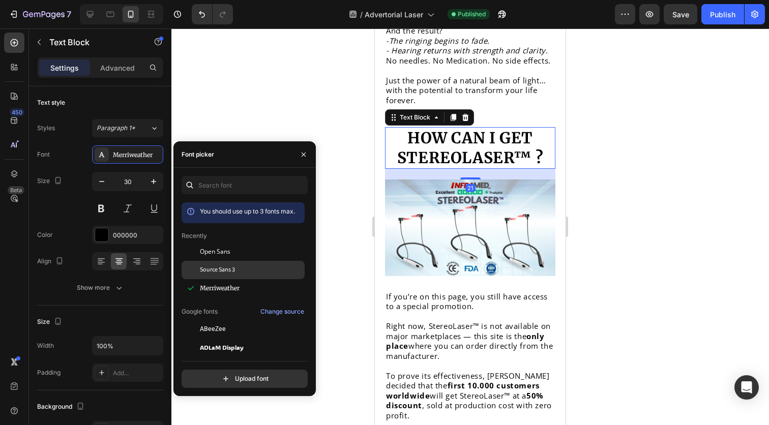
click at [249, 270] on div "Source Sans 3" at bounding box center [251, 270] width 103 height 9
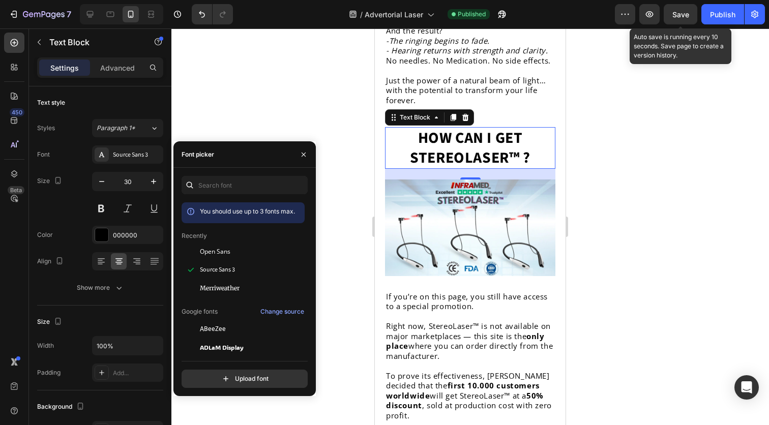
click at [689, 9] on div "Save" at bounding box center [681, 14] width 17 height 11
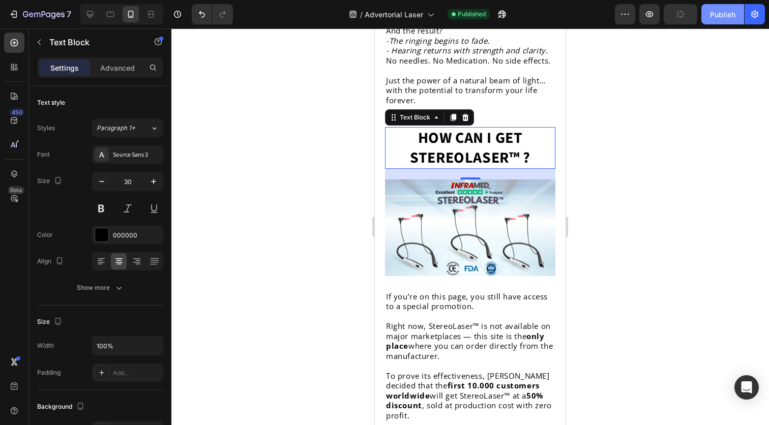
click at [709, 10] on button "Publish" at bounding box center [722, 14] width 43 height 20
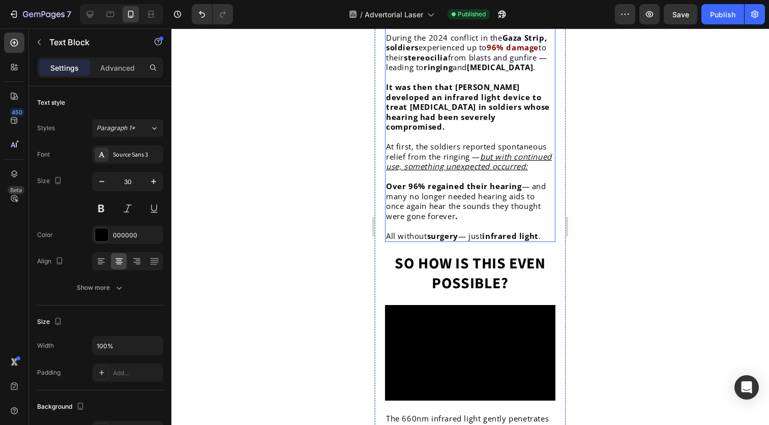
scroll to position [3067, 0]
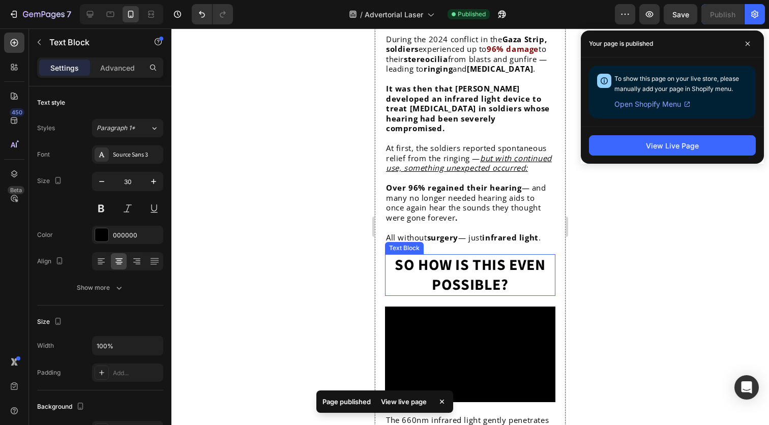
click at [482, 278] on strong "So how is this even possible?" at bounding box center [470, 275] width 151 height 42
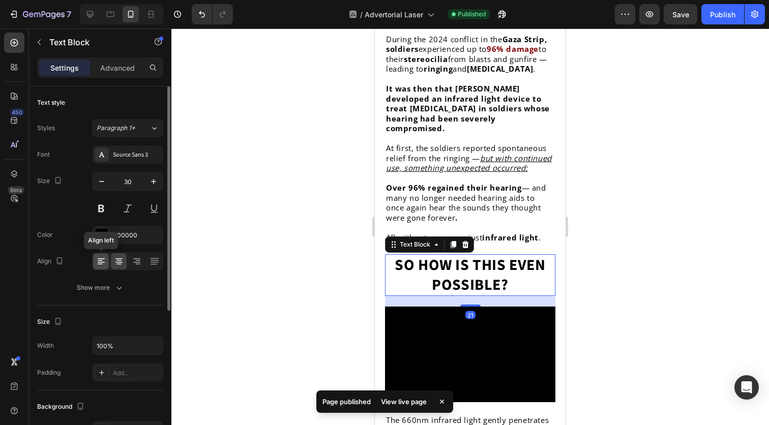
click at [101, 264] on icon at bounding box center [101, 261] width 10 height 10
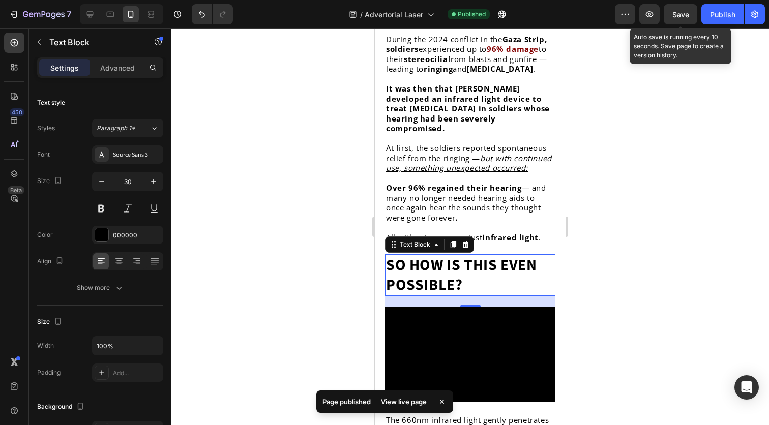
click at [688, 14] on span "Save" at bounding box center [681, 14] width 17 height 9
click at [695, 14] on button "button" at bounding box center [681, 14] width 34 height 20
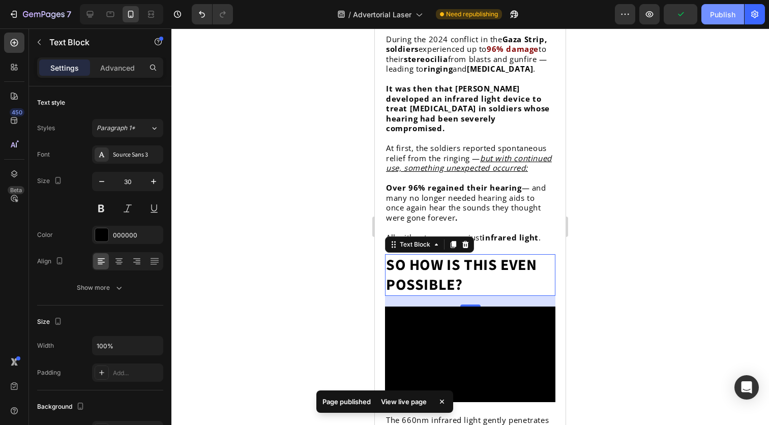
click at [709, 15] on button "Publish" at bounding box center [722, 14] width 43 height 20
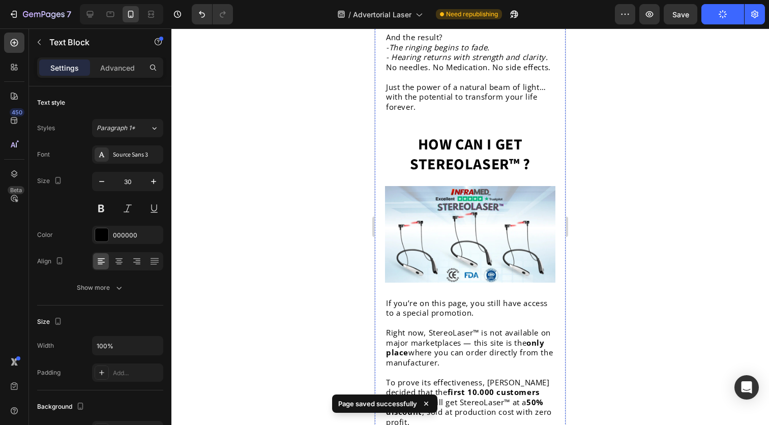
scroll to position [3644, 0]
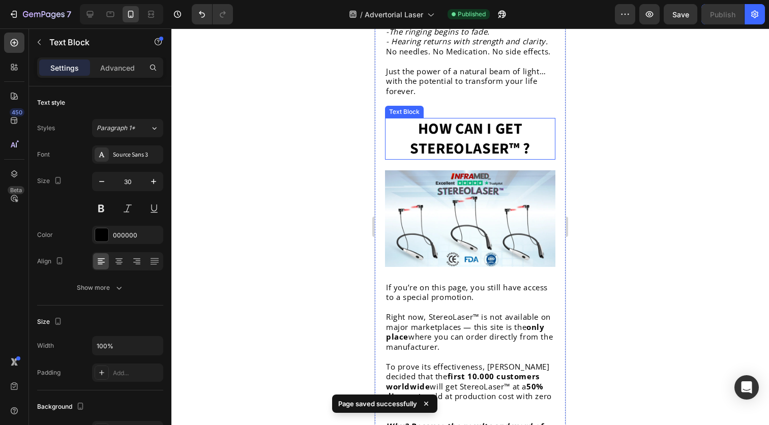
click at [491, 160] on strong "How can I get StereoLaser™ ?" at bounding box center [470, 139] width 120 height 42
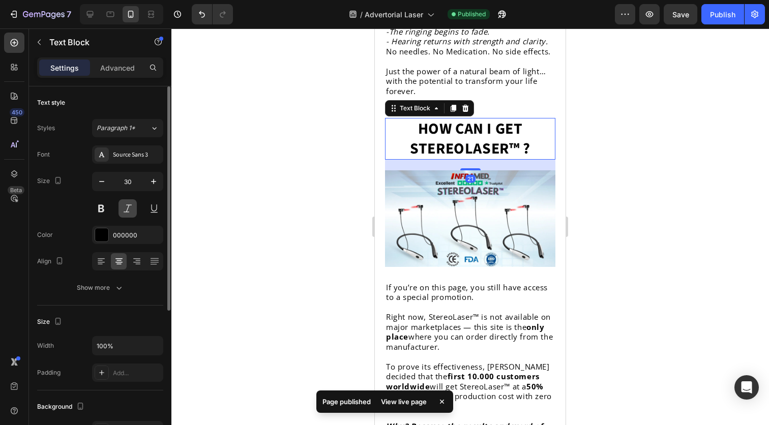
click at [132, 203] on button at bounding box center [128, 208] width 18 height 18
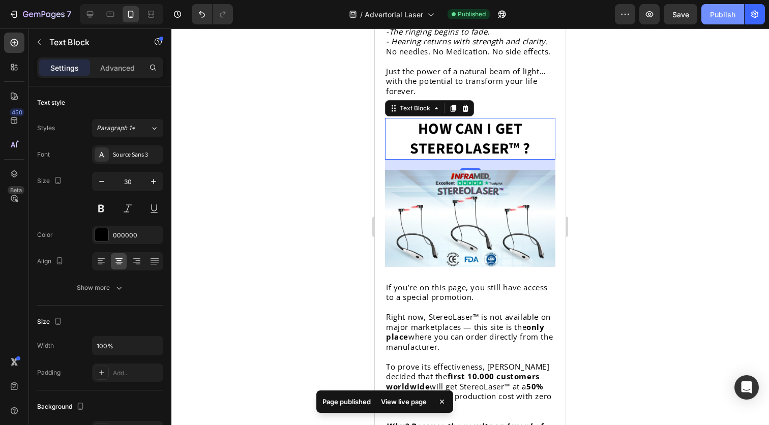
click at [711, 17] on div "Publish" at bounding box center [722, 14] width 25 height 11
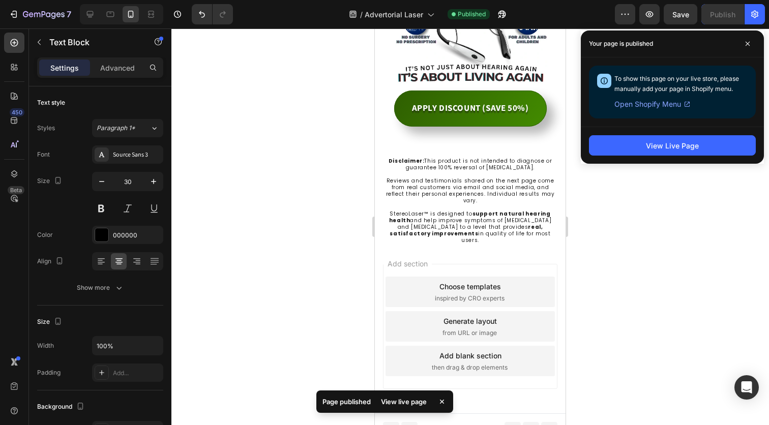
scroll to position [5273, 0]
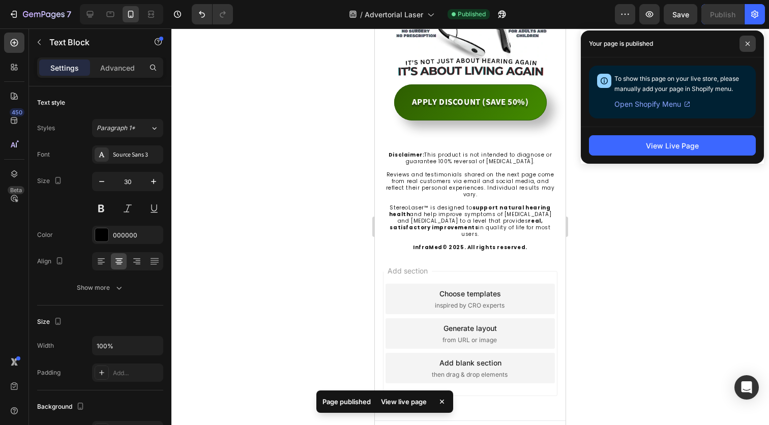
click at [748, 45] on icon at bounding box center [747, 43] width 5 height 5
